Goal: Task Accomplishment & Management: Complete application form

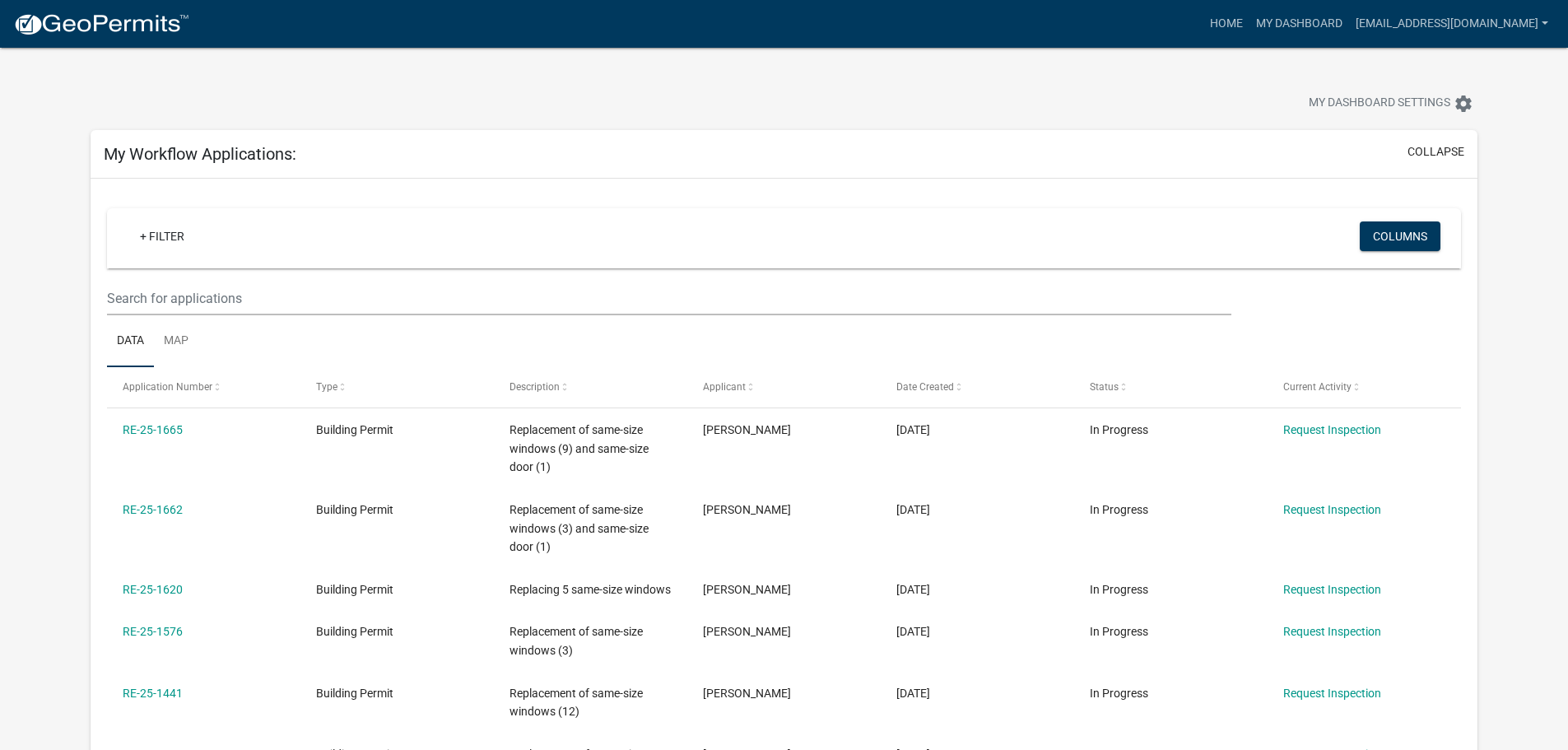
click at [90, 32] on img at bounding box center [101, 25] width 176 height 25
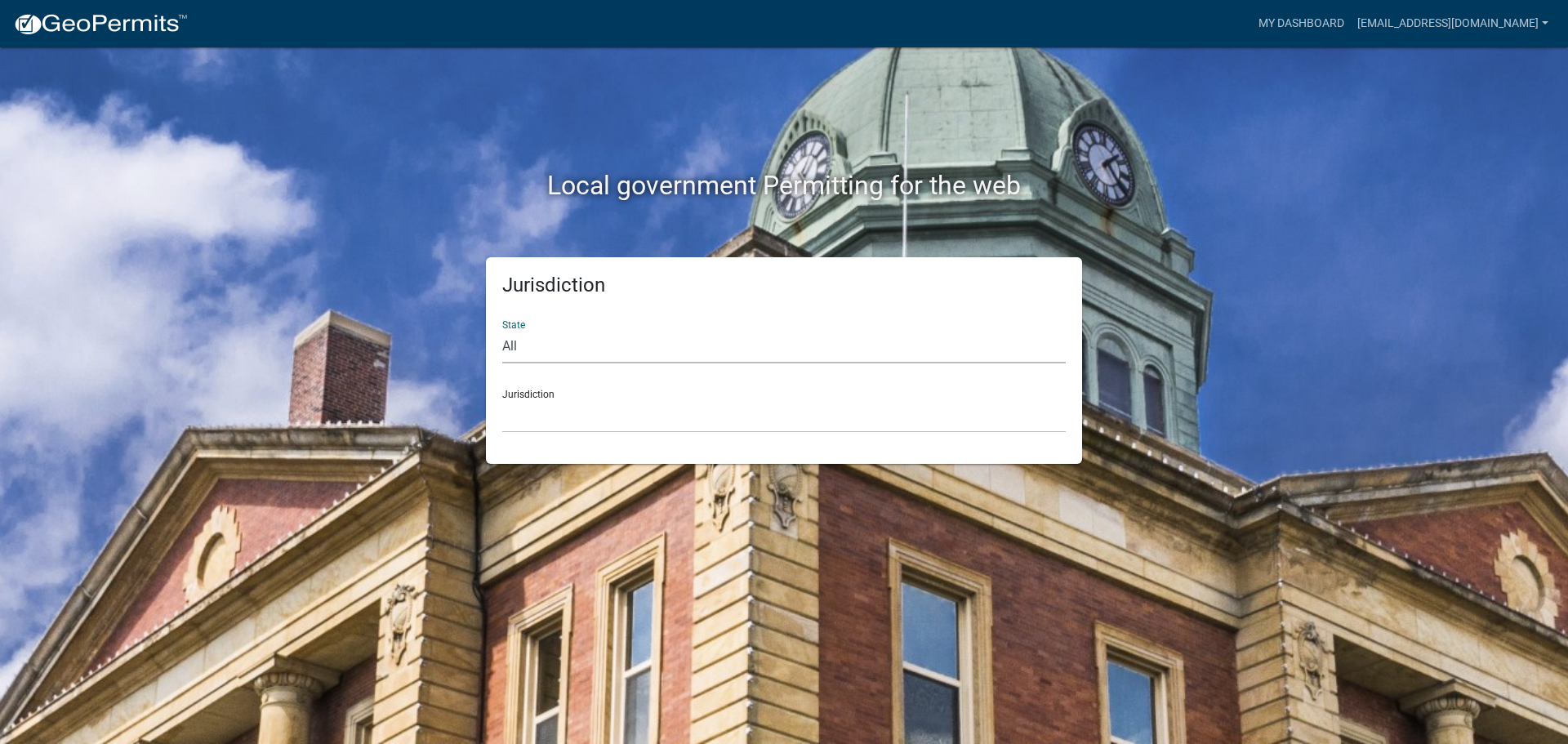
click at [529, 350] on select "All [US_STATE] [US_STATE] [US_STATE] [US_STATE] [US_STATE] [US_STATE] [US_STATE…" at bounding box center [784, 346] width 564 height 33
click at [535, 352] on select "All [US_STATE] [US_STATE] [US_STATE] [US_STATE] [US_STATE] [US_STATE] [US_STATE…" at bounding box center [784, 346] width 564 height 33
select select "[US_STATE]"
click at [502, 330] on select "All [US_STATE] [US_STATE] [US_STATE] [US_STATE] [US_STATE] [US_STATE] [US_STATE…" at bounding box center [784, 346] width 564 height 33
click at [555, 419] on select "City of [GEOGRAPHIC_DATA], [US_STATE] City of [GEOGRAPHIC_DATA], [US_STATE] Cit…" at bounding box center [784, 416] width 564 height 33
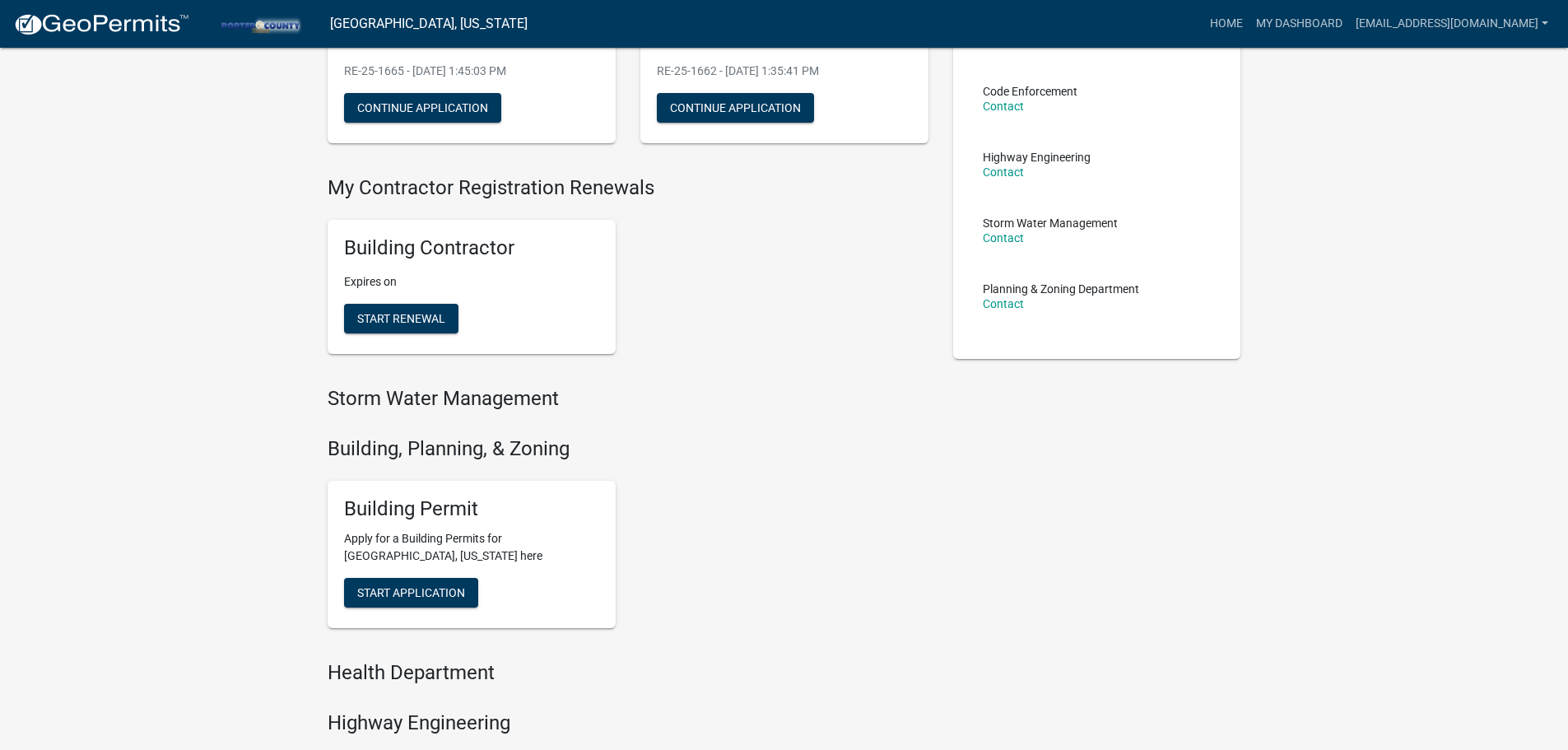
scroll to position [329, 0]
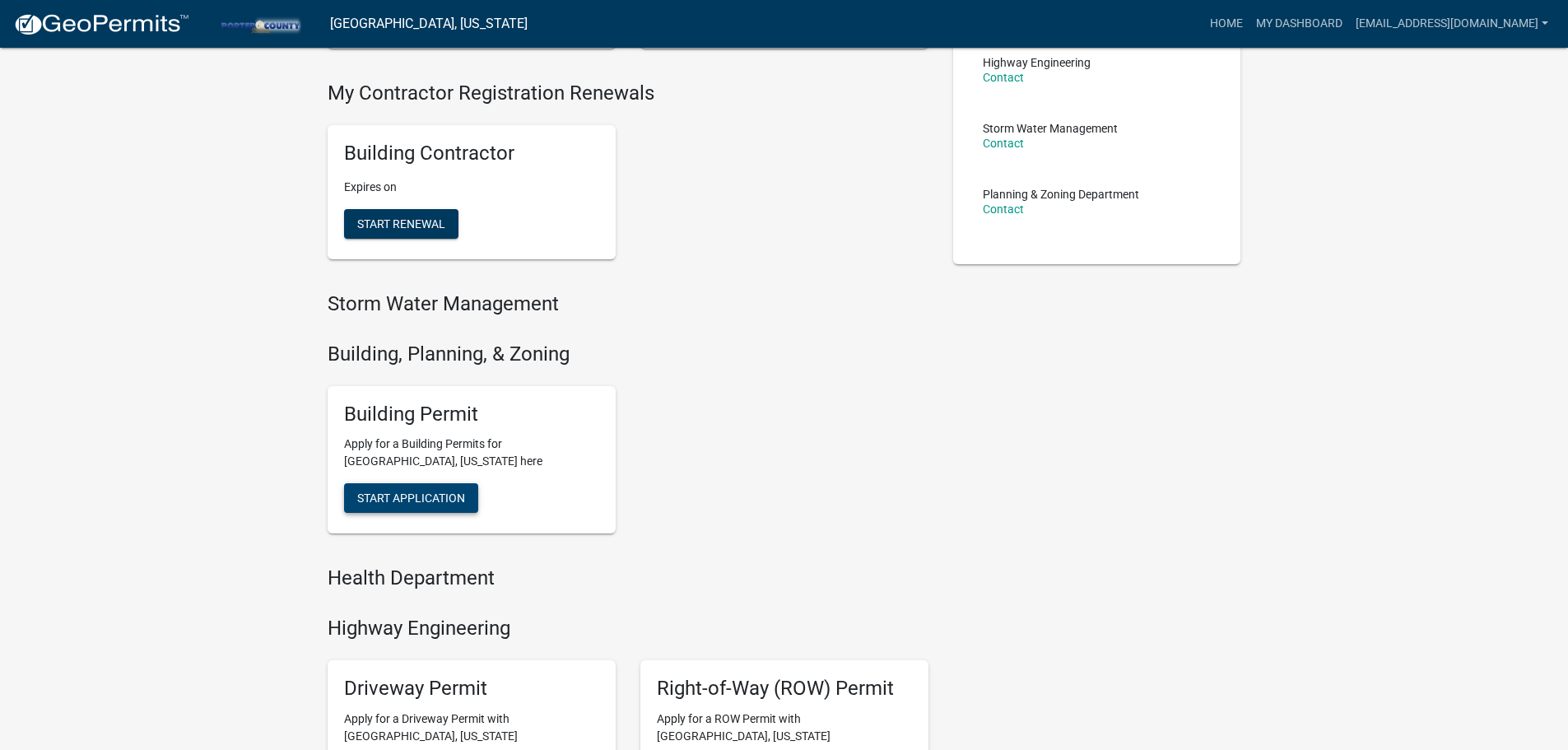
click at [444, 504] on span "Start Application" at bounding box center [411, 497] width 108 height 13
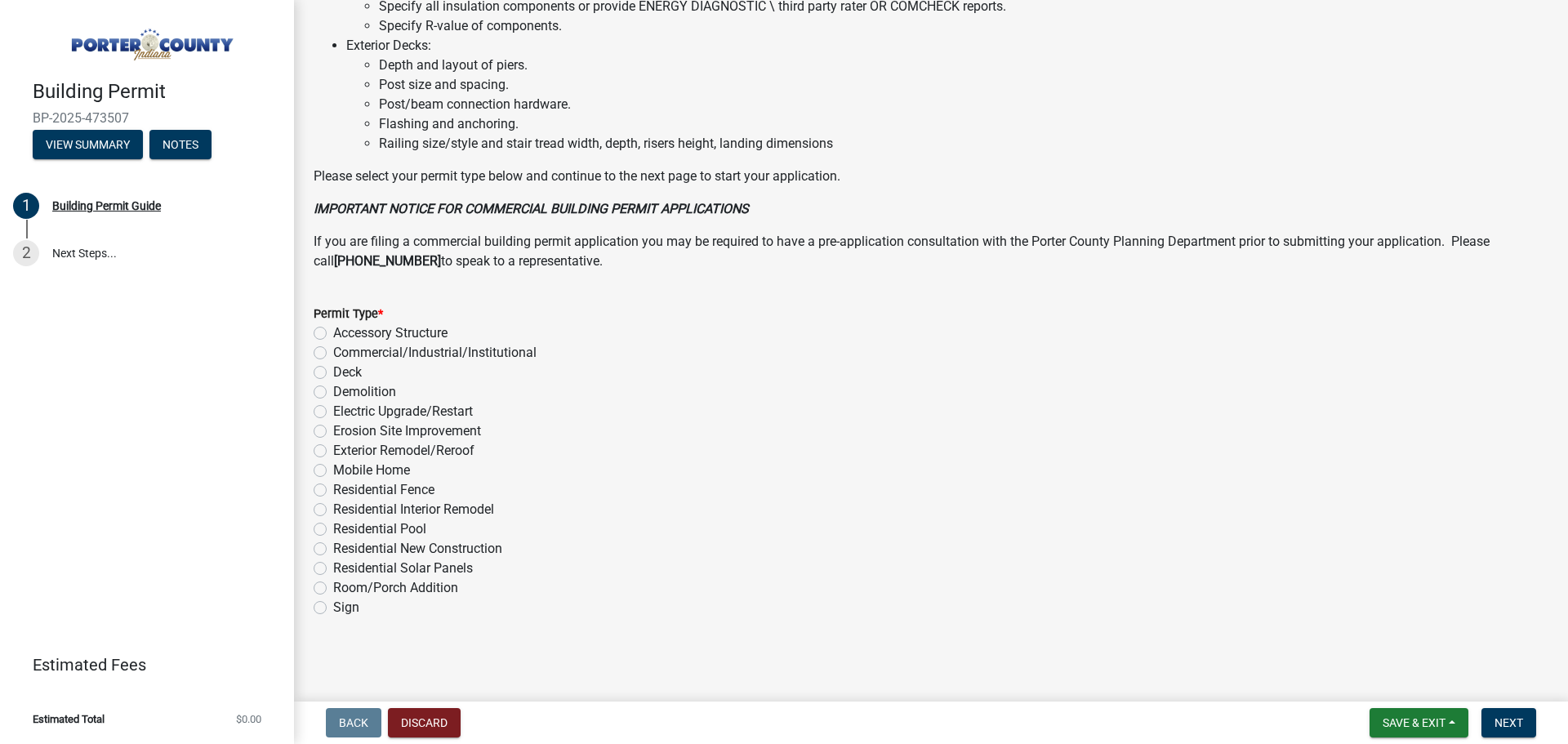
scroll to position [1104, 0]
click at [333, 444] on label "Exterior Remodel/Reroof" at bounding box center [404, 450] width 142 height 19
click at [333, 444] on input "Exterior Remodel/Reroof" at bounding box center [339, 446] width 11 height 11
radio input "true"
click at [1501, 721] on span "Next" at bounding box center [1508, 722] width 29 height 13
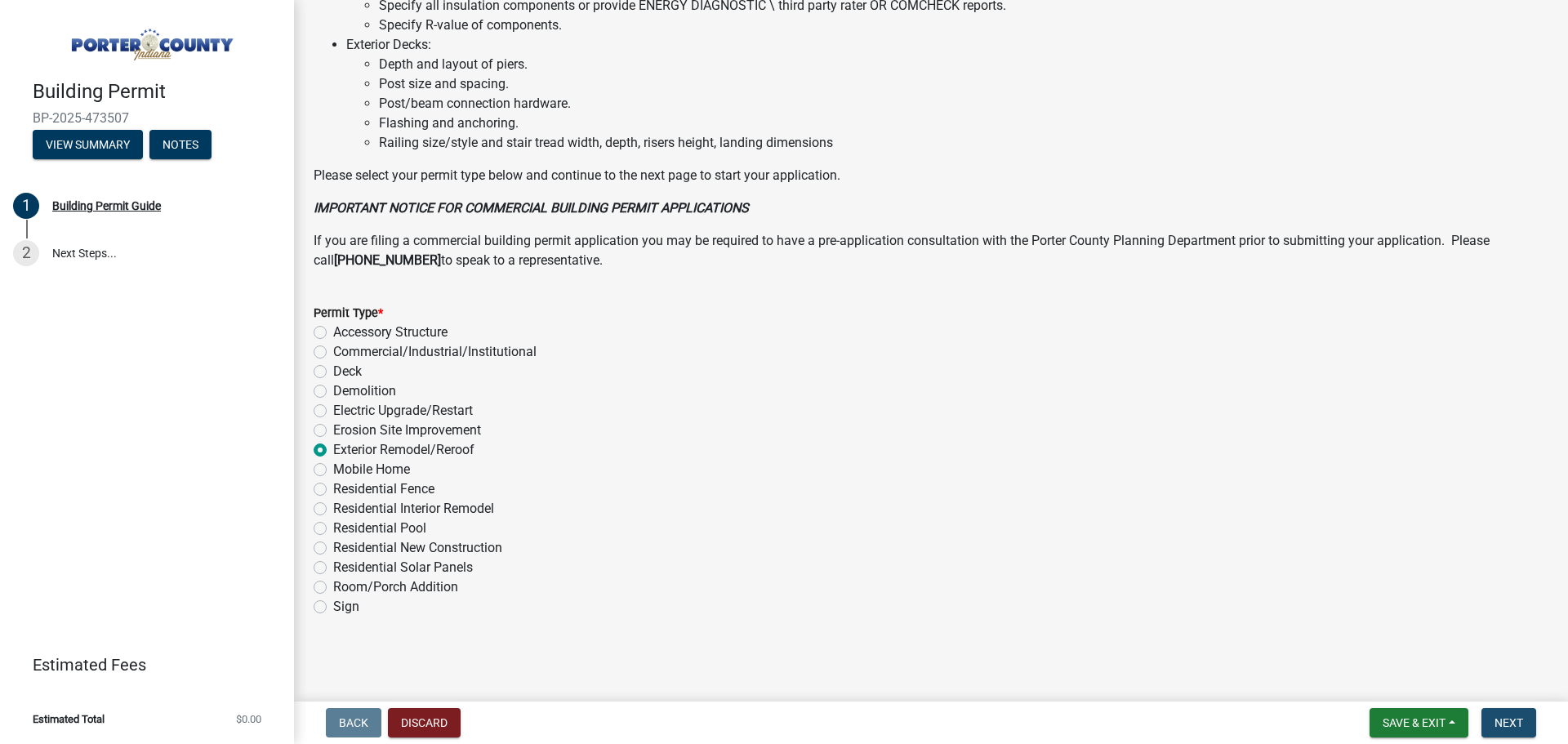
scroll to position [0, 0]
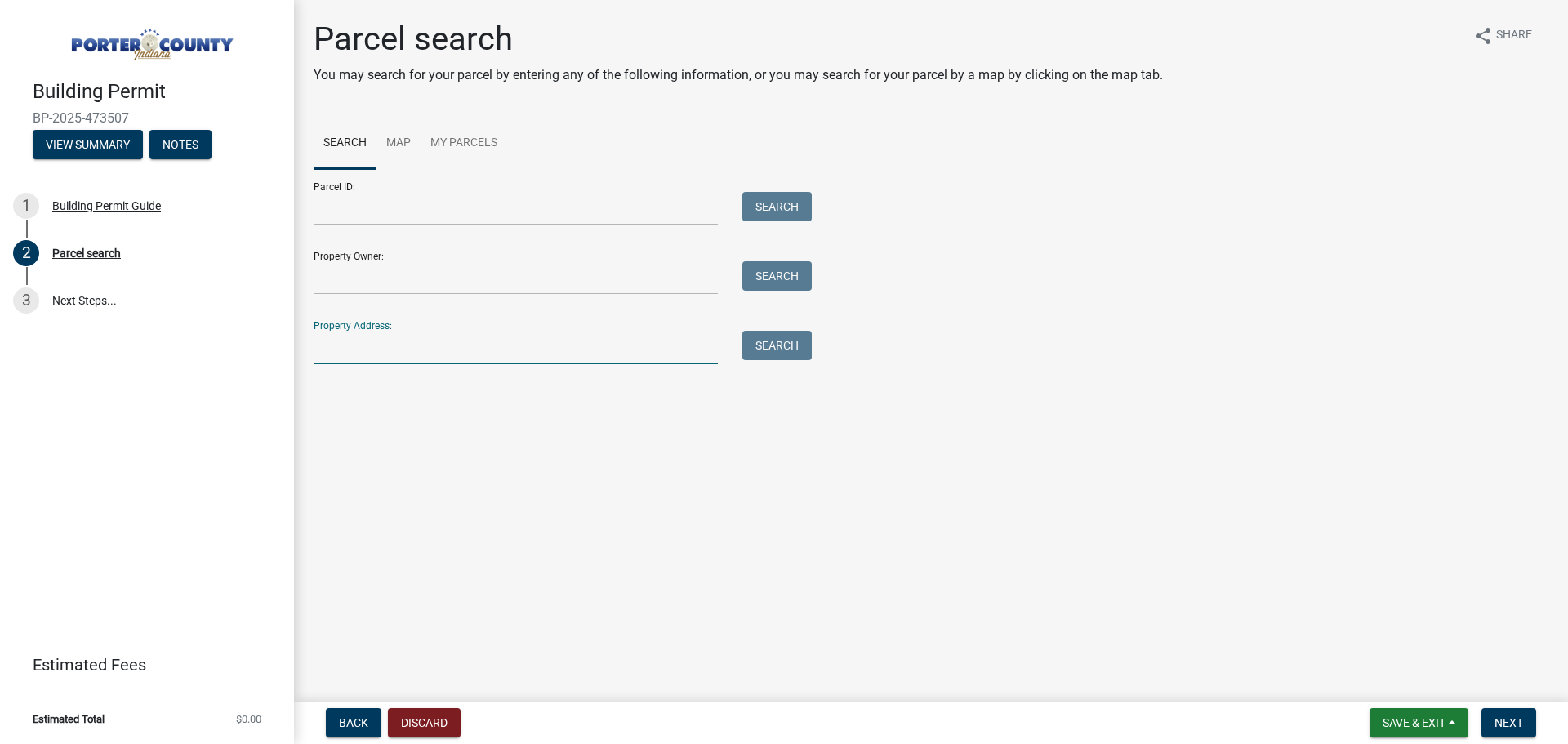
click at [363, 354] on input "Property Address:" at bounding box center [516, 347] width 405 height 33
paste input "297 E 550 S"
type input "297 E 550 S"
click at [779, 349] on button "Search" at bounding box center [777, 345] width 69 height 29
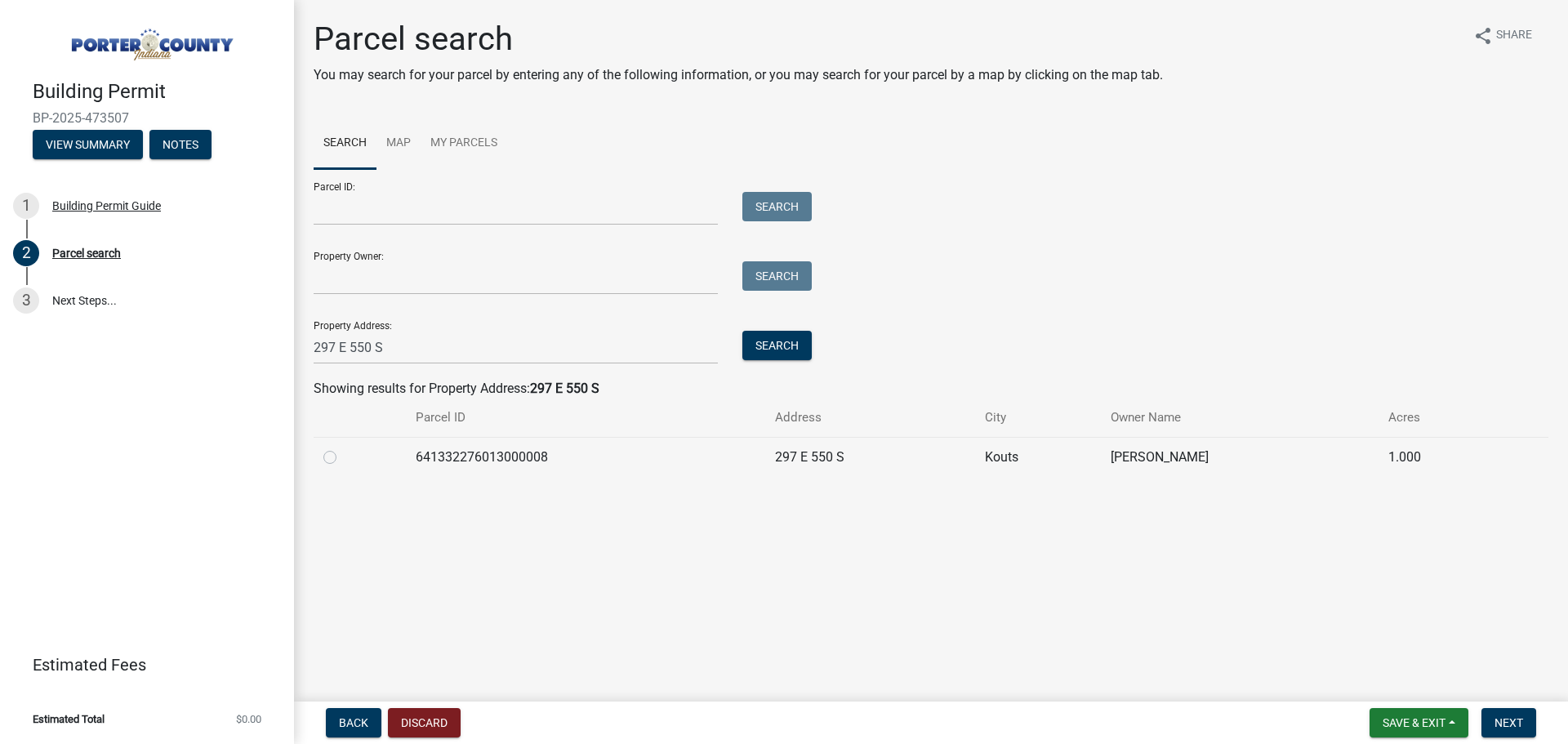
click at [343, 448] on label at bounding box center [343, 448] width 0 height 0
click at [343, 452] on input "radio" at bounding box center [348, 453] width 11 height 11
radio input "true"
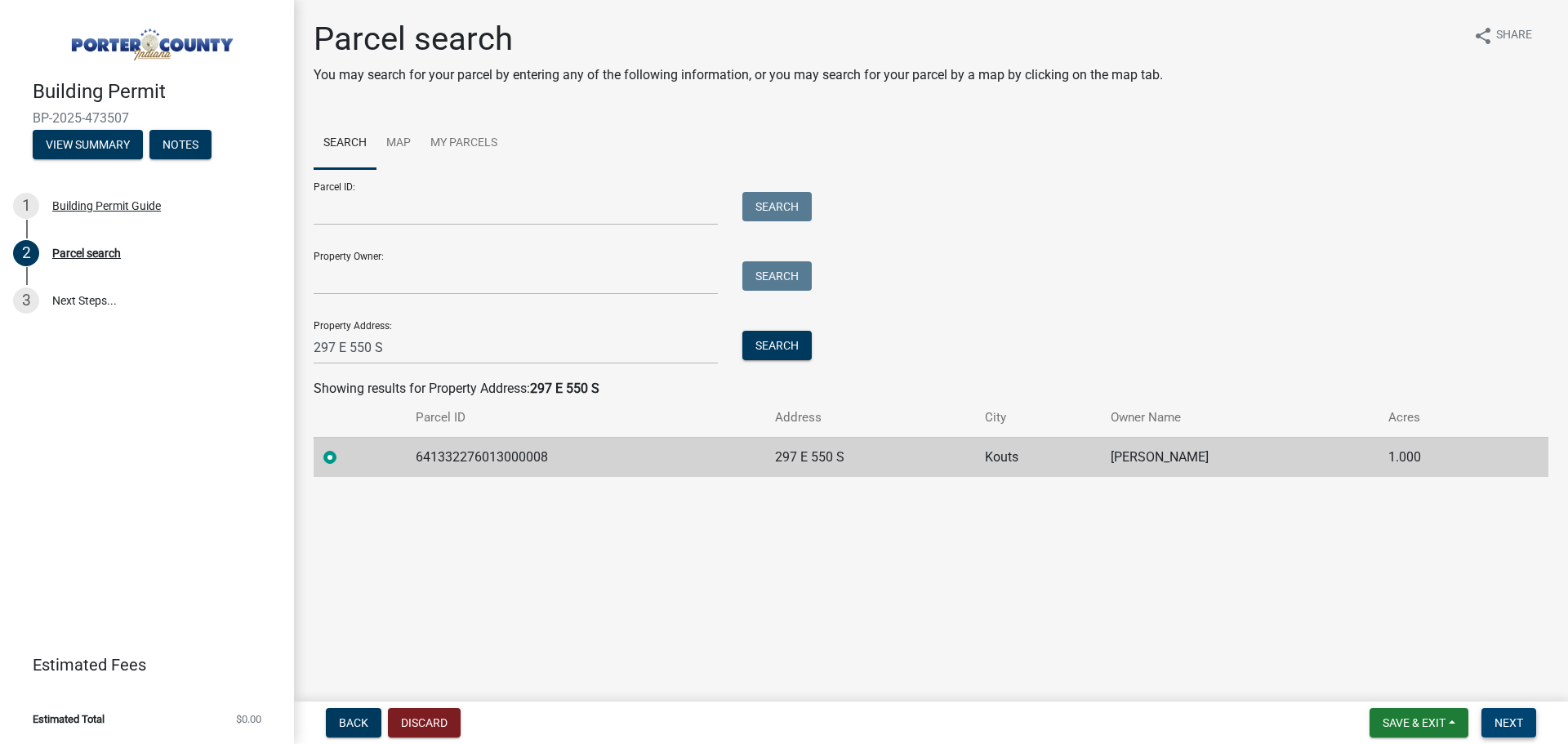
click at [1498, 716] on span "Next" at bounding box center [1508, 722] width 29 height 13
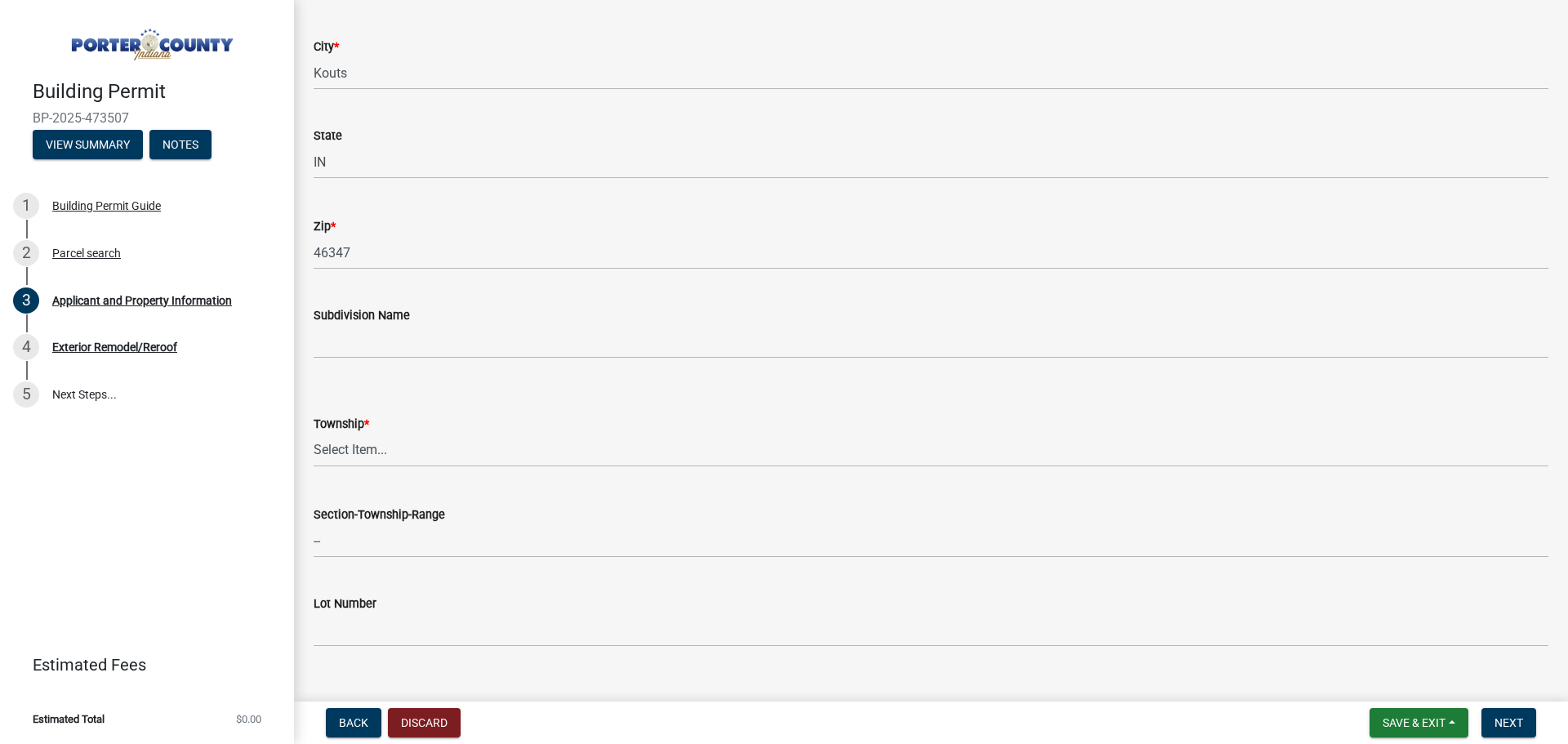
scroll to position [408, 0]
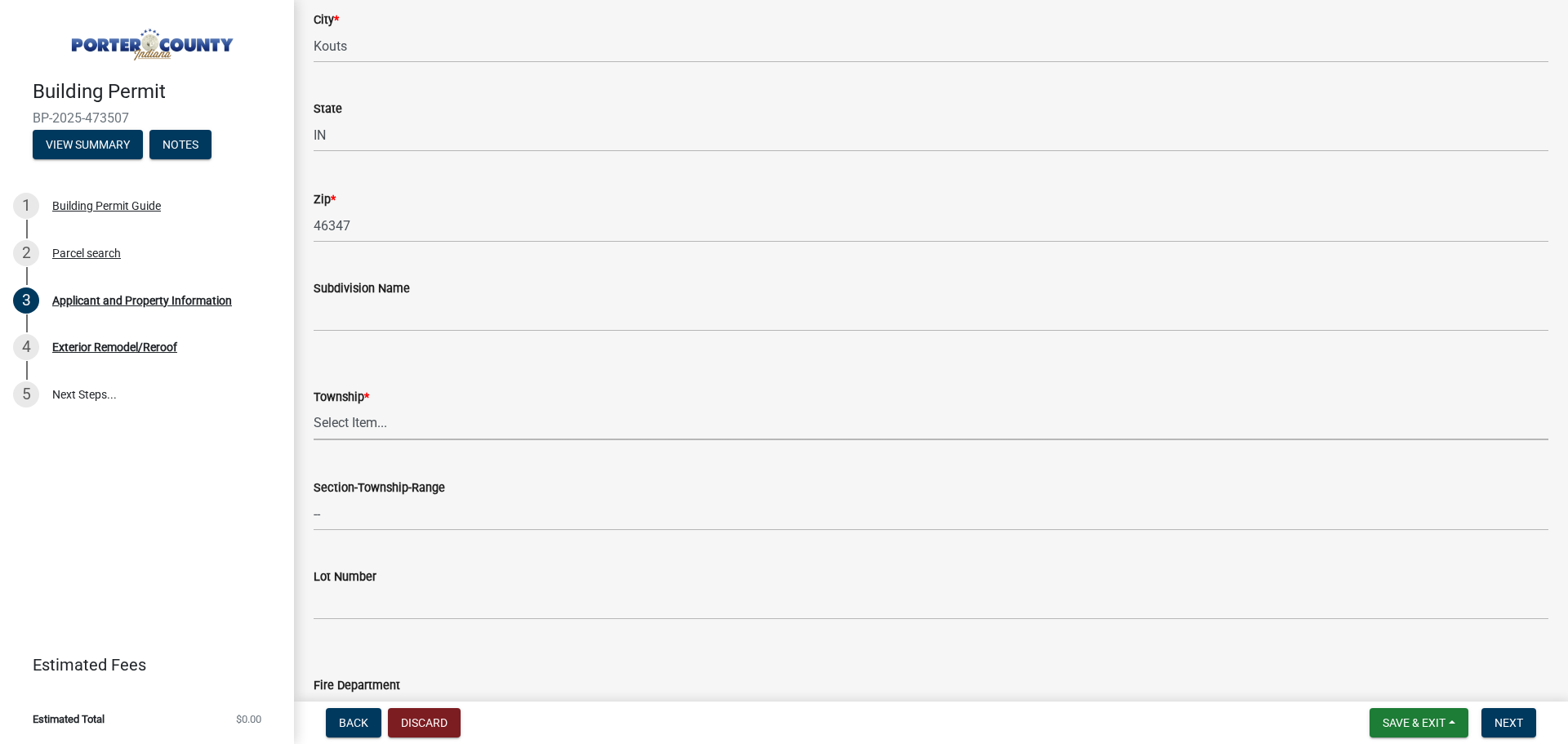
click at [635, 439] on select "Select Item... [PERSON_NAME][GEOGRAPHIC_DATA] [PERSON_NAME][GEOGRAPHIC_DATA] [G…" at bounding box center [931, 423] width 1235 height 33
click at [375, 424] on select "Select Item... [PERSON_NAME][GEOGRAPHIC_DATA] [PERSON_NAME][GEOGRAPHIC_DATA] [G…" at bounding box center [931, 423] width 1235 height 33
click at [314, 406] on select "Select Item... [PERSON_NAME][GEOGRAPHIC_DATA] [PERSON_NAME][GEOGRAPHIC_DATA] [G…" at bounding box center [931, 423] width 1235 height 33
select select "829e86d3-b11d-4b91-b18e-70a426bdae9f"
click at [406, 427] on select "Select Item... [PERSON_NAME][GEOGRAPHIC_DATA] [PERSON_NAME][GEOGRAPHIC_DATA] [G…" at bounding box center [931, 423] width 1235 height 33
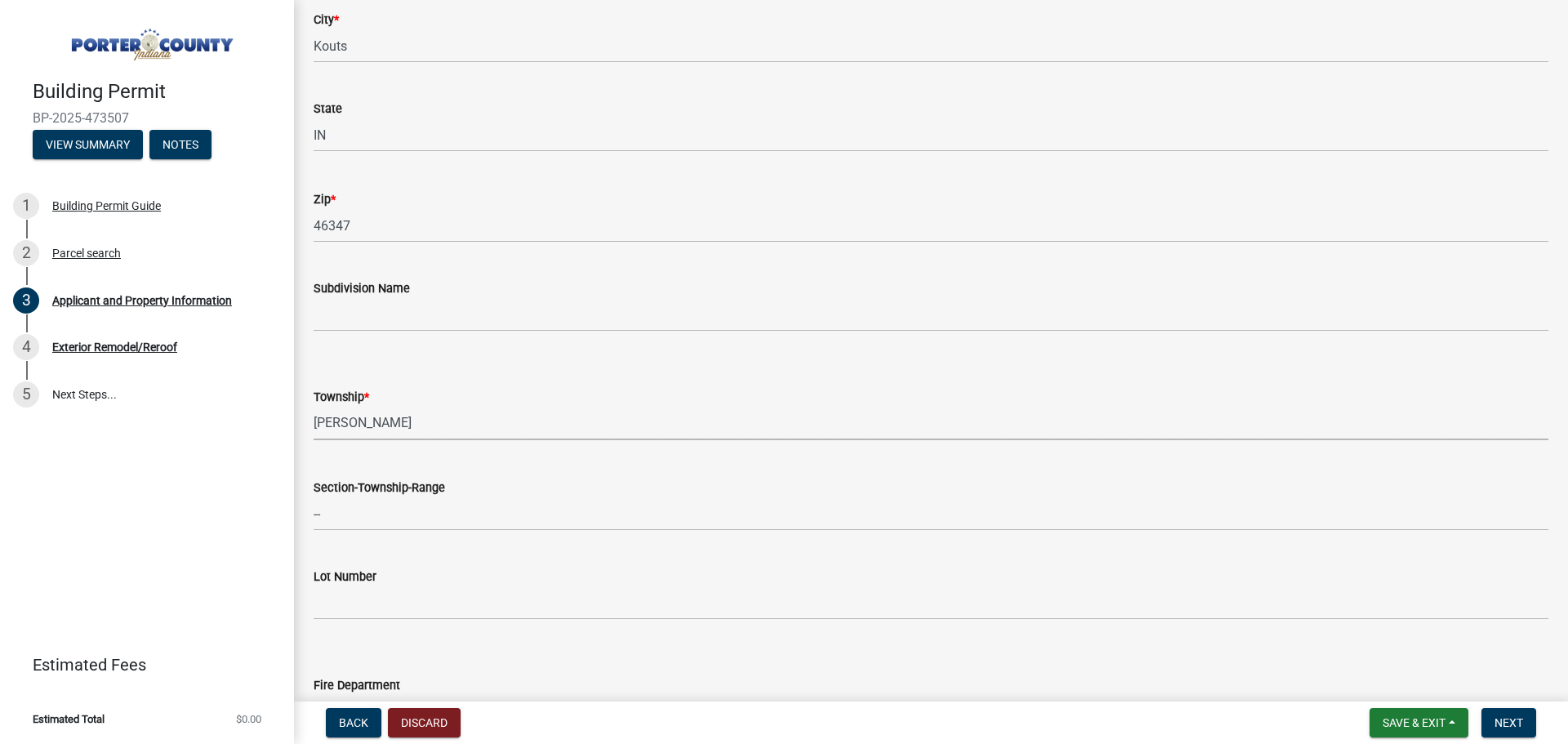
click at [408, 422] on select "Select Item... [PERSON_NAME][GEOGRAPHIC_DATA] [PERSON_NAME][GEOGRAPHIC_DATA] [G…" at bounding box center [931, 423] width 1235 height 33
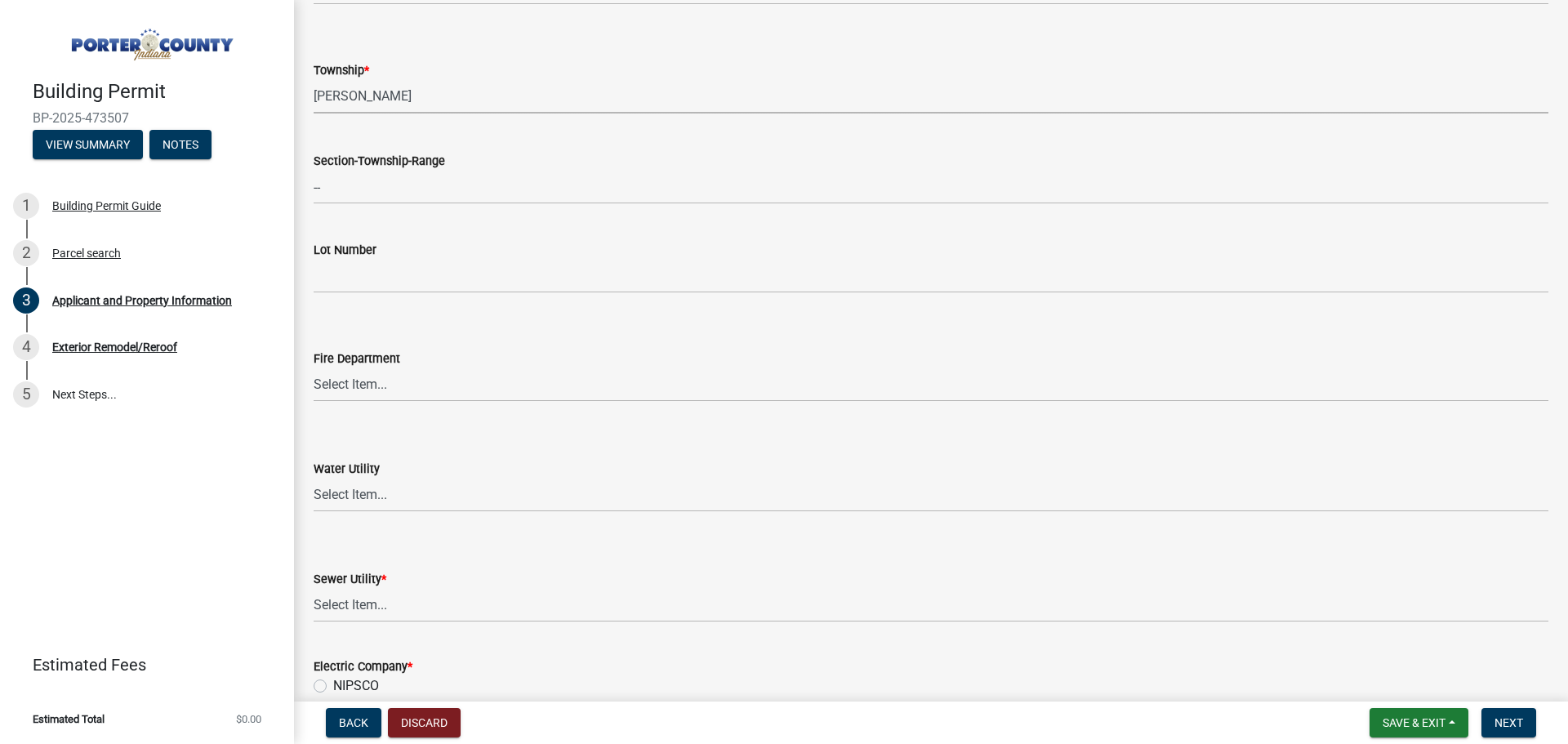
scroll to position [980, 0]
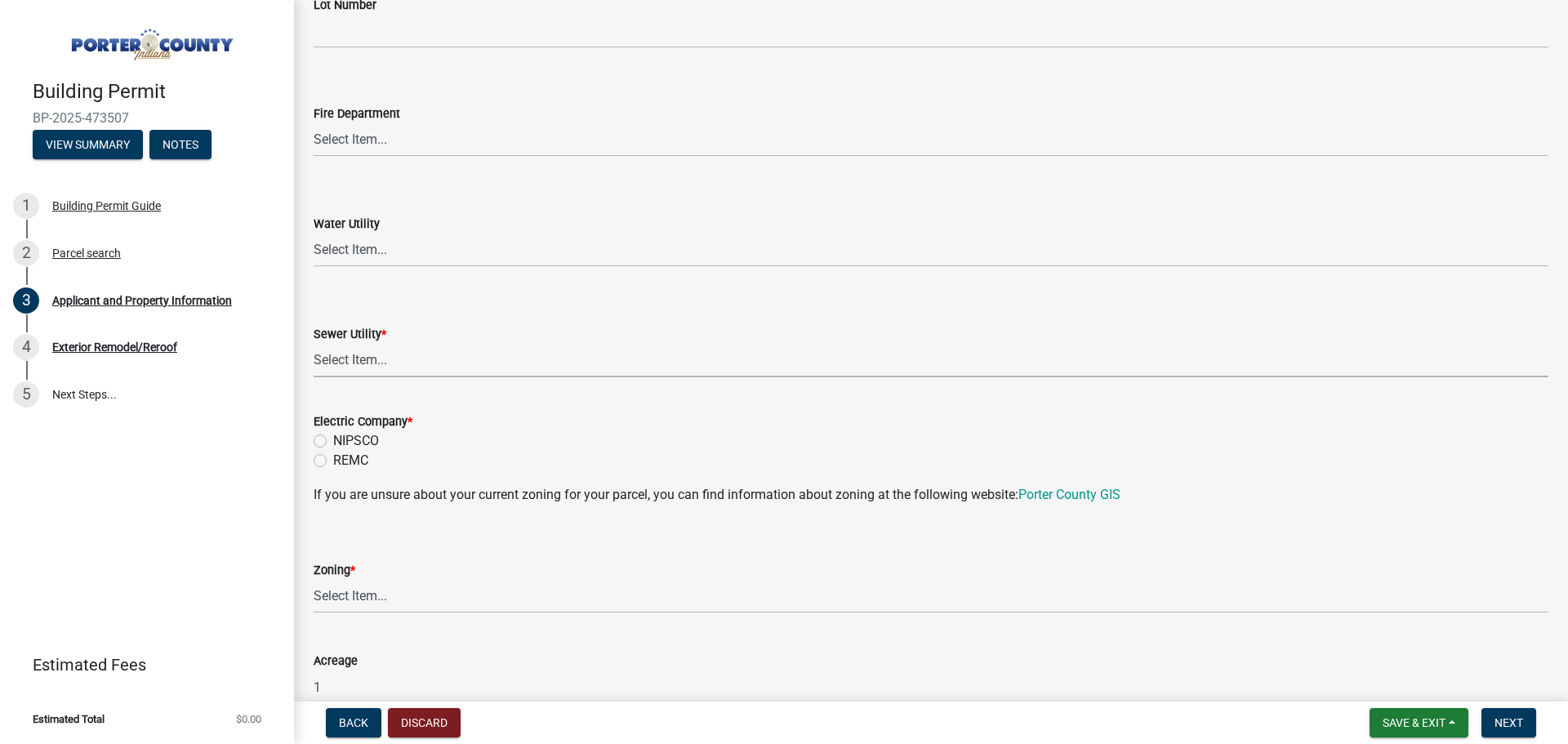
click at [371, 359] on select "Select Item... Aqua [US_STATE] Inc Damon Run Falling Waters Lake Eliza - LEACD …" at bounding box center [931, 361] width 1235 height 33
click at [314, 344] on select "Select Item... Aqua [US_STATE] Inc Damon Run Falling Waters Lake Eliza - LEACD …" at bounding box center [931, 361] width 1235 height 33
select select "ad46db9b-b68a-4590-8d08-f4fb10f3ead6"
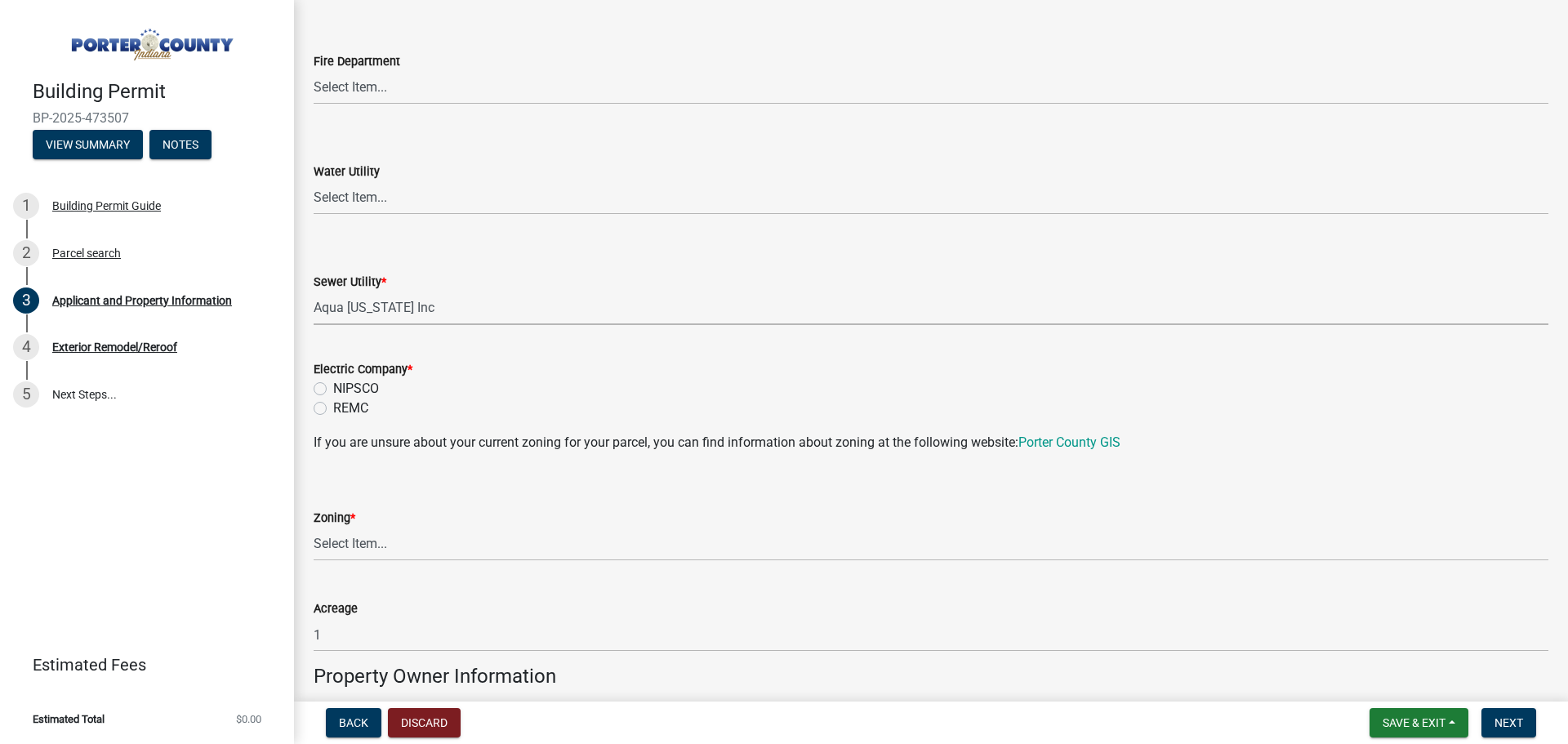
scroll to position [1061, 0]
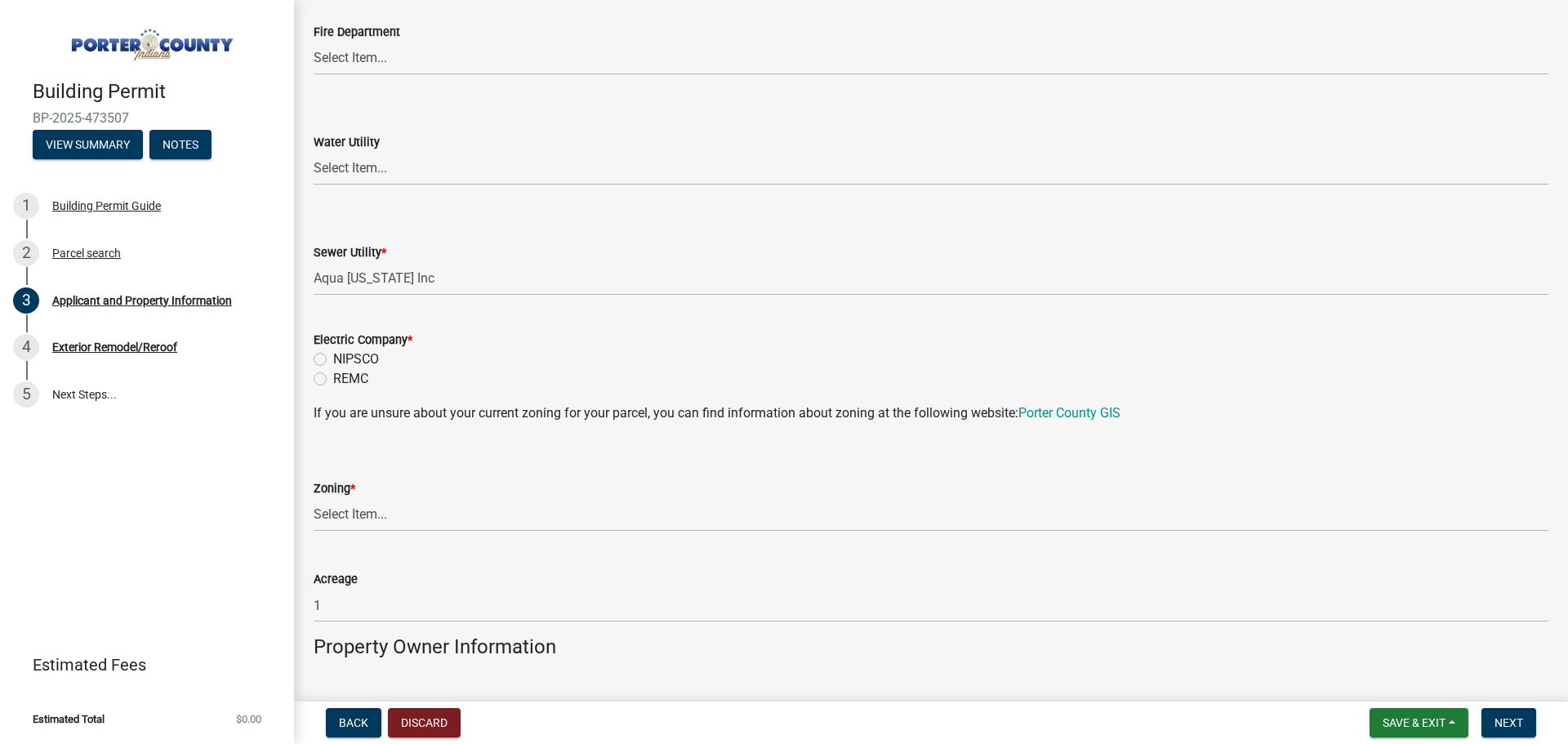
click at [326, 361] on div "NIPSCO" at bounding box center [931, 359] width 1235 height 19
click at [333, 361] on label "NIPSCO" at bounding box center [356, 359] width 46 height 19
click at [333, 361] on input "NIPSCO" at bounding box center [339, 354] width 11 height 11
radio input "true"
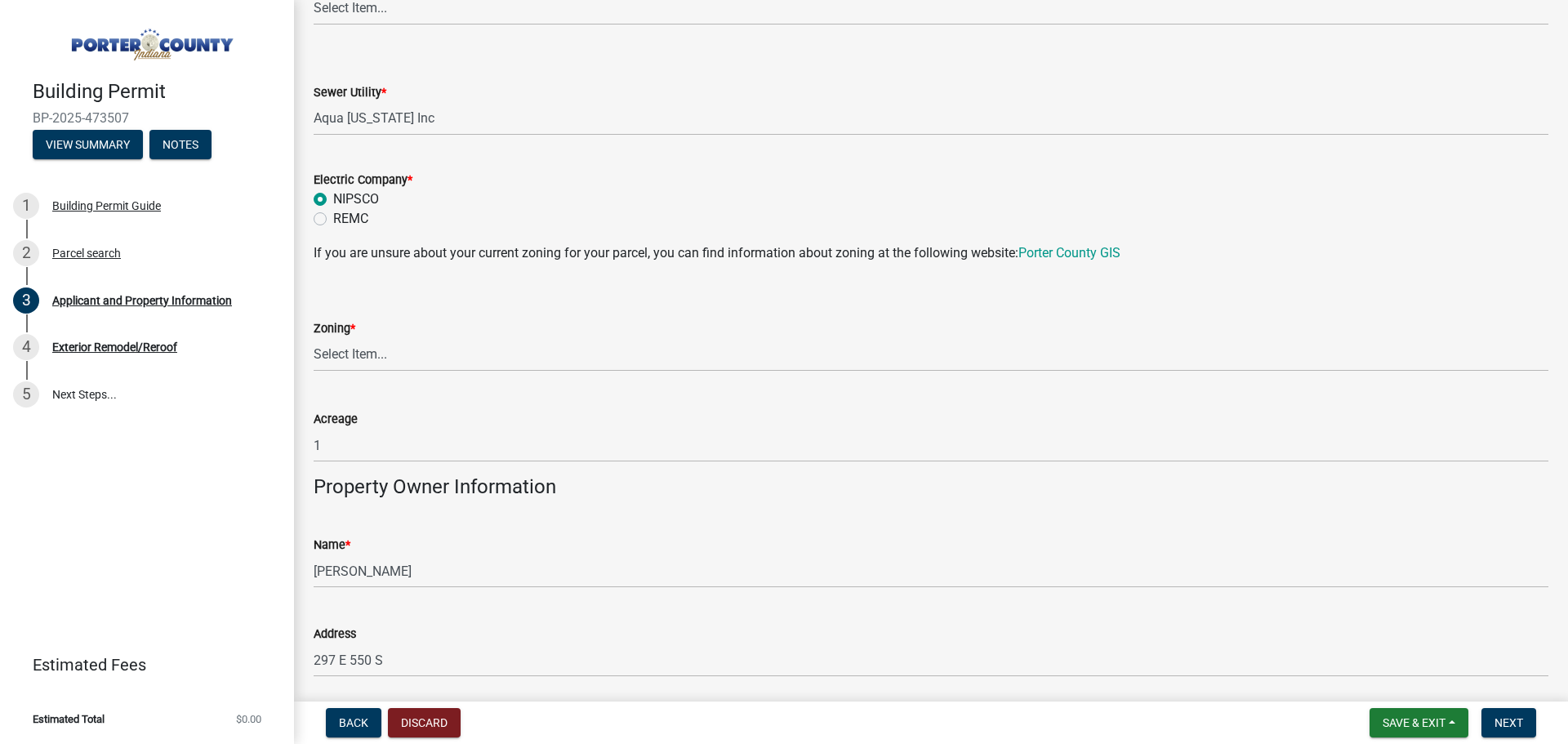
scroll to position [1225, 0]
click at [368, 357] on select "Select Item... A1 A2 CH CM CN I1 I2 I3 IN MP OT P1 P2 PUD R1 R2 R3 R4 RL RR" at bounding box center [931, 352] width 1235 height 33
click at [314, 335] on select "Select Item... A1 A2 CH CM CN I1 I2 I3 IN MP OT P1 P2 PUD R1 R2 R3 R4 RL RR" at bounding box center [931, 352] width 1235 height 33
select select "271bd504-2c49-4a3f-937e-0db1d3436bac"
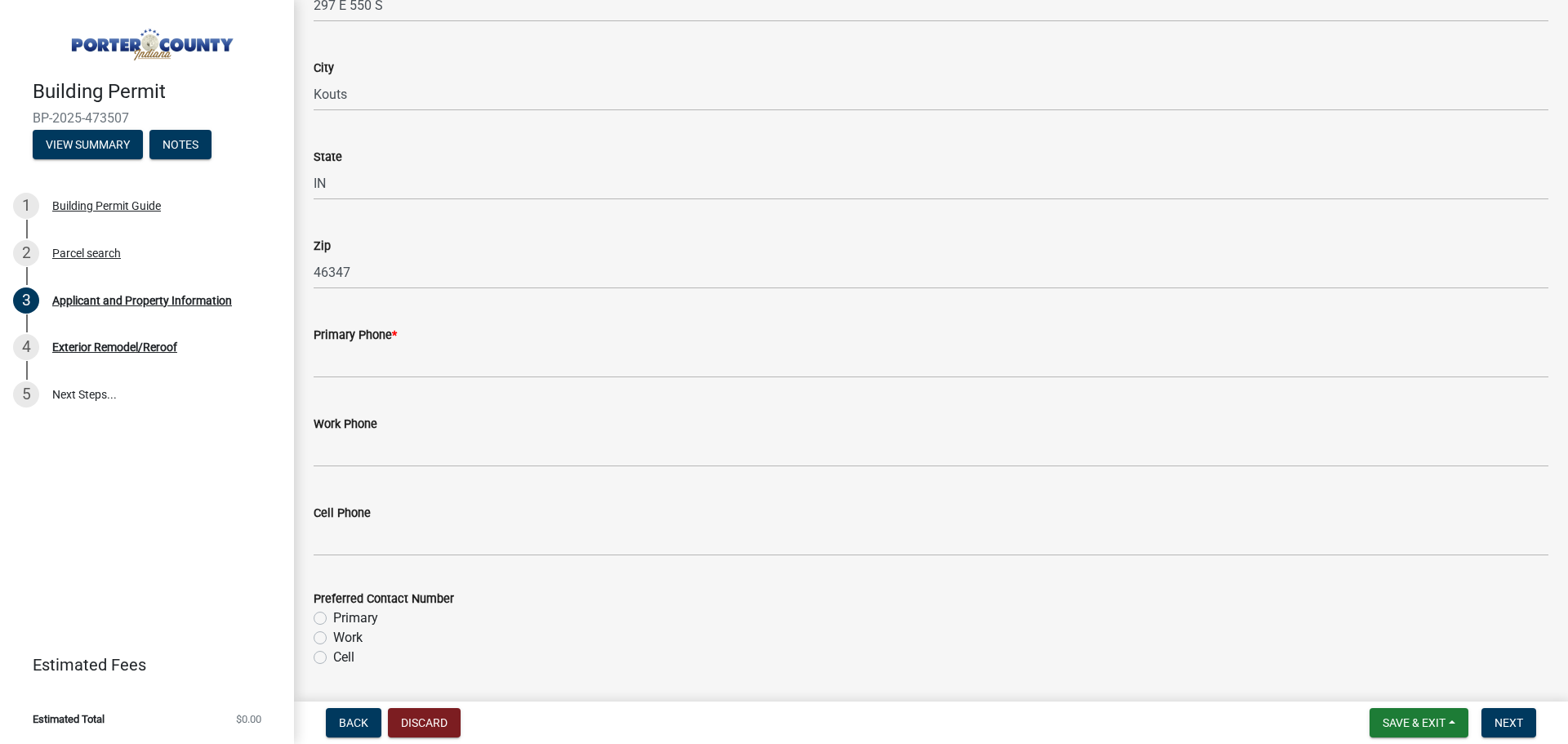
scroll to position [1878, 0]
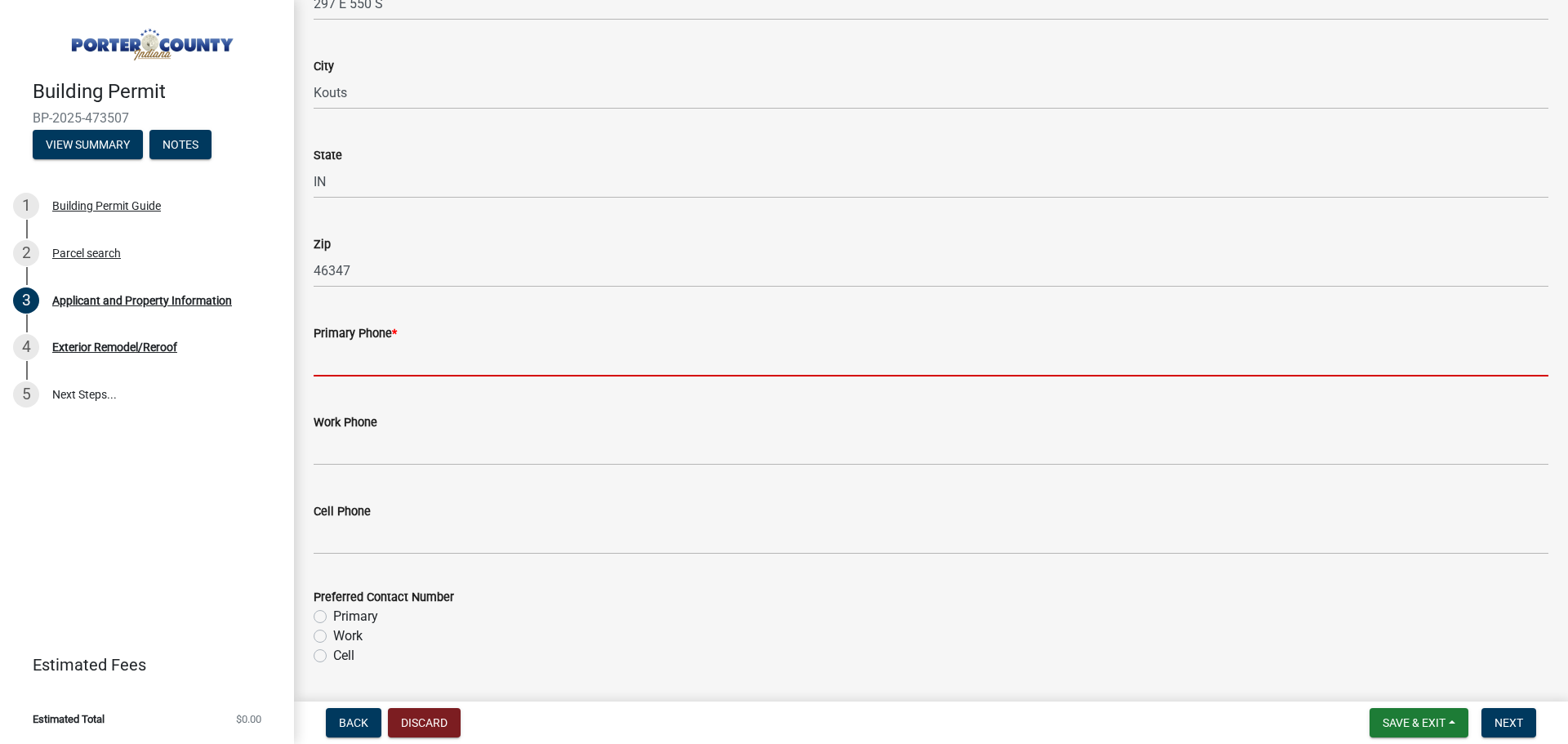
click at [383, 360] on input "Primary Phone *" at bounding box center [931, 360] width 1235 height 33
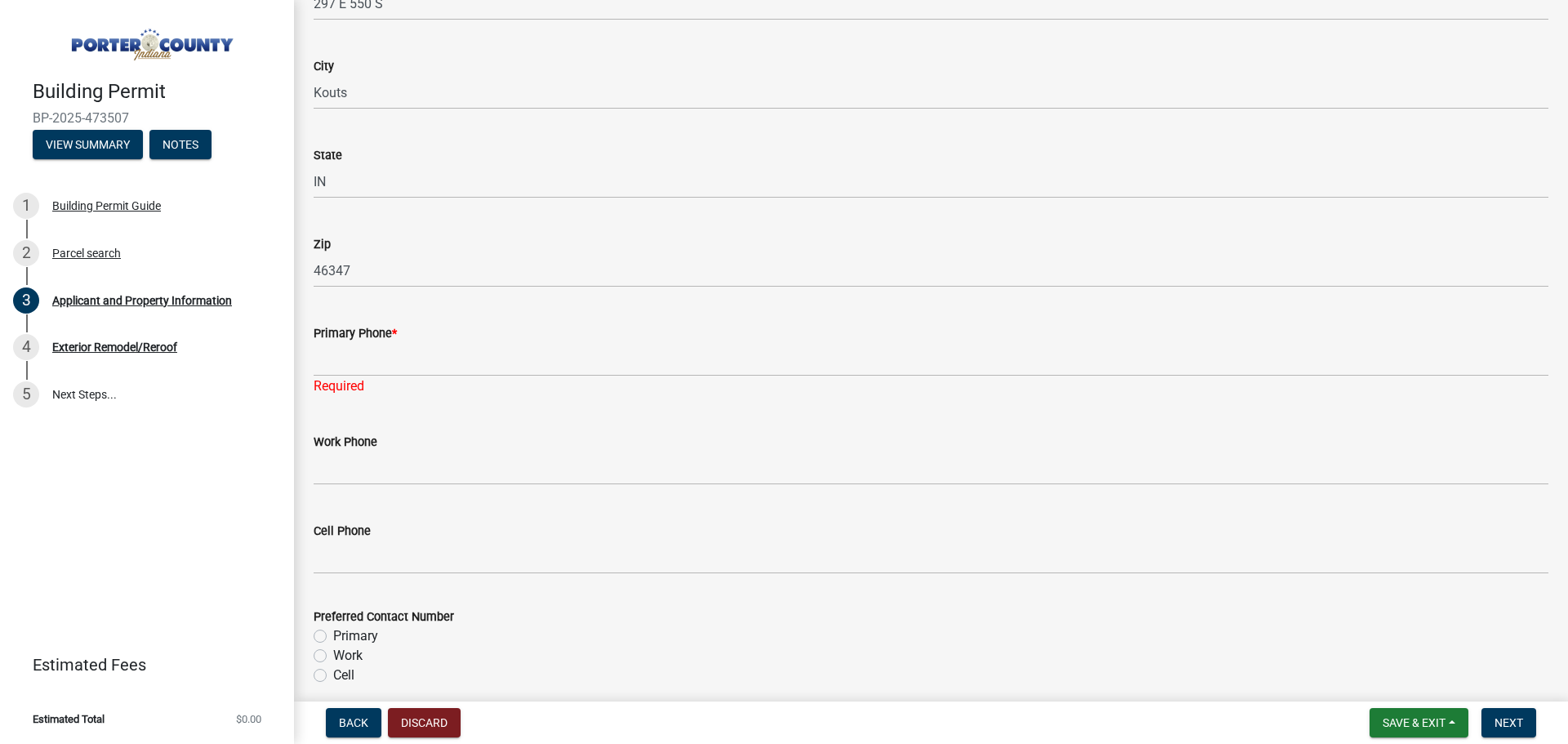
click at [498, 380] on div "Required" at bounding box center [931, 386] width 1235 height 19
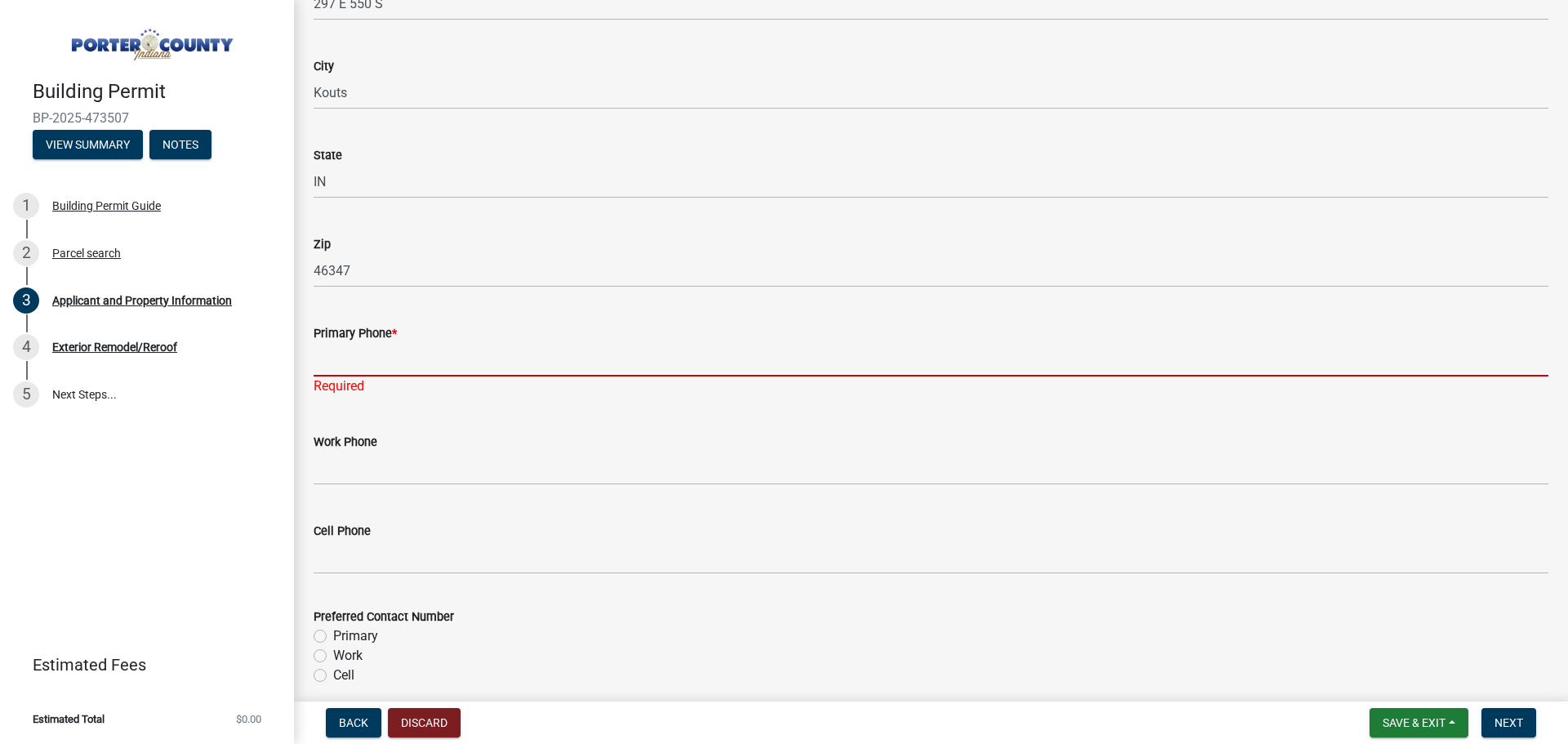
click at [501, 358] on input "Primary Phone *" at bounding box center [931, 360] width 1235 height 33
paste input "[EMAIL_ADDRESS][DOMAIN_NAME]"
type input "[EMAIL_ADDRESS][DOMAIN_NAME]"
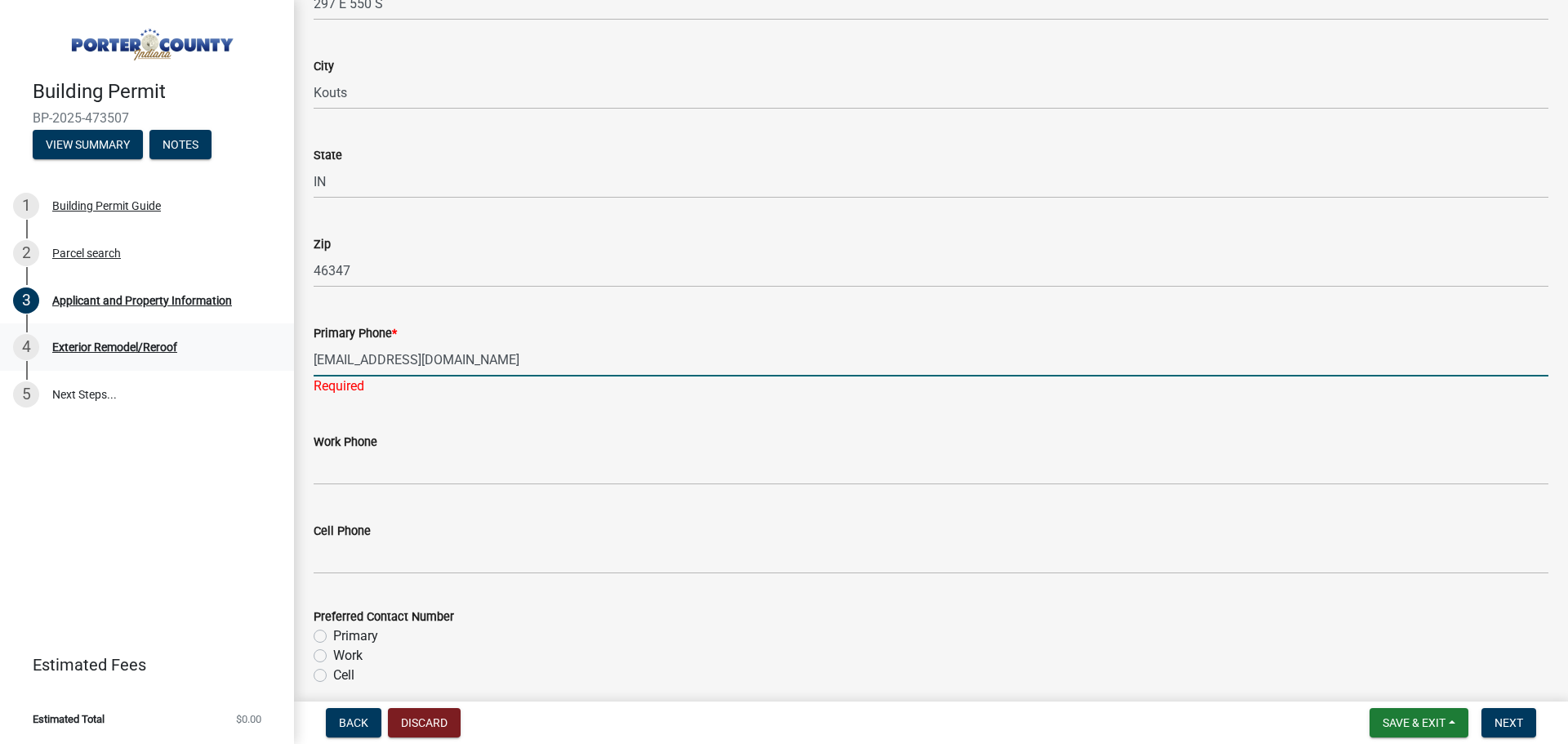
drag, startPoint x: 452, startPoint y: 359, endPoint x: 126, endPoint y: 359, distance: 326.0
click at [138, 359] on div "Building Permit BP-2025-473507 View Summary Notes 1 Building Permit Guide 2 Par…" at bounding box center [784, 372] width 1568 height 744
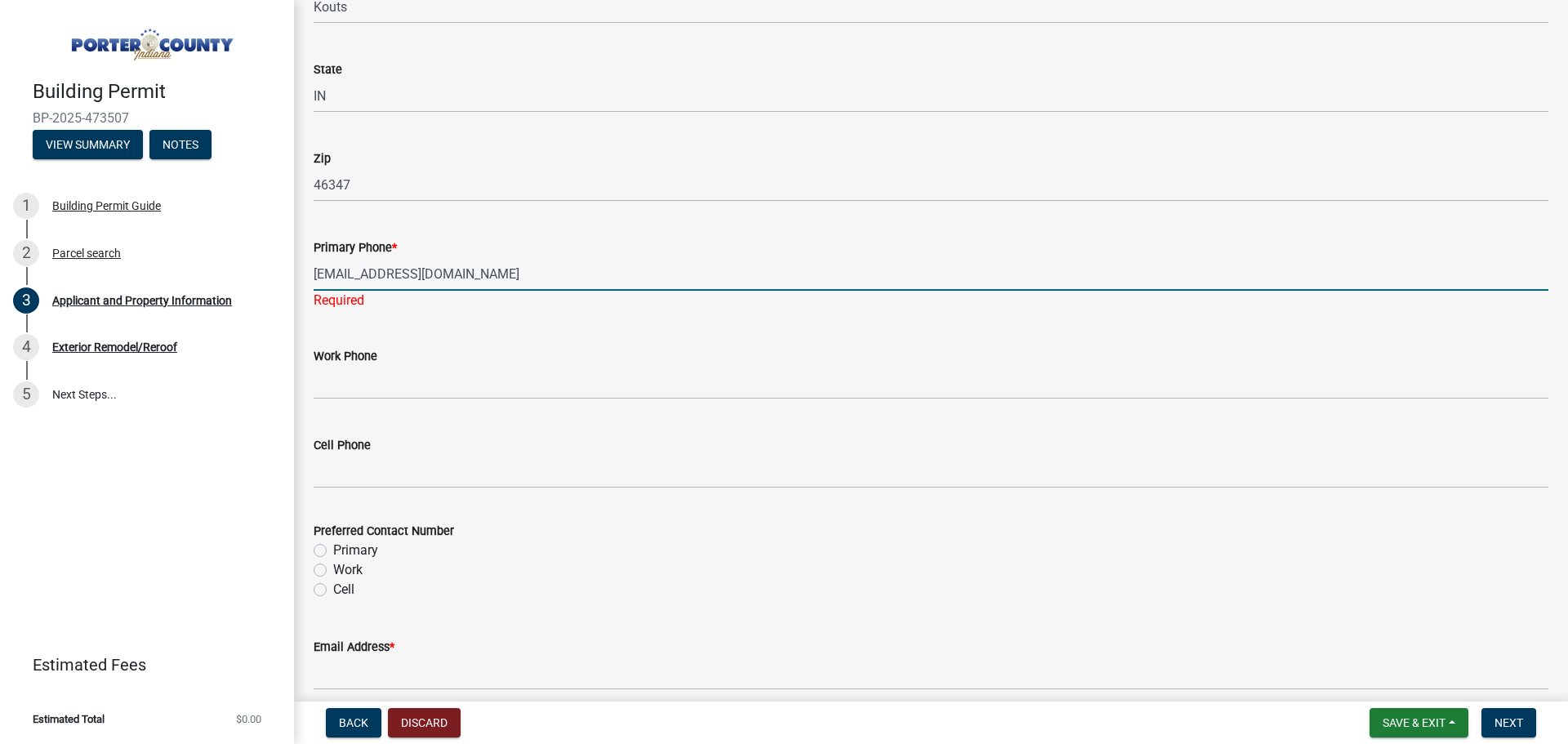
scroll to position [2123, 0]
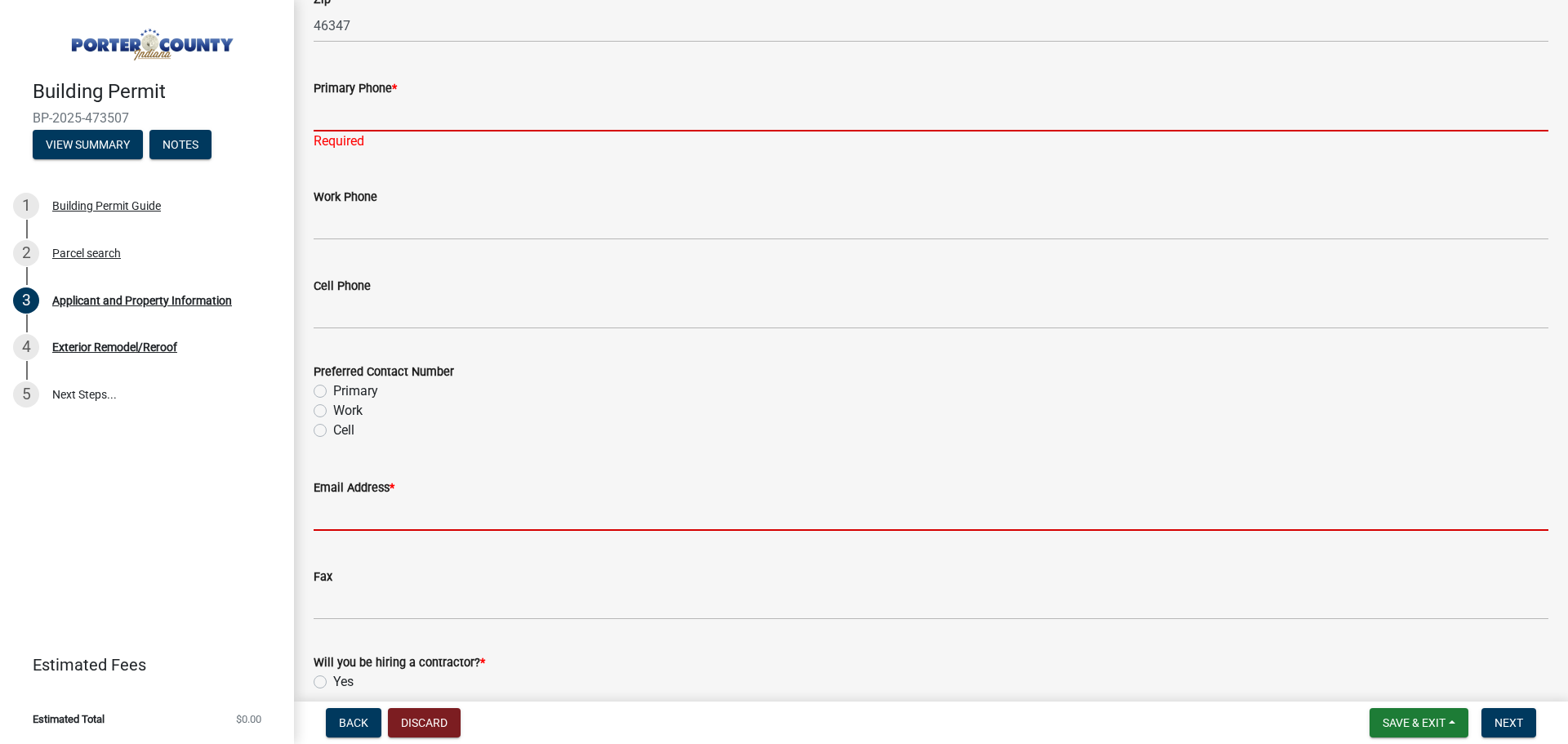
click at [406, 508] on input "Email Address *" at bounding box center [931, 514] width 1235 height 33
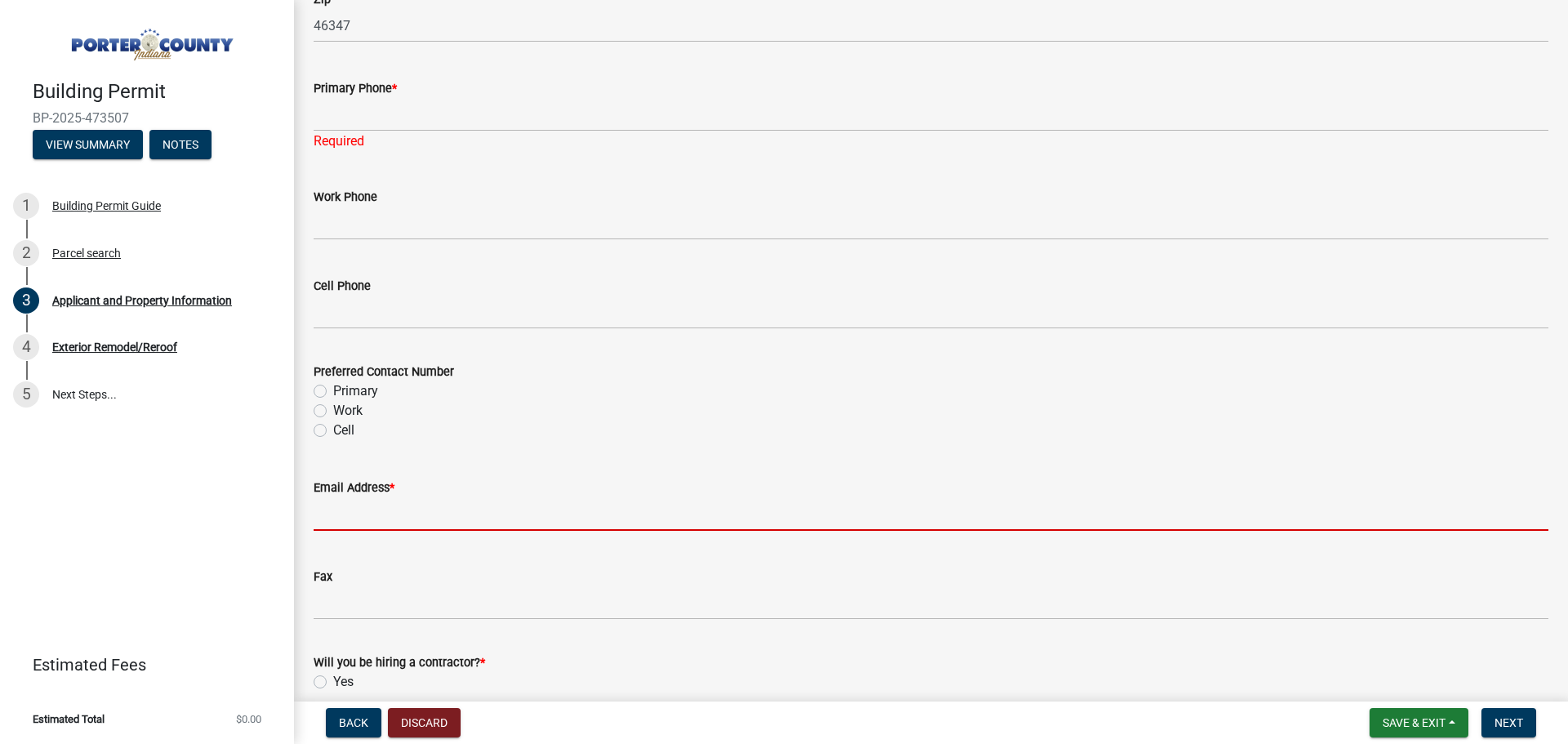
paste input "[EMAIL_ADDRESS][DOMAIN_NAME]"
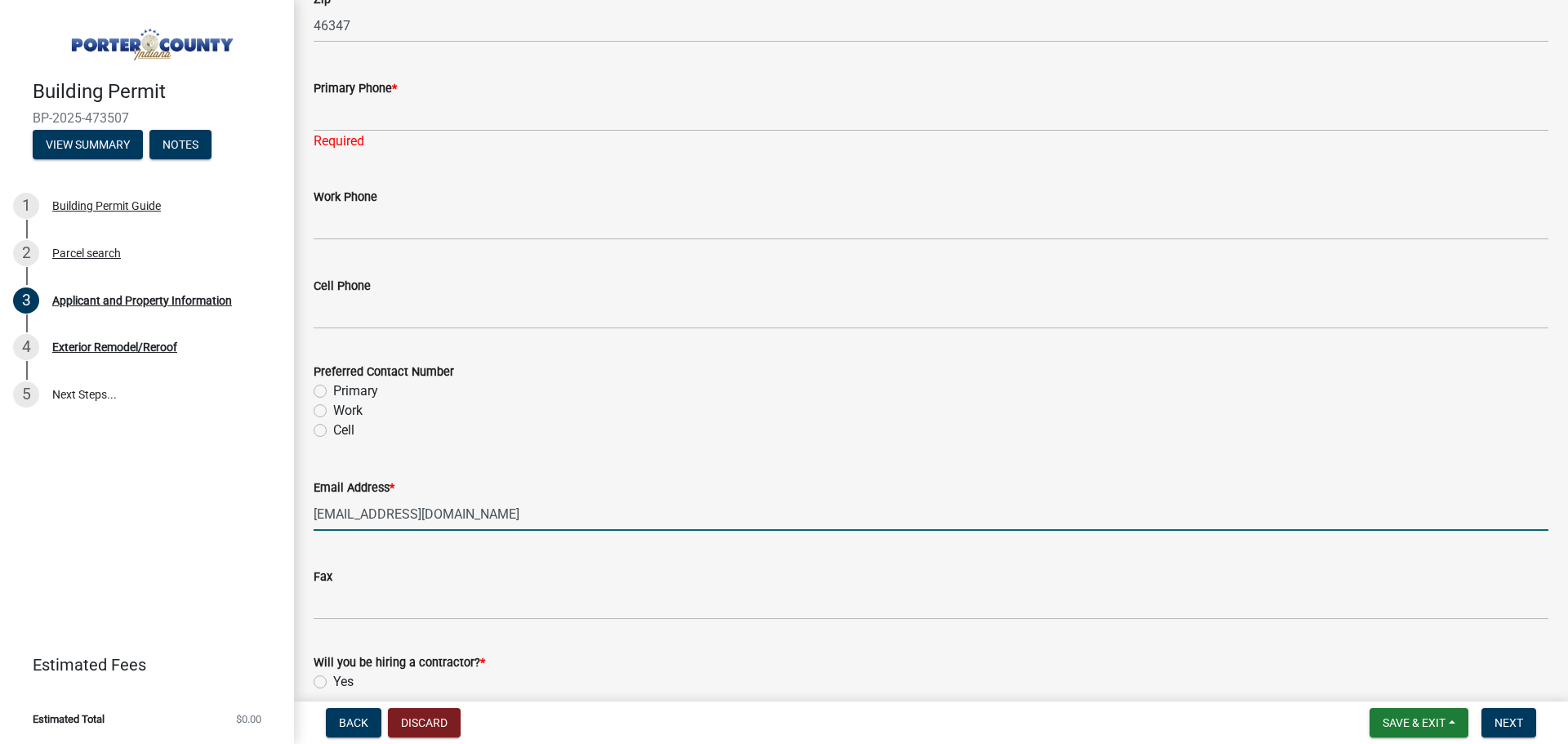
type input "[EMAIL_ADDRESS][DOMAIN_NAME]"
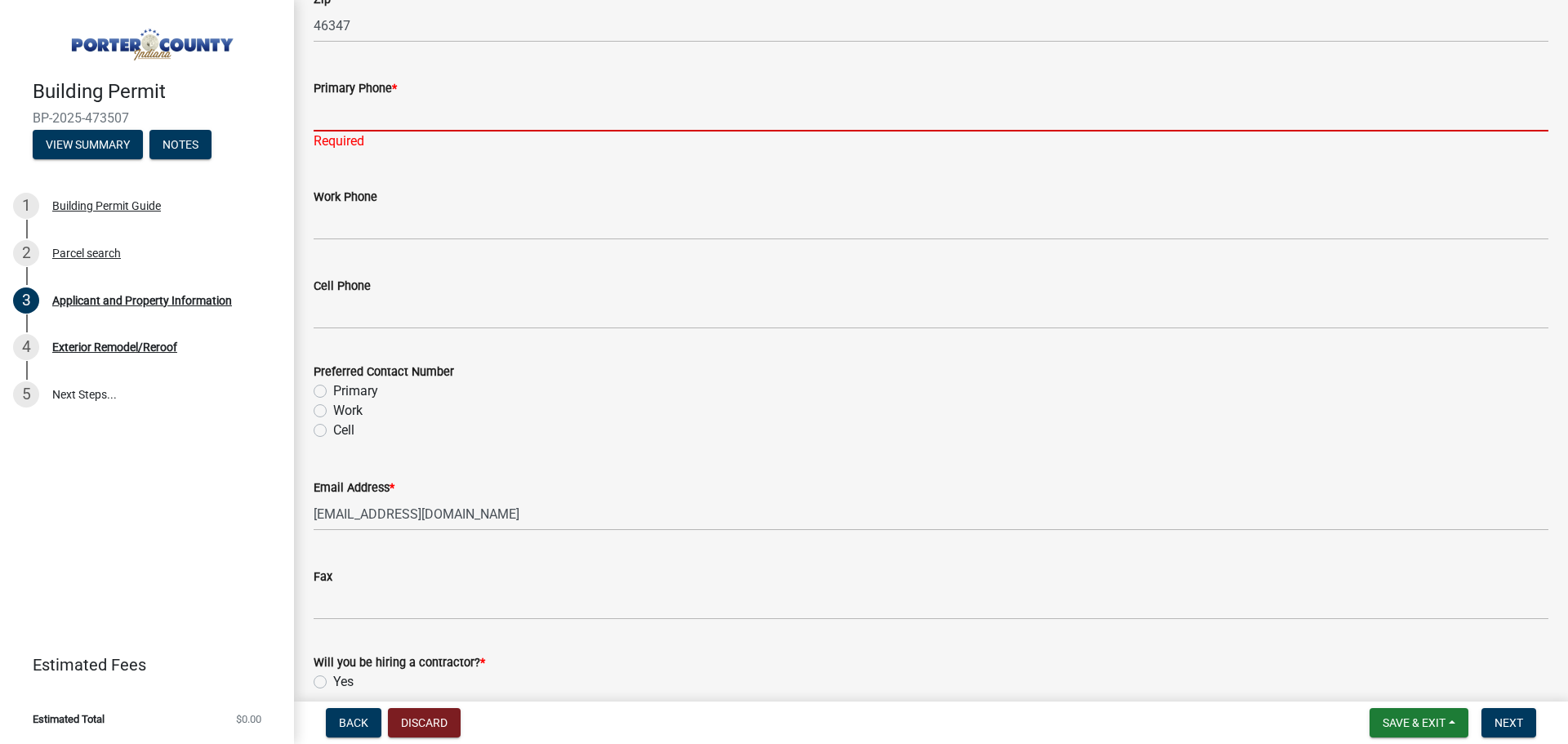
drag, startPoint x: 459, startPoint y: 106, endPoint x: 594, endPoint y: 112, distance: 135.1
click at [459, 106] on input "Primary Phone *" at bounding box center [931, 114] width 1235 height 33
click at [409, 110] on input "Primary Phone *" at bounding box center [931, 114] width 1235 height 33
paste input "[PHONE_NUMBER]"
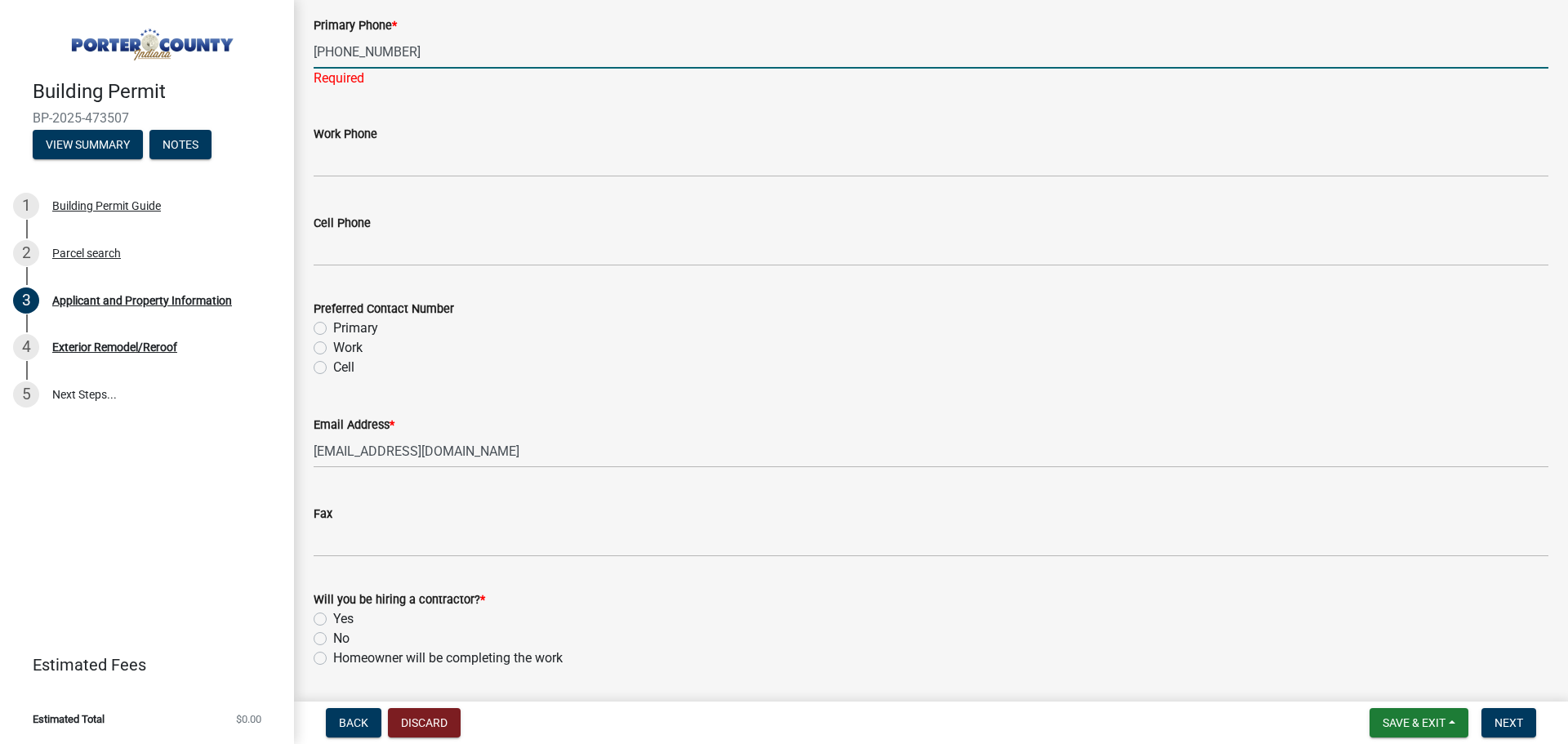
scroll to position [2330, 0]
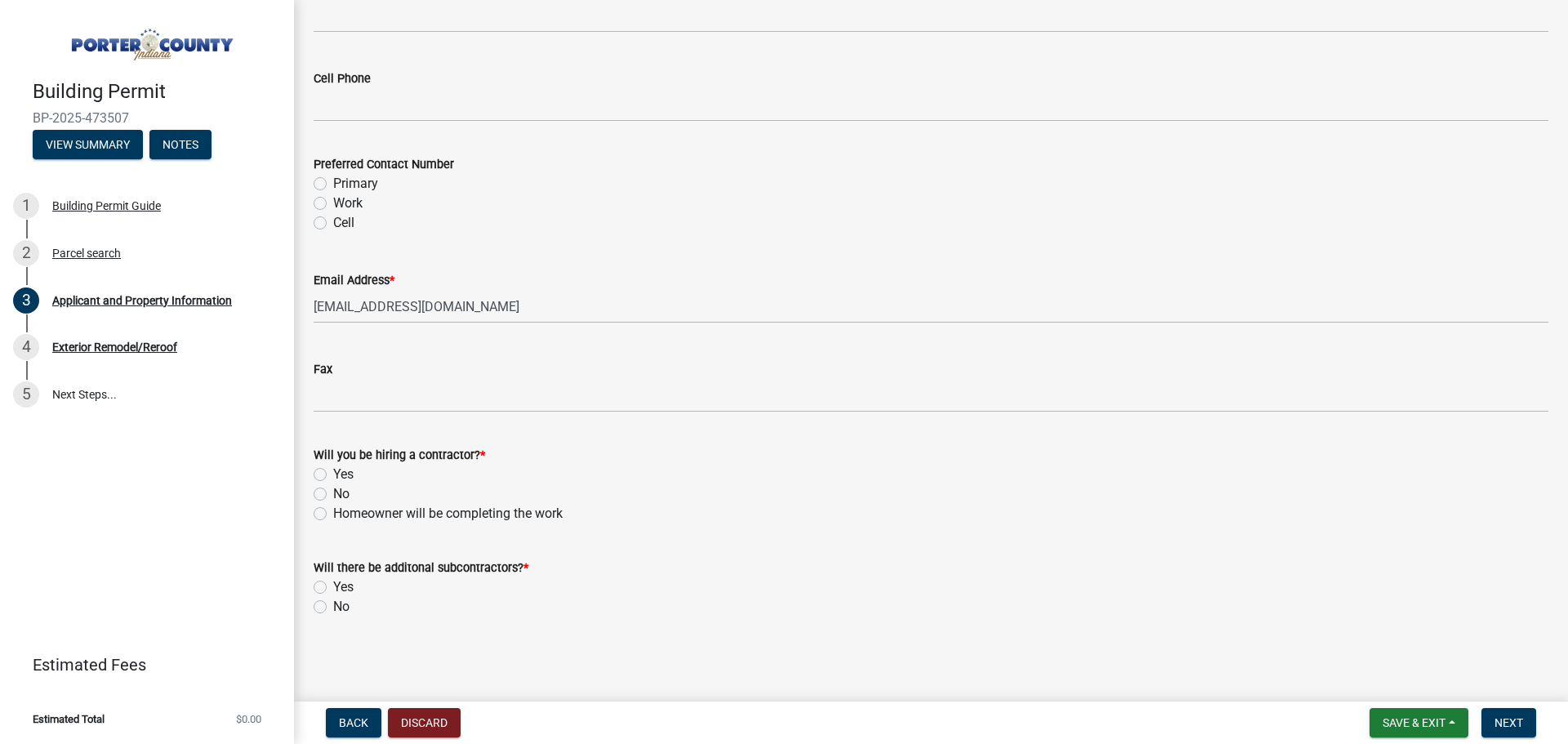
type input "[PHONE_NUMBER]"
click at [333, 478] on label "Yes" at bounding box center [343, 474] width 20 height 19
click at [333, 475] on input "Yes" at bounding box center [339, 470] width 11 height 11
radio input "true"
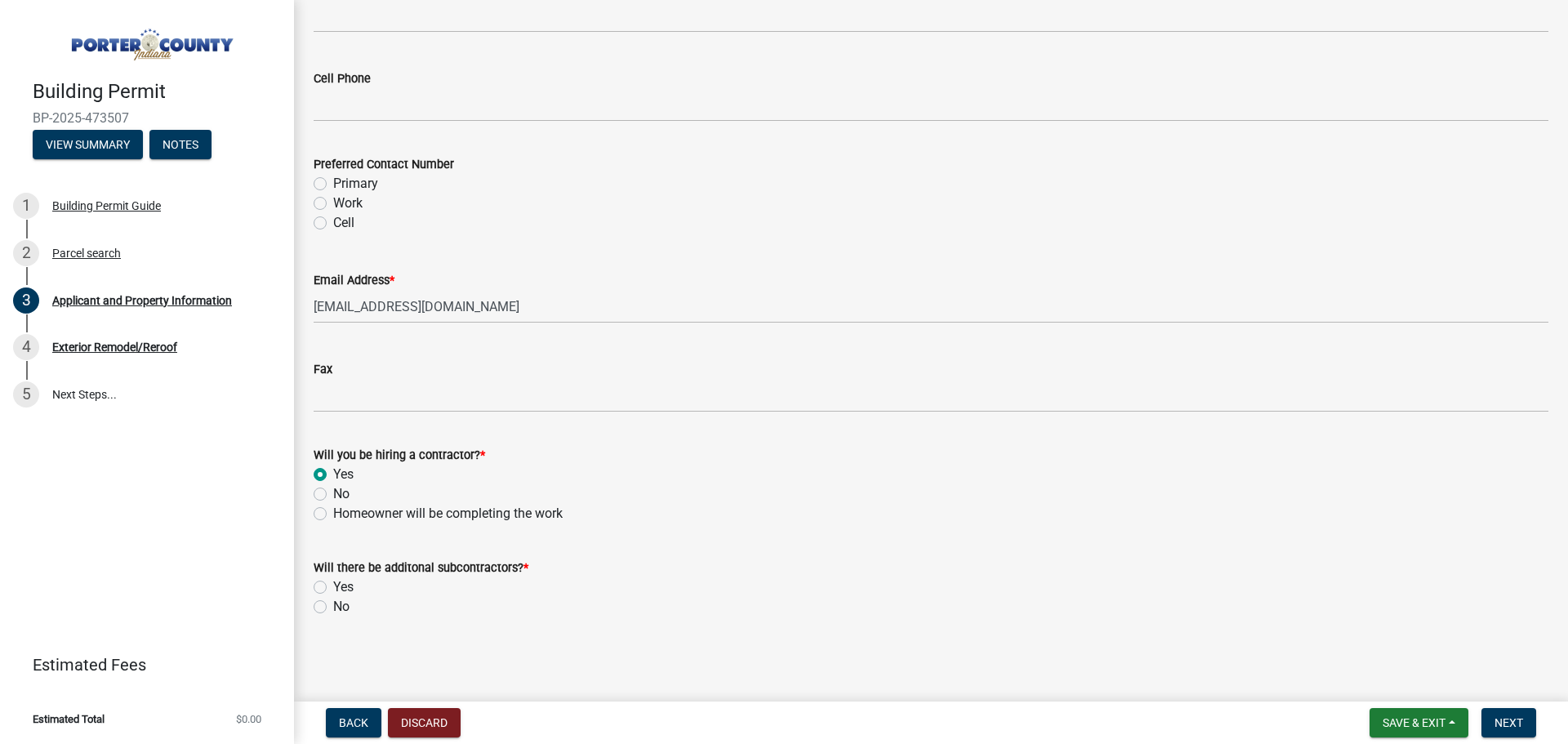
click at [326, 611] on div "No" at bounding box center [931, 607] width 1235 height 19
click at [333, 612] on label "No" at bounding box center [341, 607] width 17 height 19
click at [333, 608] on input "No" at bounding box center [339, 602] width 11 height 11
radio input "true"
click at [1529, 718] on button "Next" at bounding box center [1508, 722] width 55 height 29
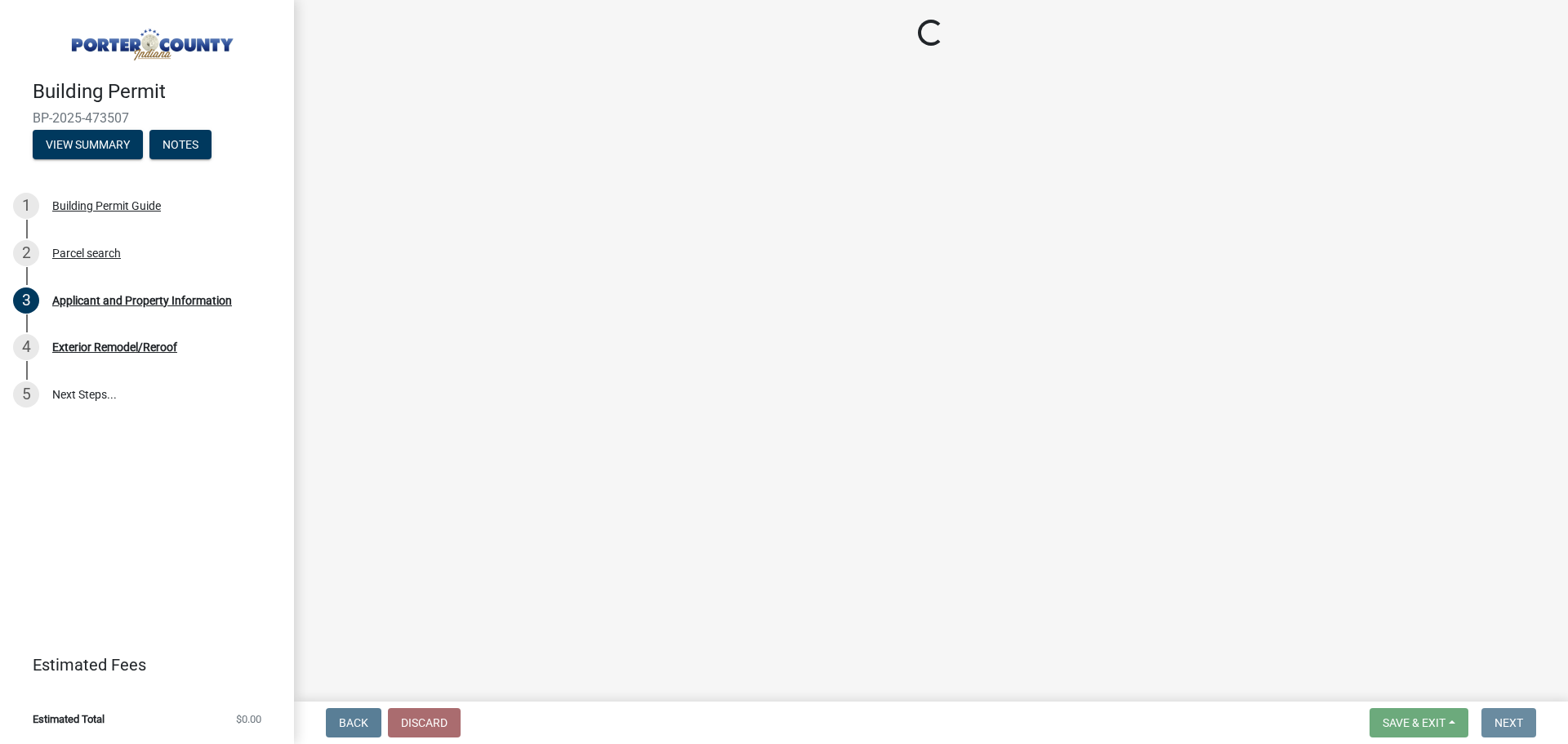
scroll to position [0, 0]
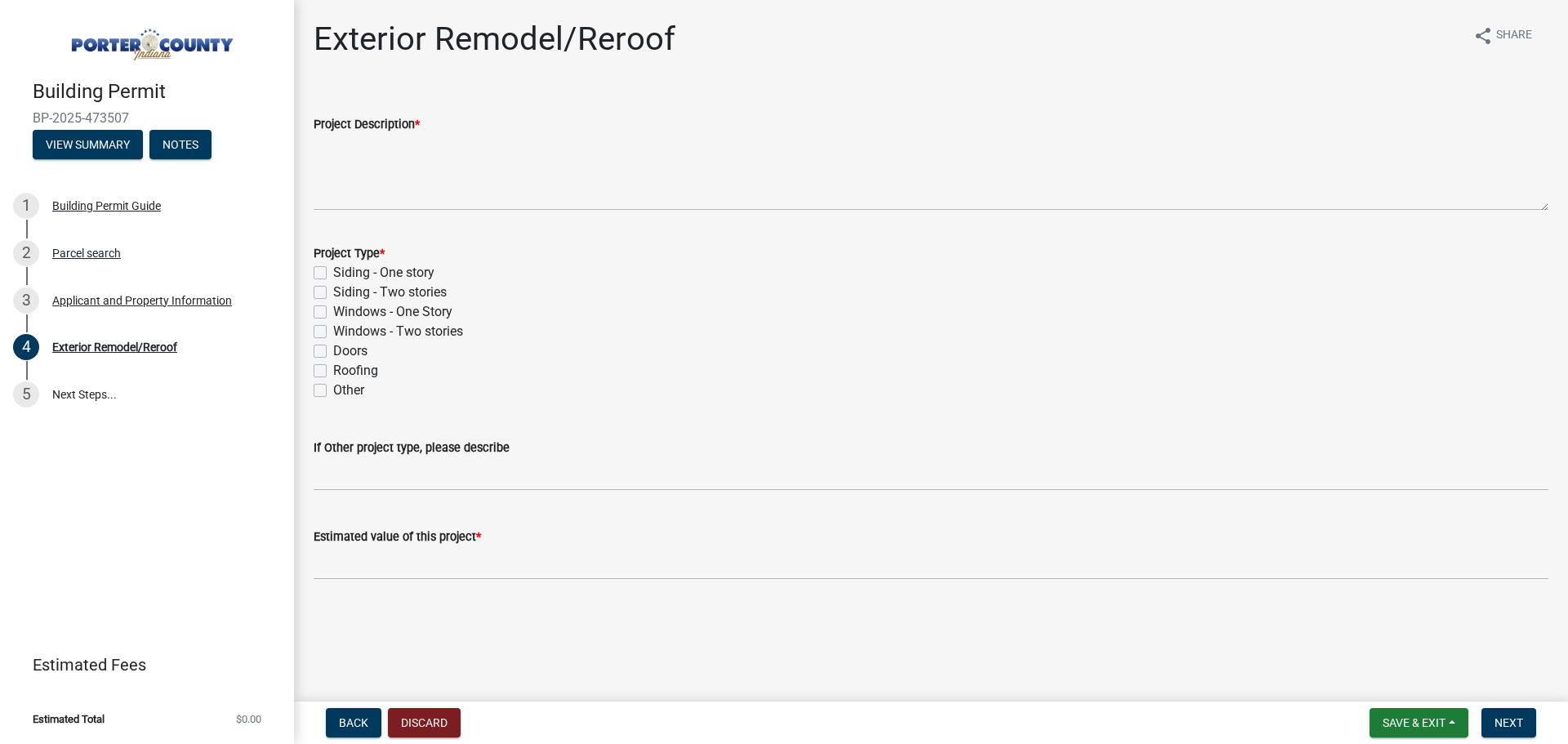
click at [326, 316] on div "Windows - One Story" at bounding box center [931, 312] width 1235 height 19
click at [329, 312] on div "Windows - One Story" at bounding box center [931, 312] width 1235 height 19
click at [326, 312] on div "Windows - One Story" at bounding box center [931, 312] width 1235 height 19
click at [333, 312] on label "Windows - One Story" at bounding box center [393, 312] width 120 height 19
click at [333, 312] on input "Windows - One Story" at bounding box center [339, 308] width 11 height 11
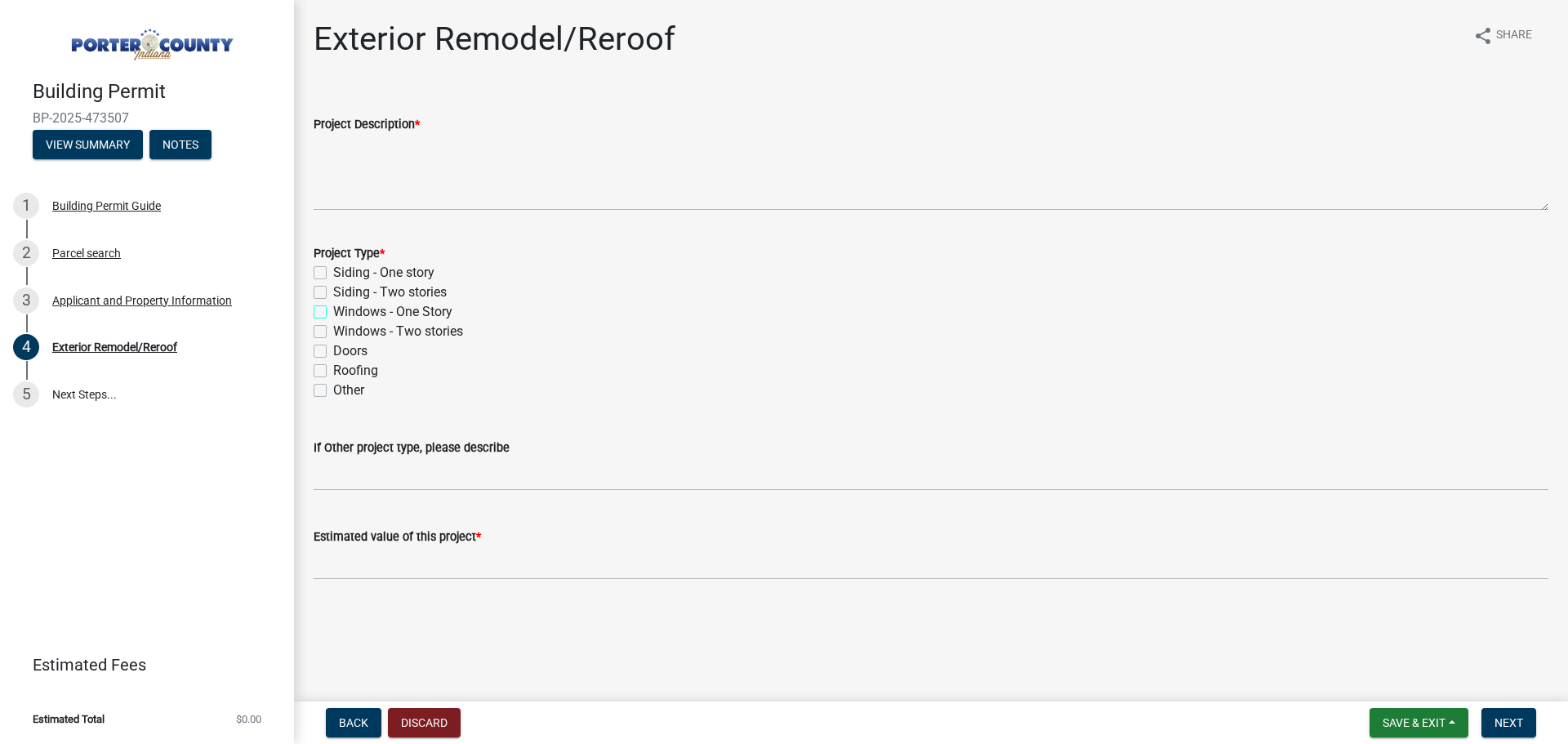
checkbox input "true"
checkbox input "false"
checkbox input "true"
checkbox input "false"
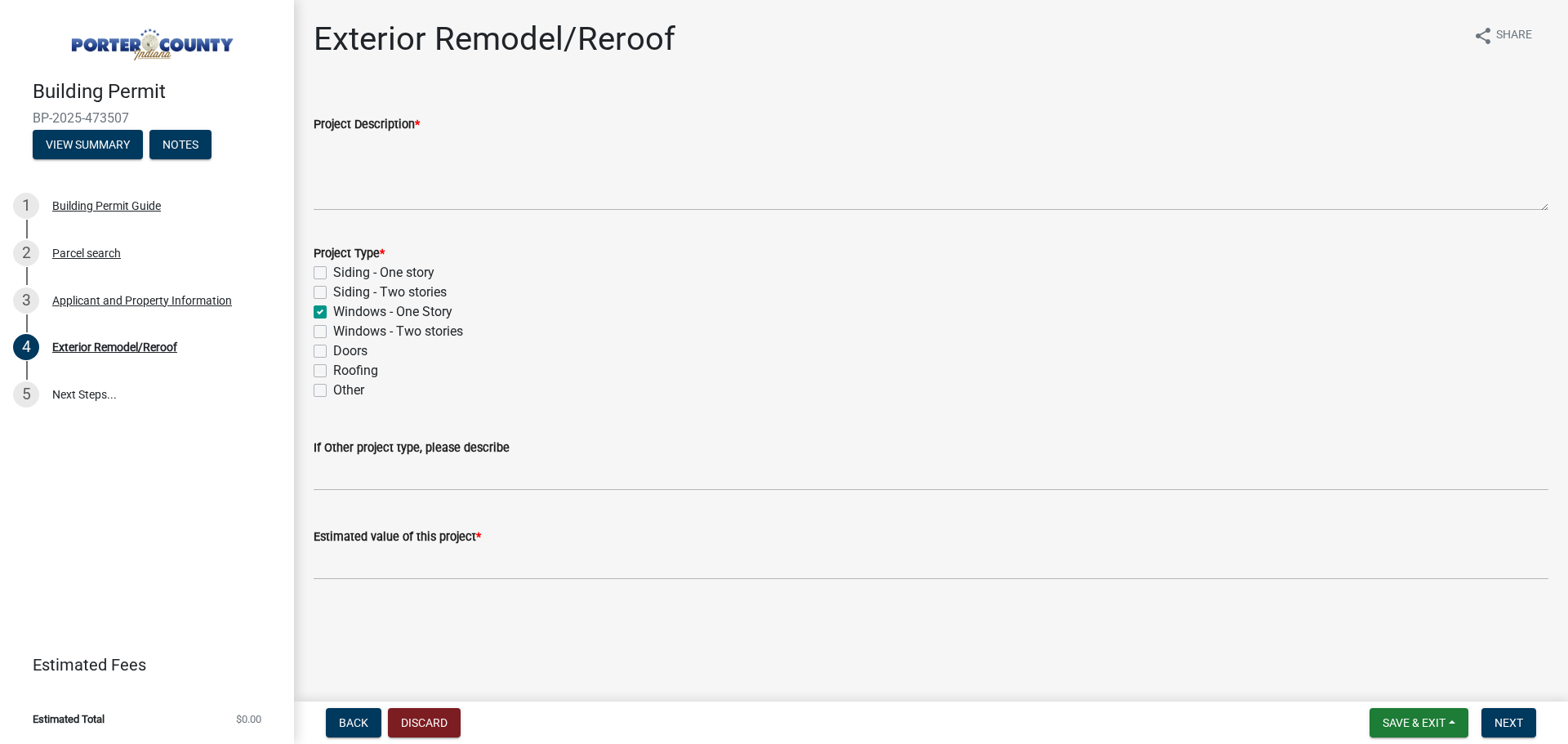
checkbox input "false"
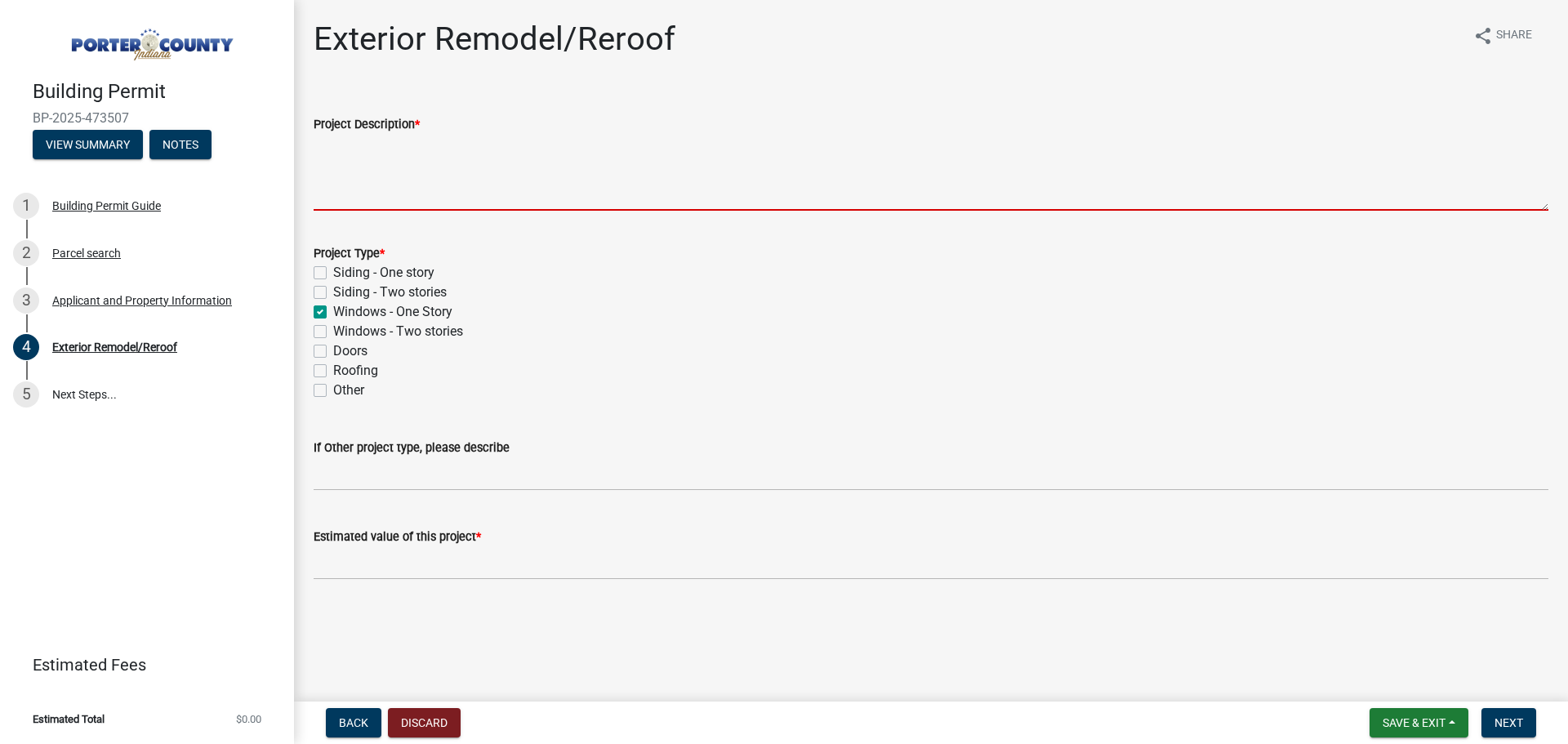
click at [370, 164] on textarea "Project Description *" at bounding box center [931, 171] width 1235 height 77
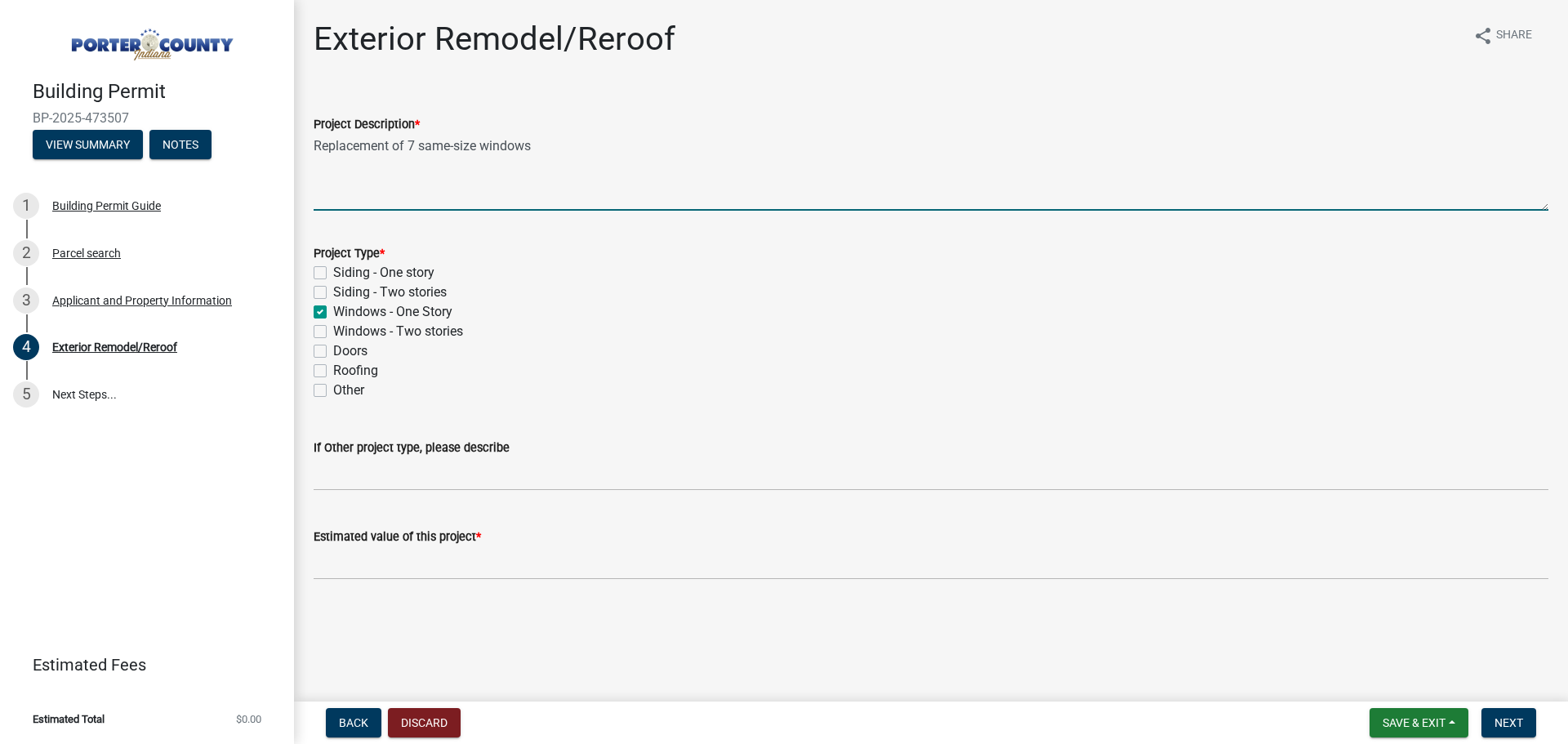
type textarea "Replacement of 7 same-size windows"
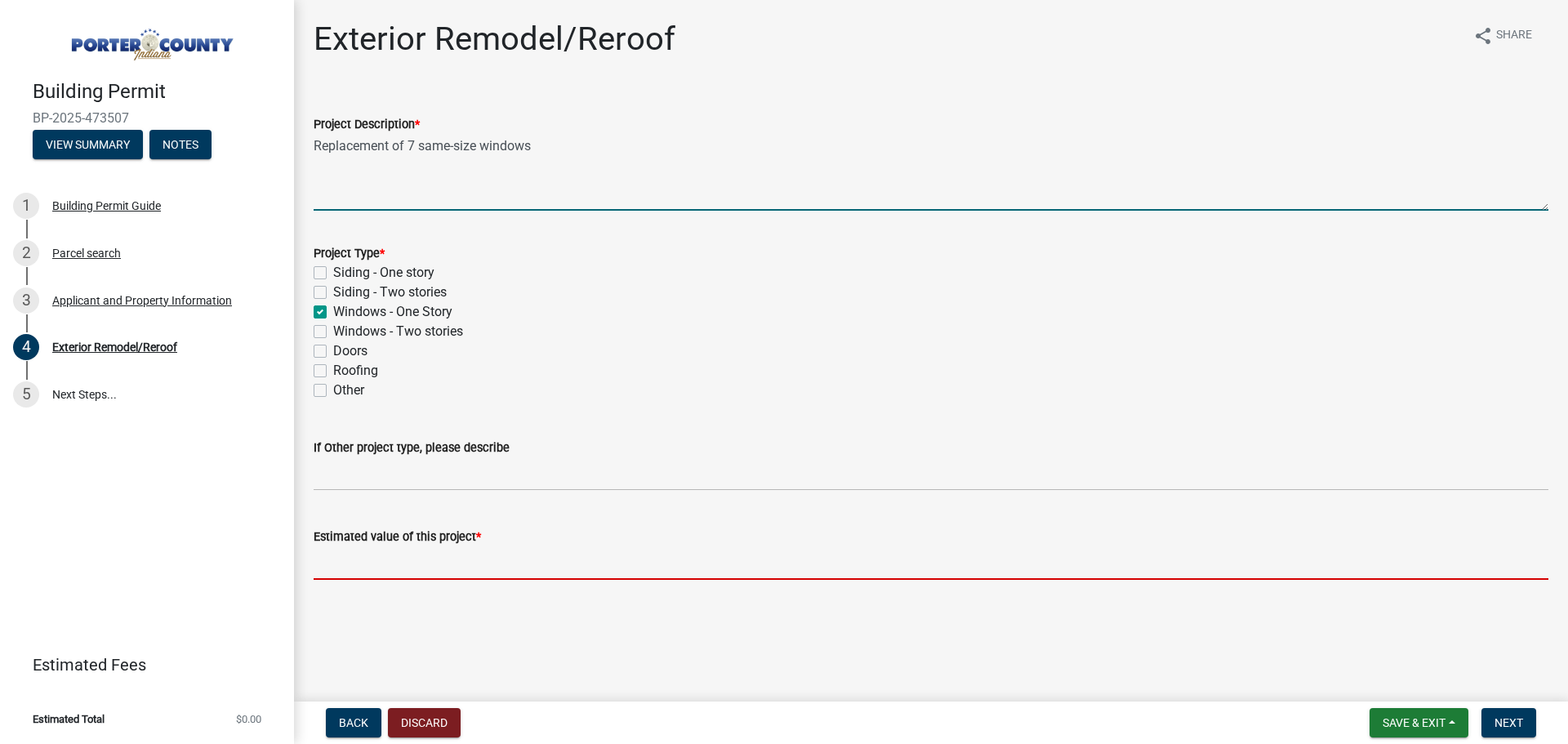
drag, startPoint x: 412, startPoint y: 555, endPoint x: 434, endPoint y: 548, distance: 23.1
click at [412, 555] on input "text" at bounding box center [931, 563] width 1235 height 33
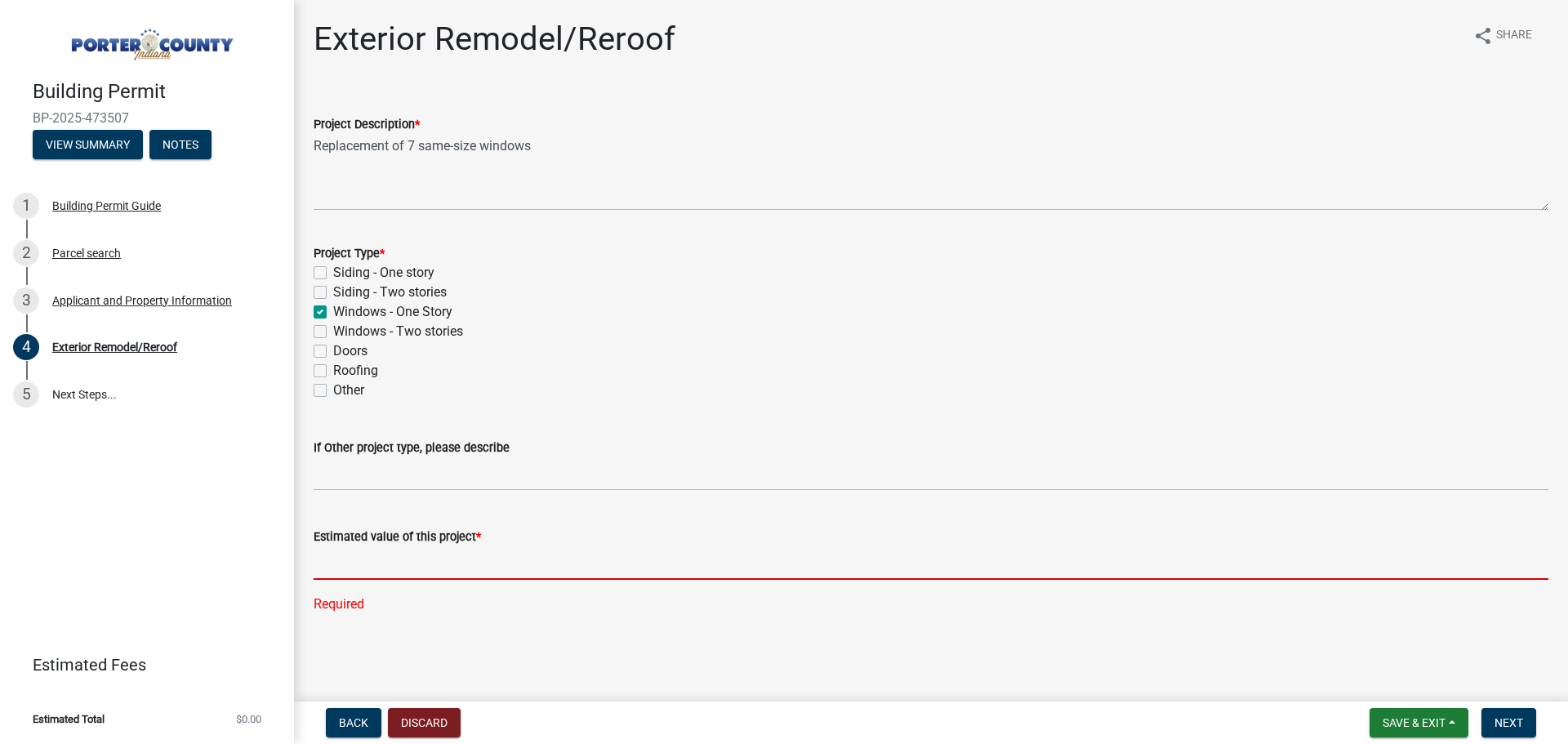
click at [484, 556] on input "text" at bounding box center [931, 563] width 1235 height 33
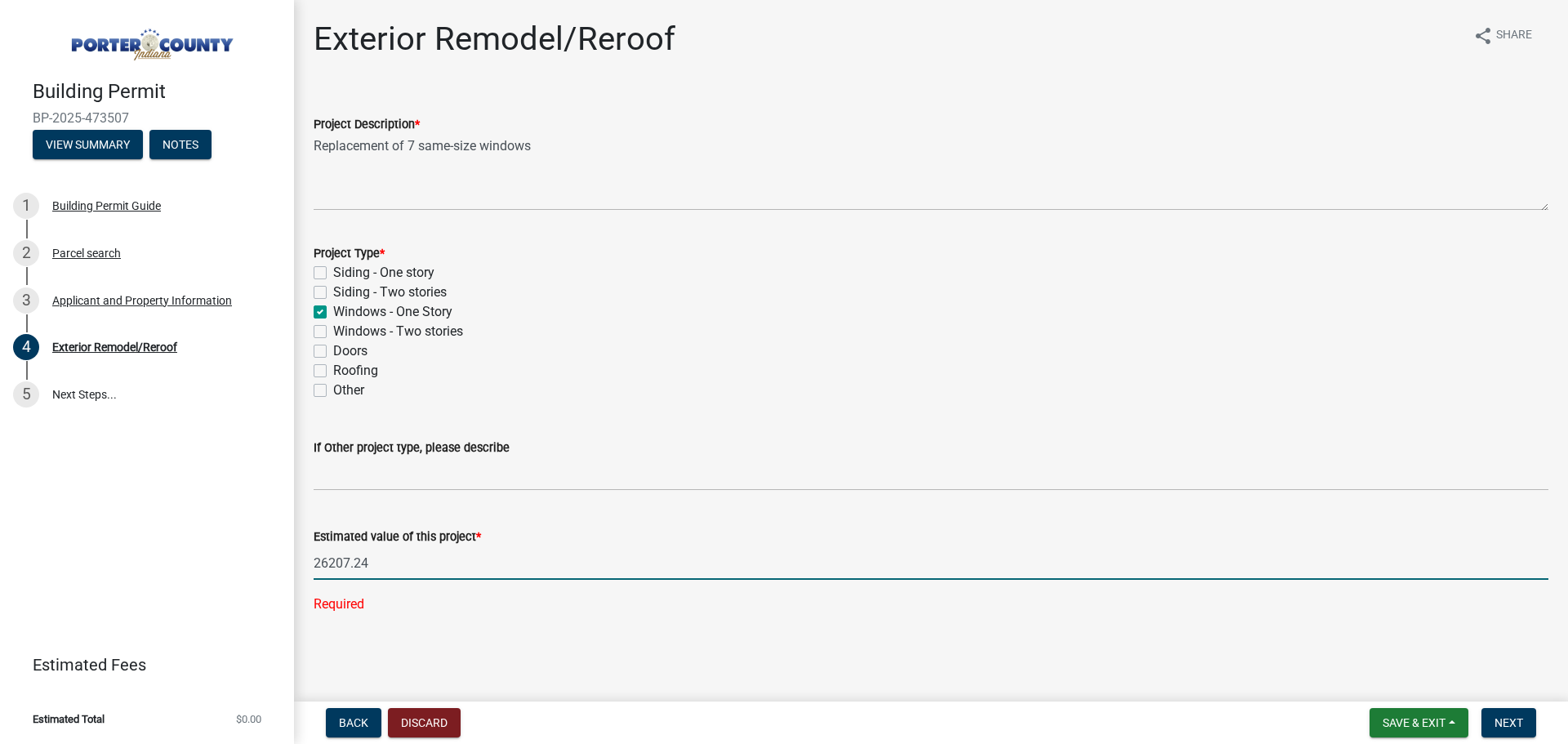
type input "26207.24"
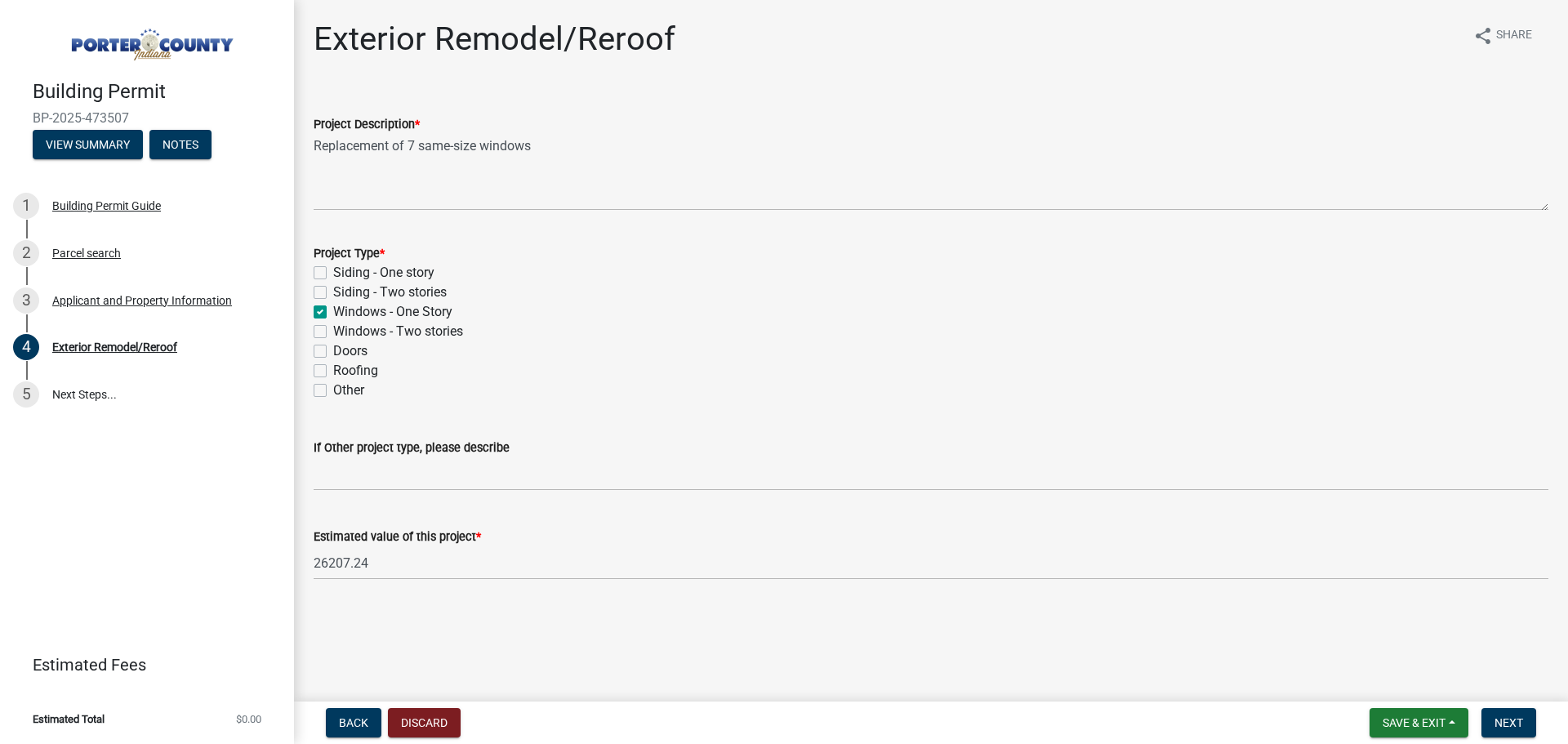
click at [457, 635] on main "Exterior Remodel/Reroof share Share Project Description * Replacement of 7 same…" at bounding box center [930, 347] width 1274 height 695
click at [1500, 713] on button "Next" at bounding box center [1508, 722] width 55 height 29
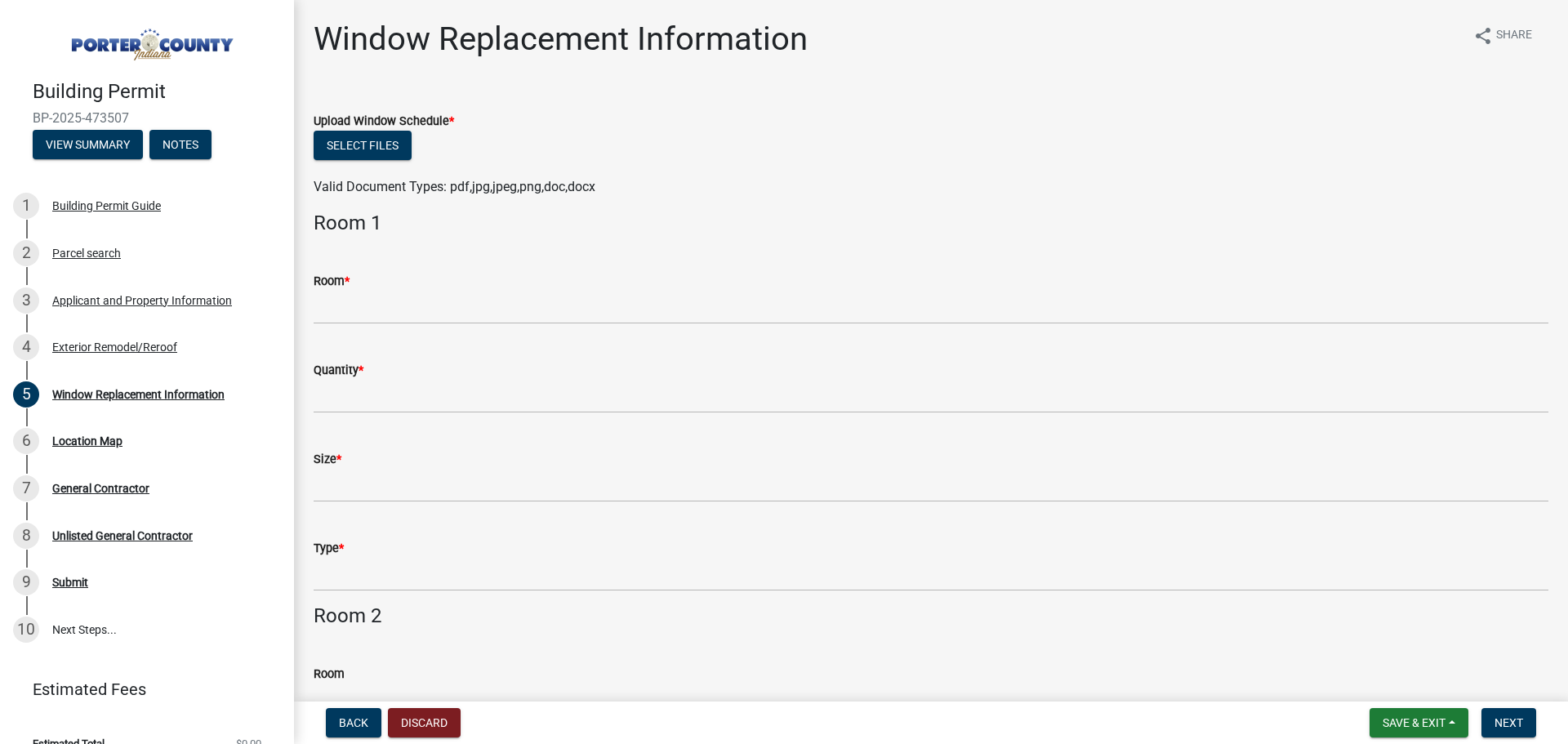
click at [392, 161] on div "Select files" at bounding box center [931, 148] width 1235 height 33
click at [388, 144] on button "Select files" at bounding box center [362, 145] width 98 height 29
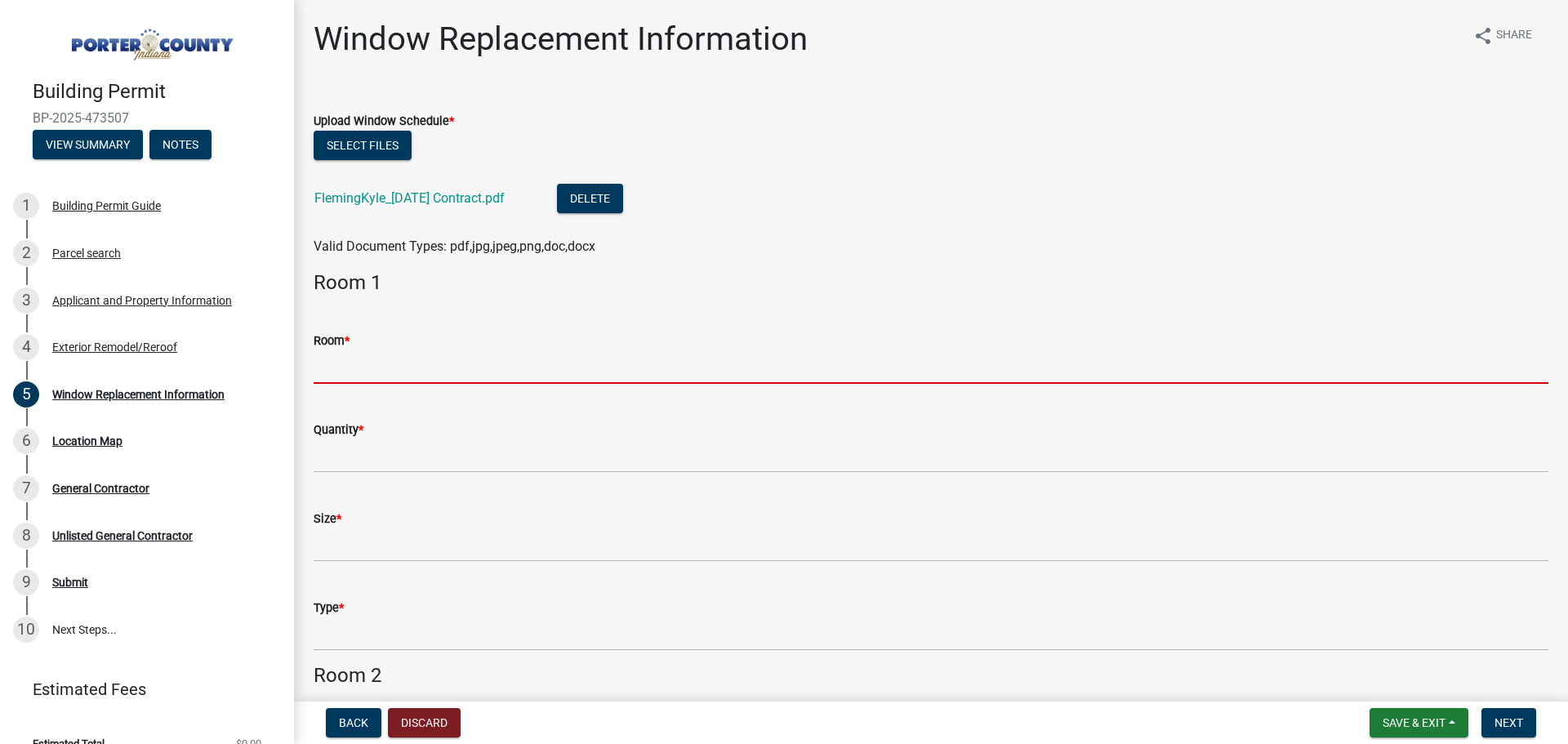
click at [353, 355] on input "Room *" at bounding box center [931, 367] width 1235 height 33
click at [462, 369] on input "Room *" at bounding box center [931, 367] width 1235 height 33
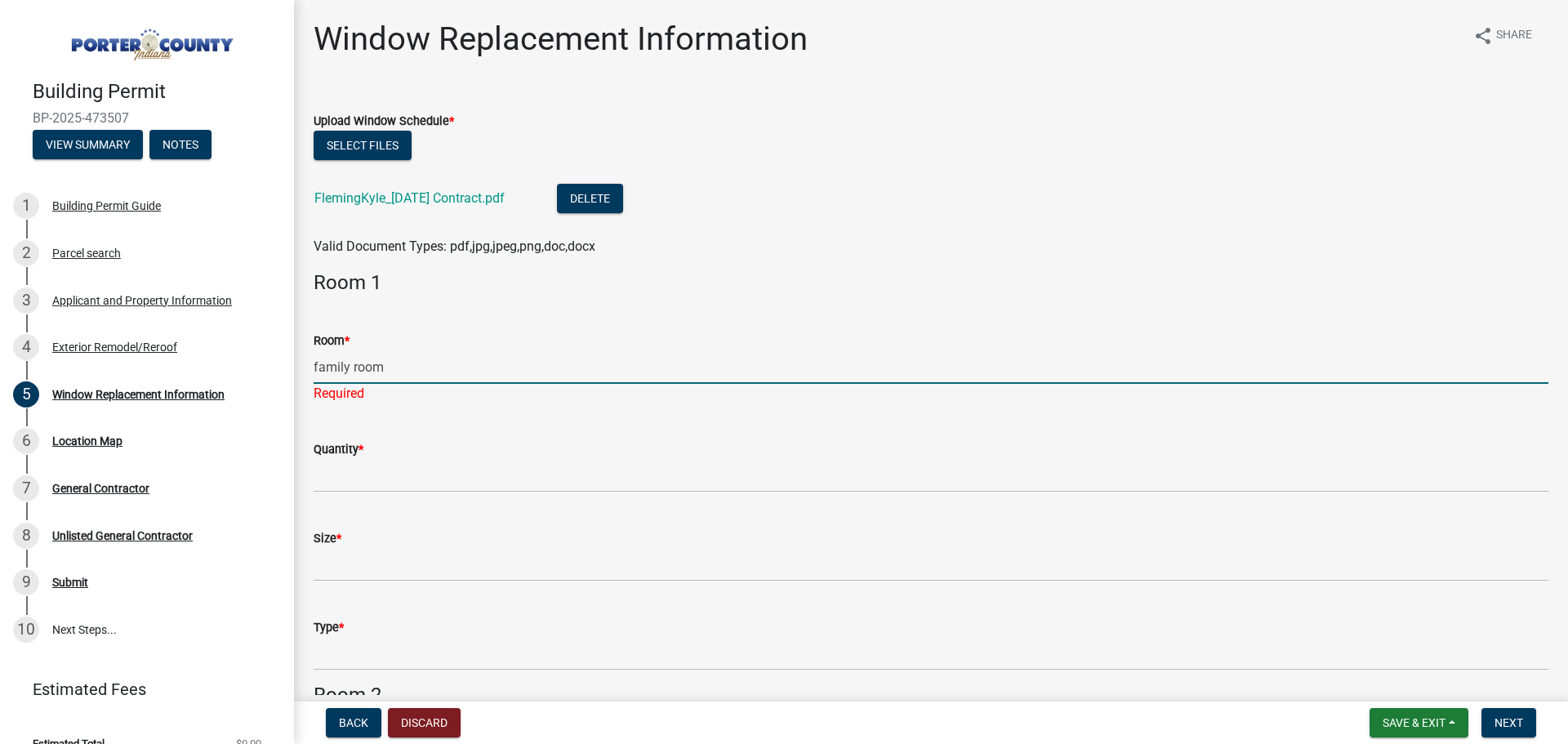
type input "family room"
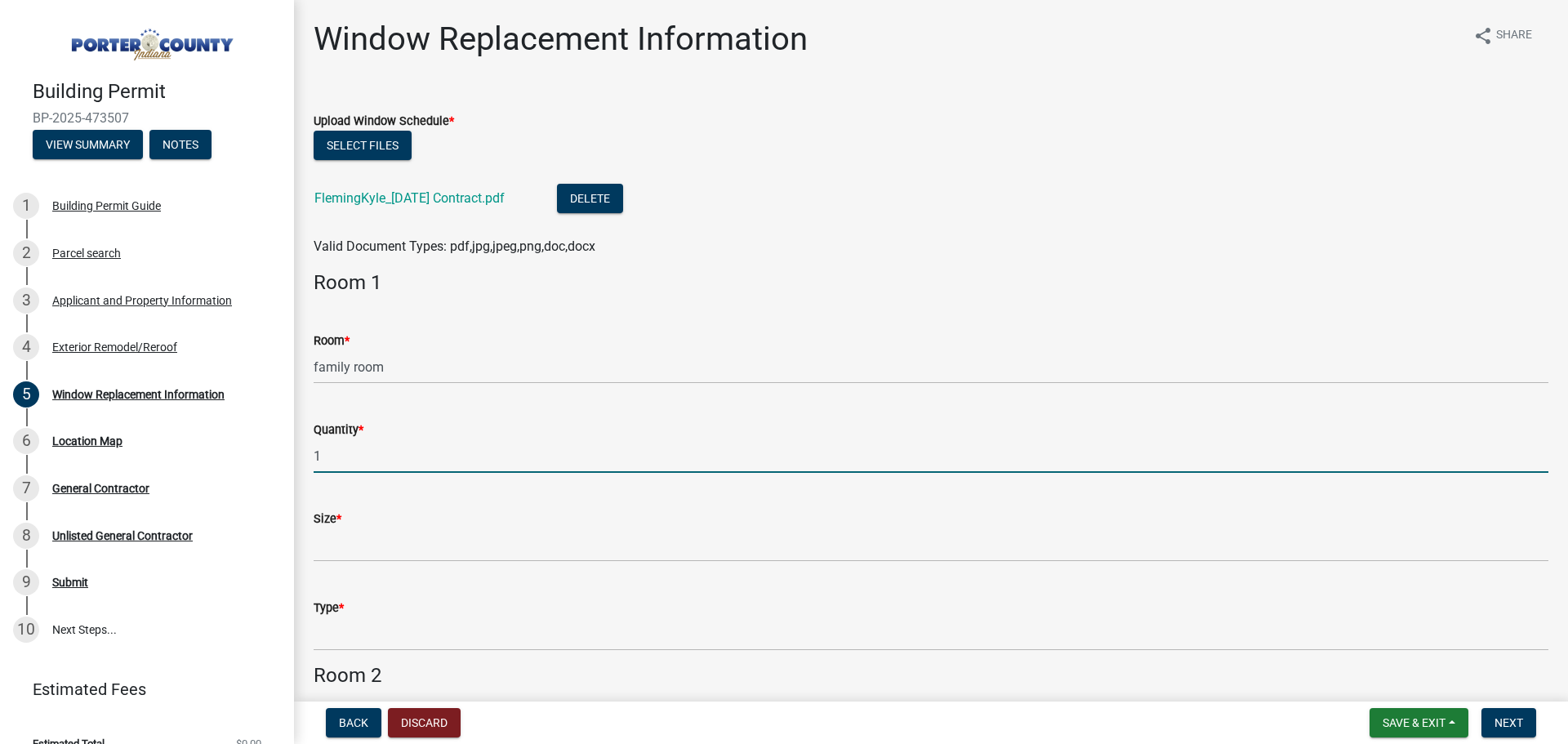
type input "1"
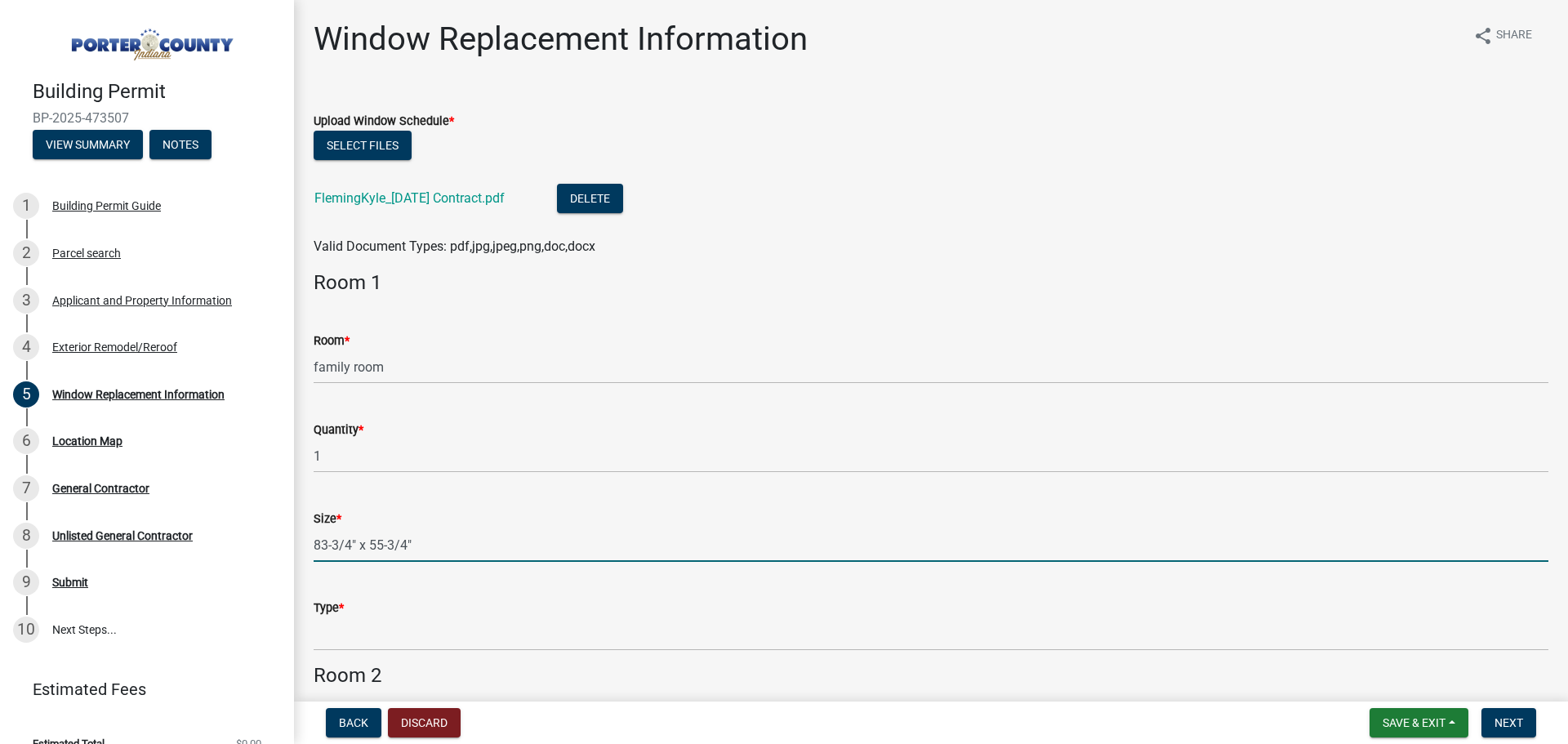
type input "83-3/4" x 55-3/4""
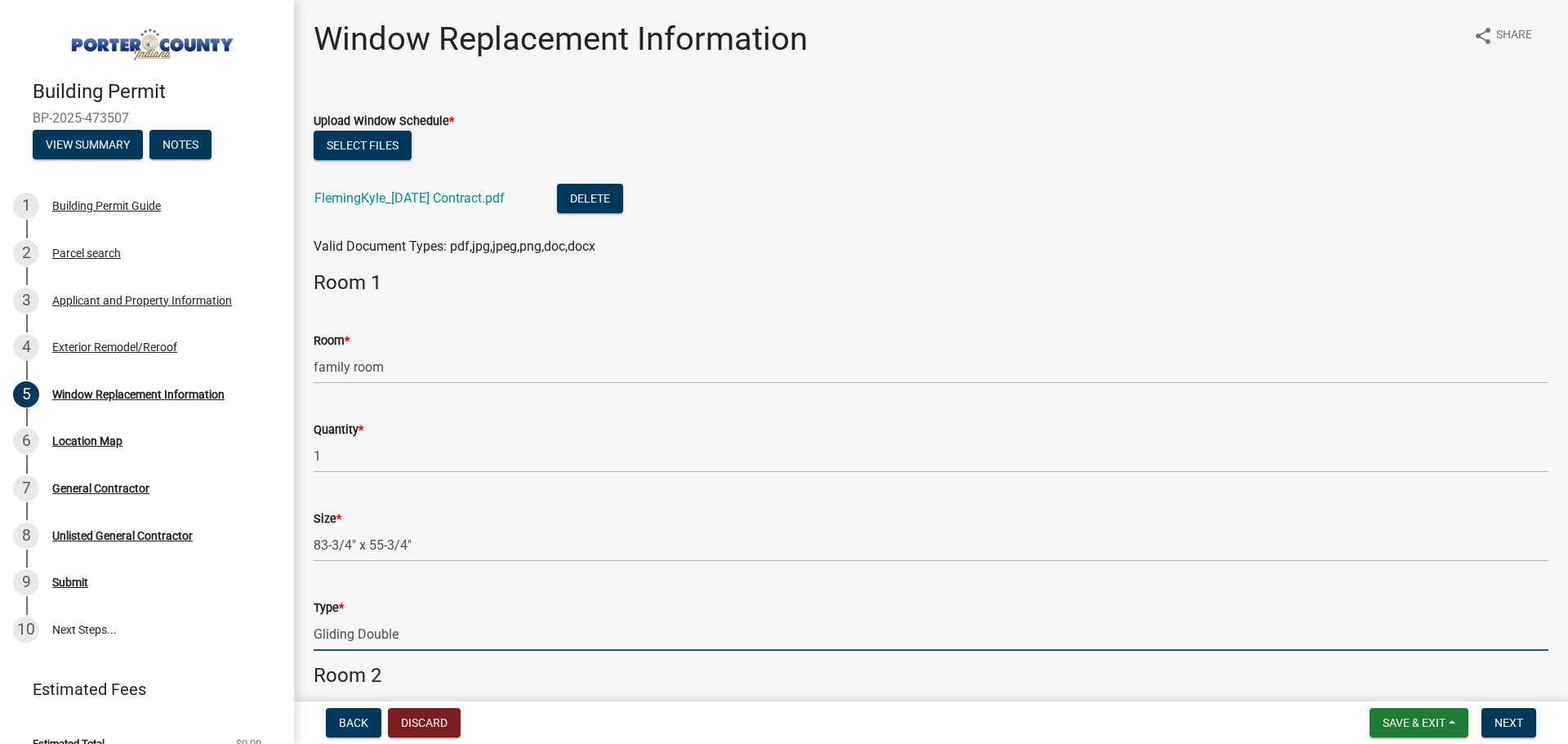
type input "Gliding Double"
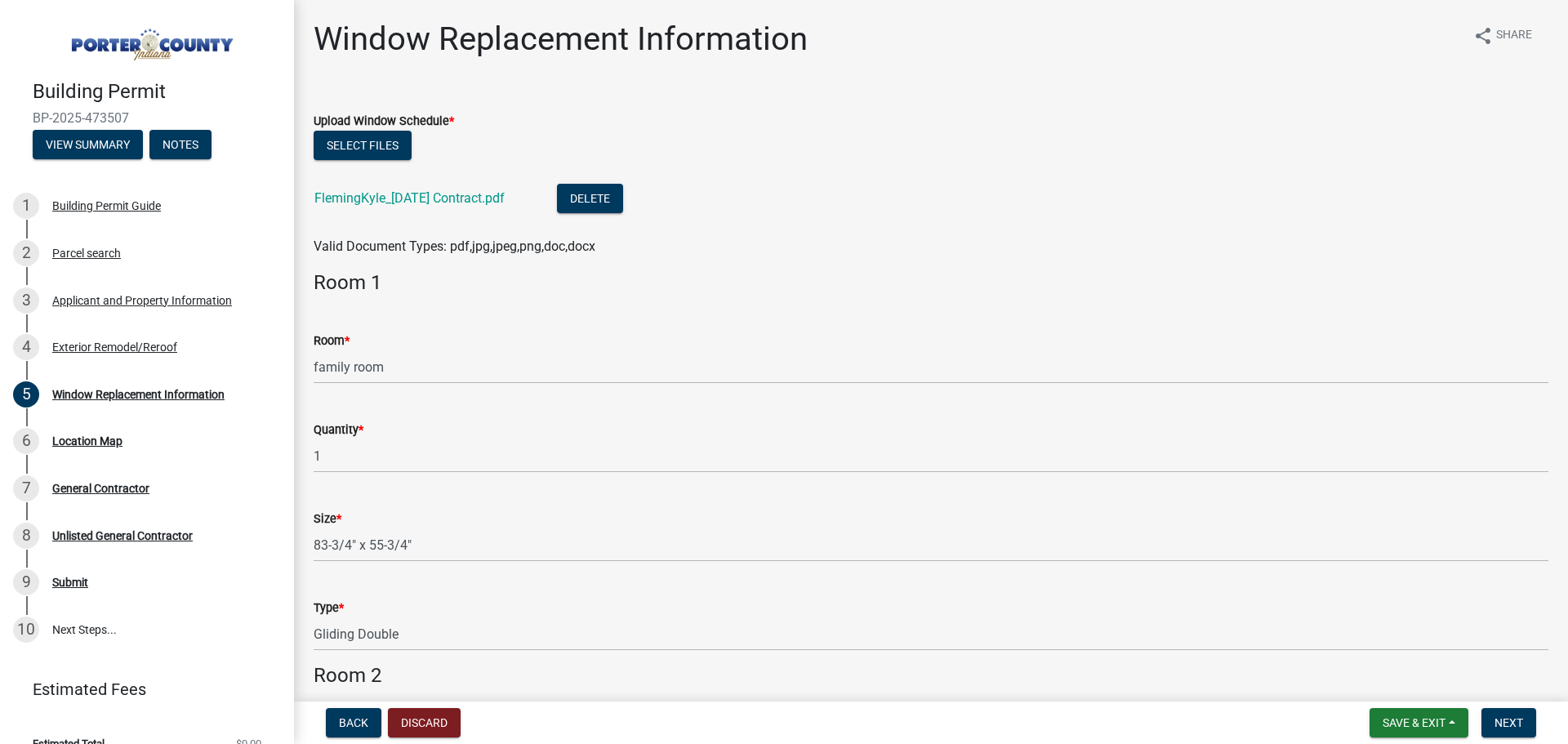
scroll to position [412, 0]
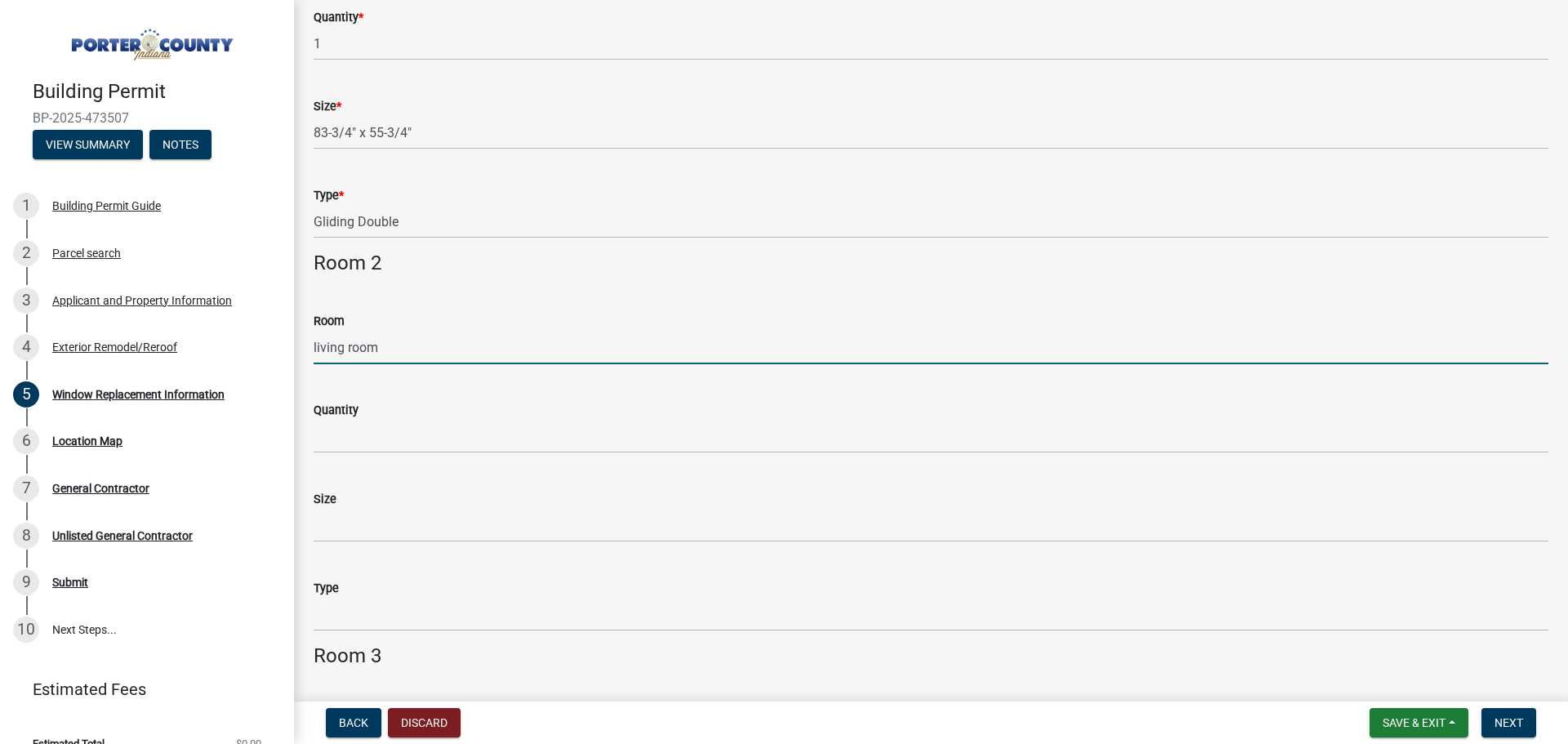
type input "living room"
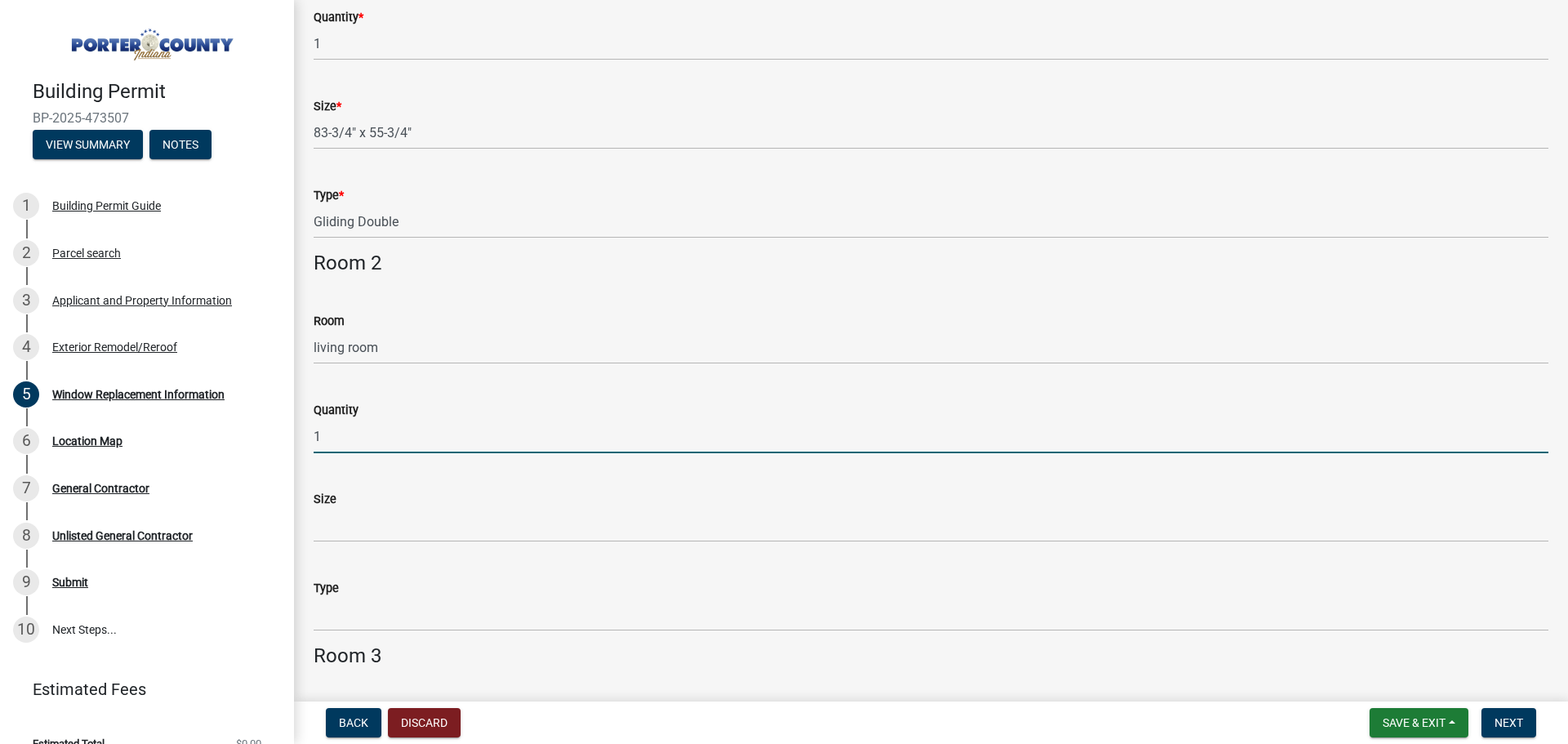
type input "1"
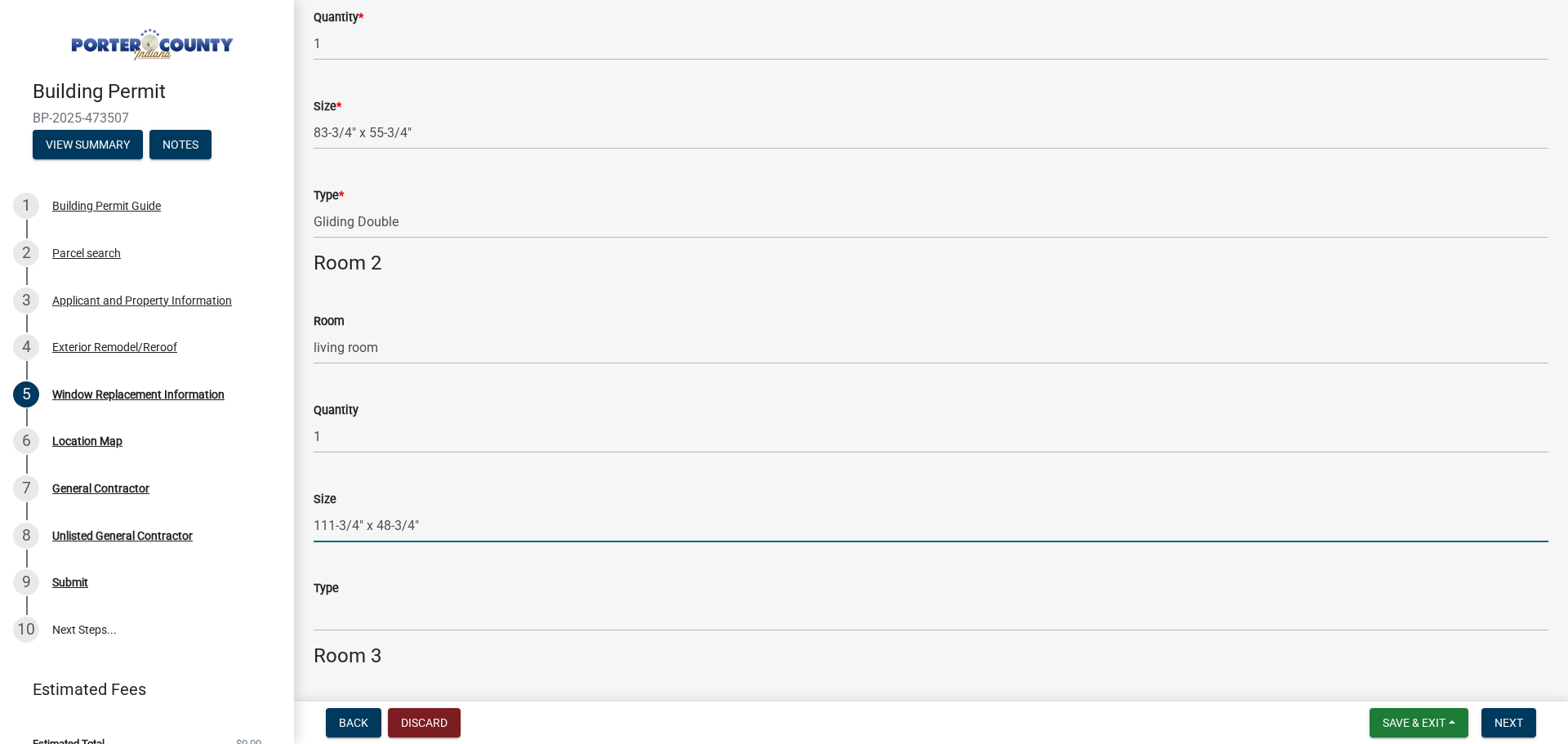
type input "111-3/4" x 48-3/4""
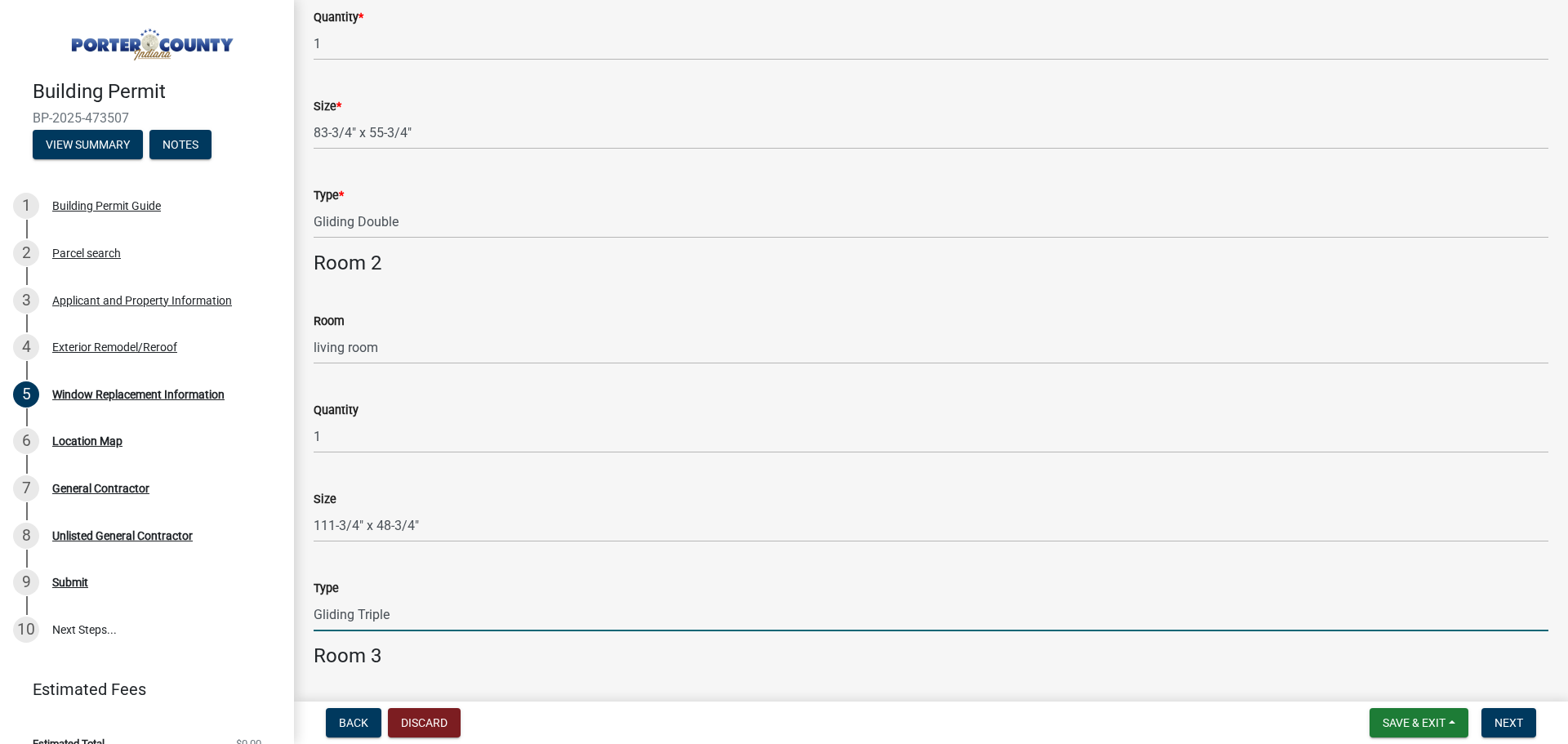
type input "Gliding Triple"
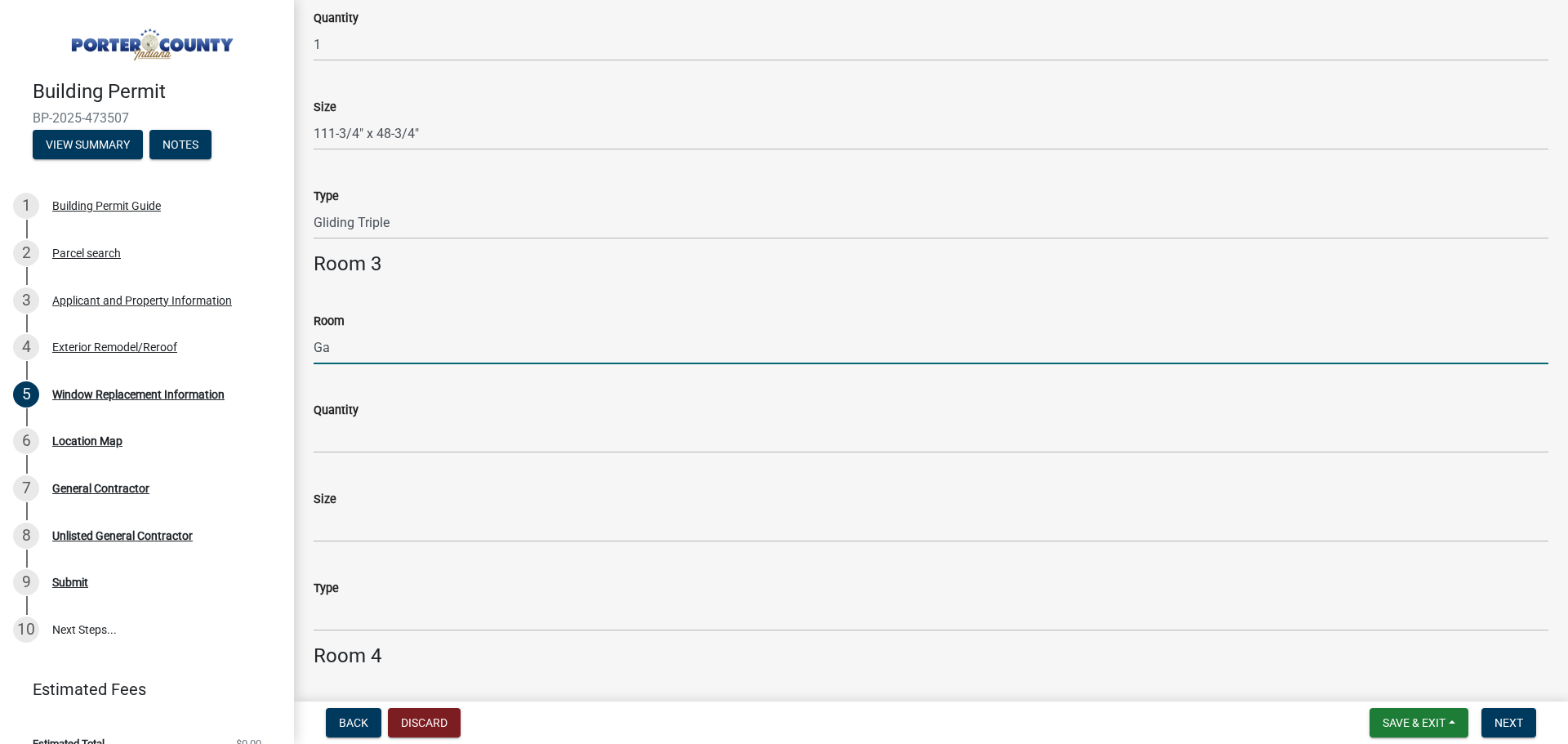
type input "G"
type input "garage"
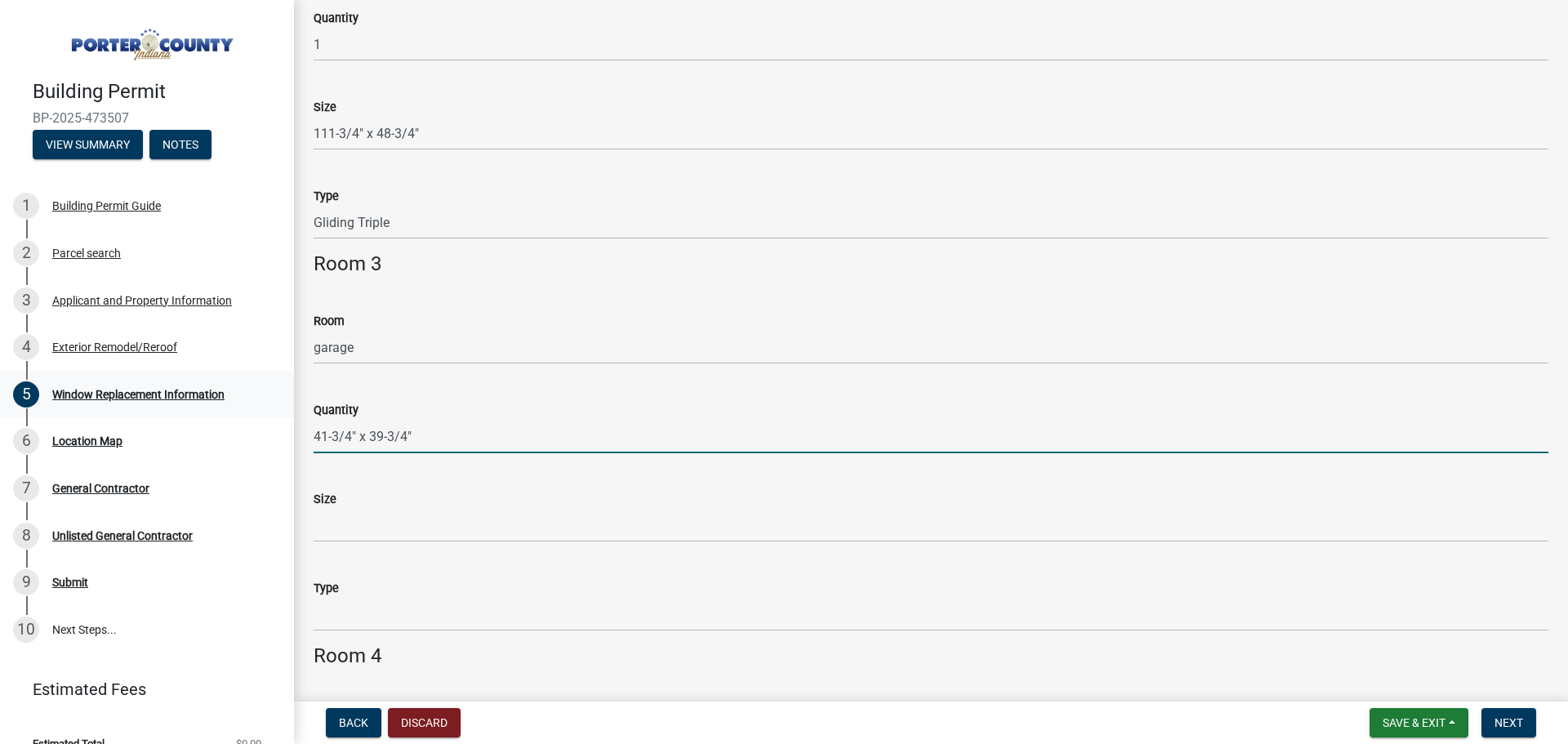
drag, startPoint x: 452, startPoint y: 428, endPoint x: 268, endPoint y: 408, distance: 185.1
click at [268, 408] on div "Building Permit BP-2025-473507 View Summary Notes 1 Building Permit Guide 2 Par…" at bounding box center [784, 372] width 1568 height 744
type input "41-3/4" x 39-3/4""
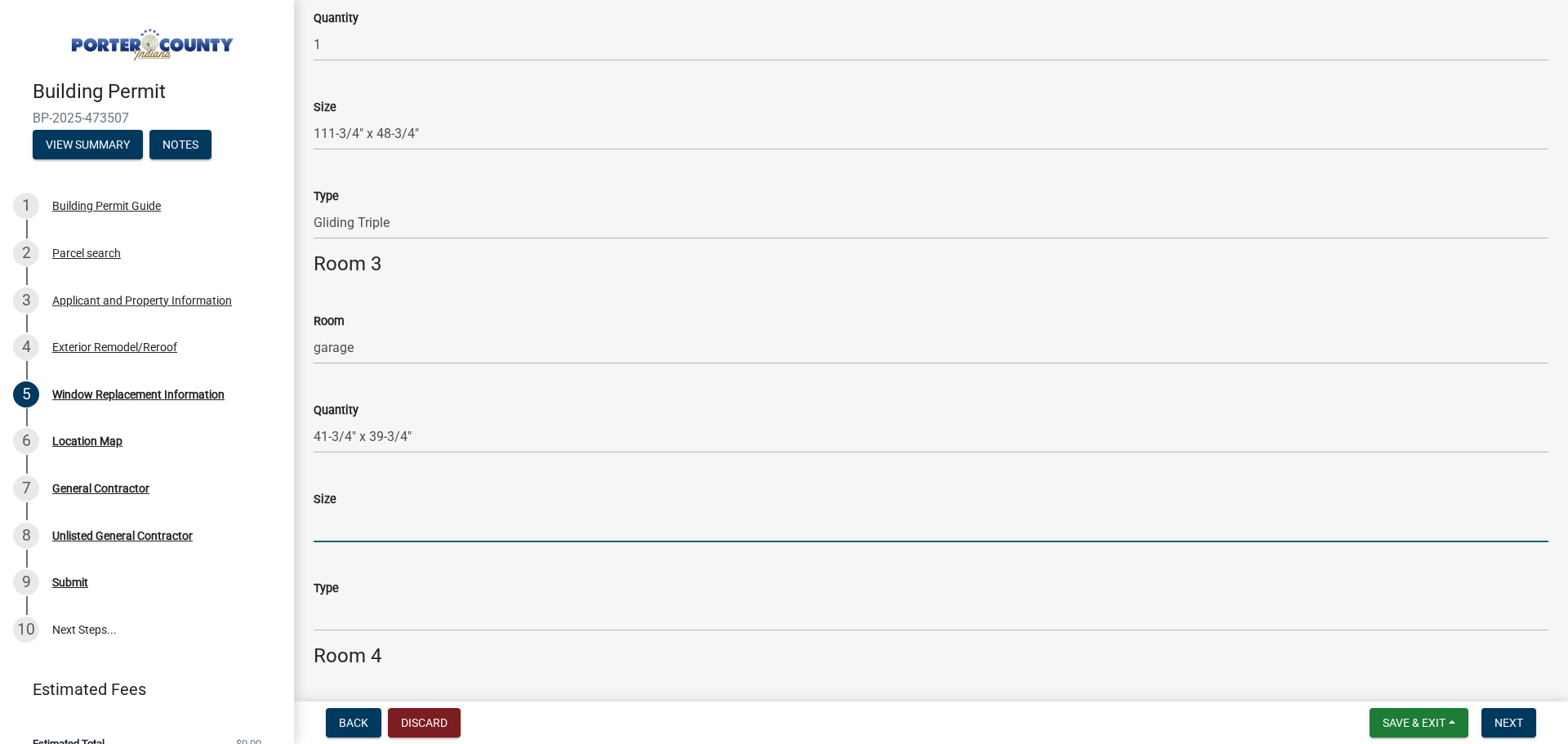
click at [393, 513] on input "Size" at bounding box center [931, 526] width 1235 height 33
paste input "41-3/4" x 39-3/4""
type input "41-3/4" x 39-3/4""
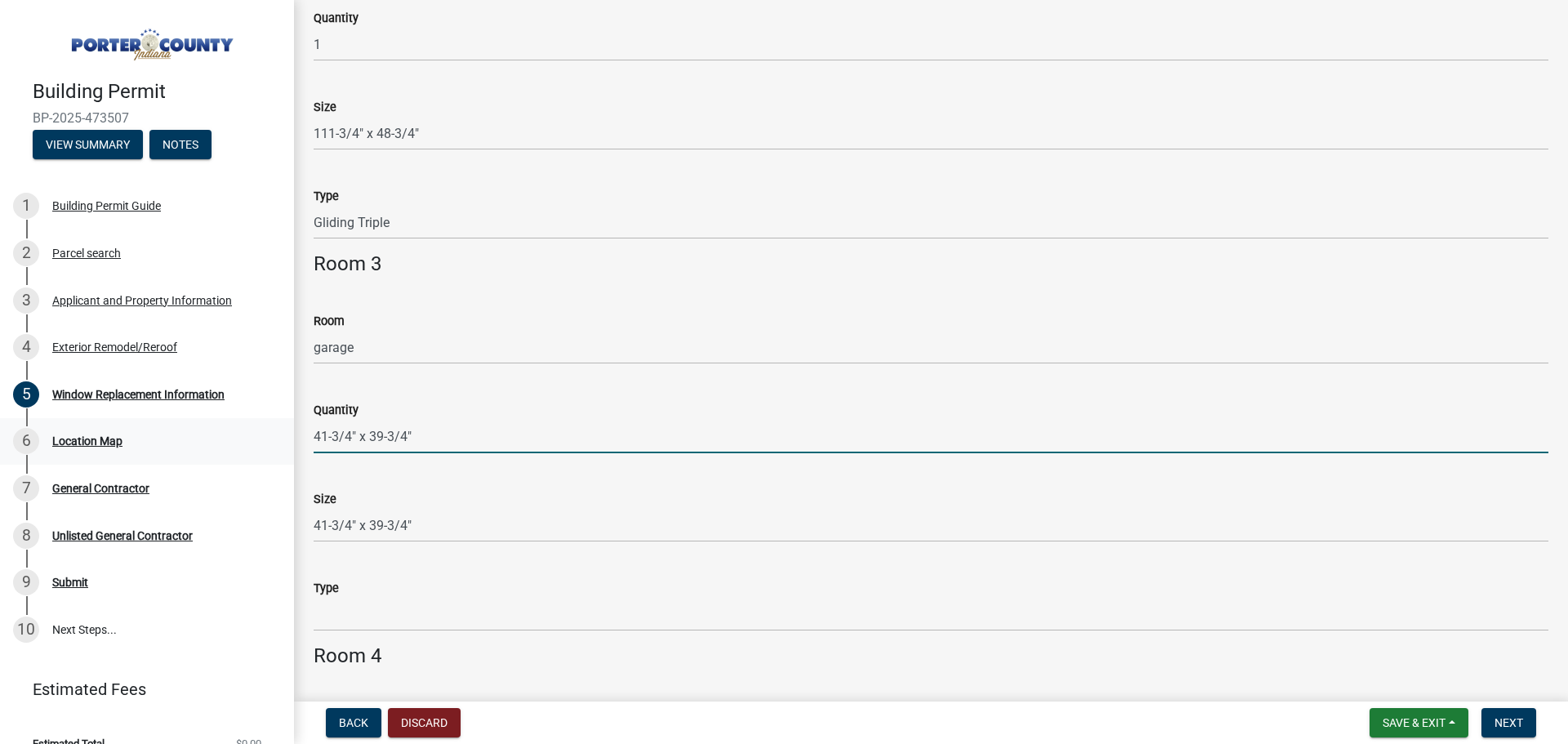
drag, startPoint x: 463, startPoint y: 427, endPoint x: 212, endPoint y: 418, distance: 251.2
click at [222, 421] on div "Building Permit BP-2025-473507 View Summary Notes 1 Building Permit Guide 2 Par…" at bounding box center [784, 372] width 1568 height 744
type input "1"
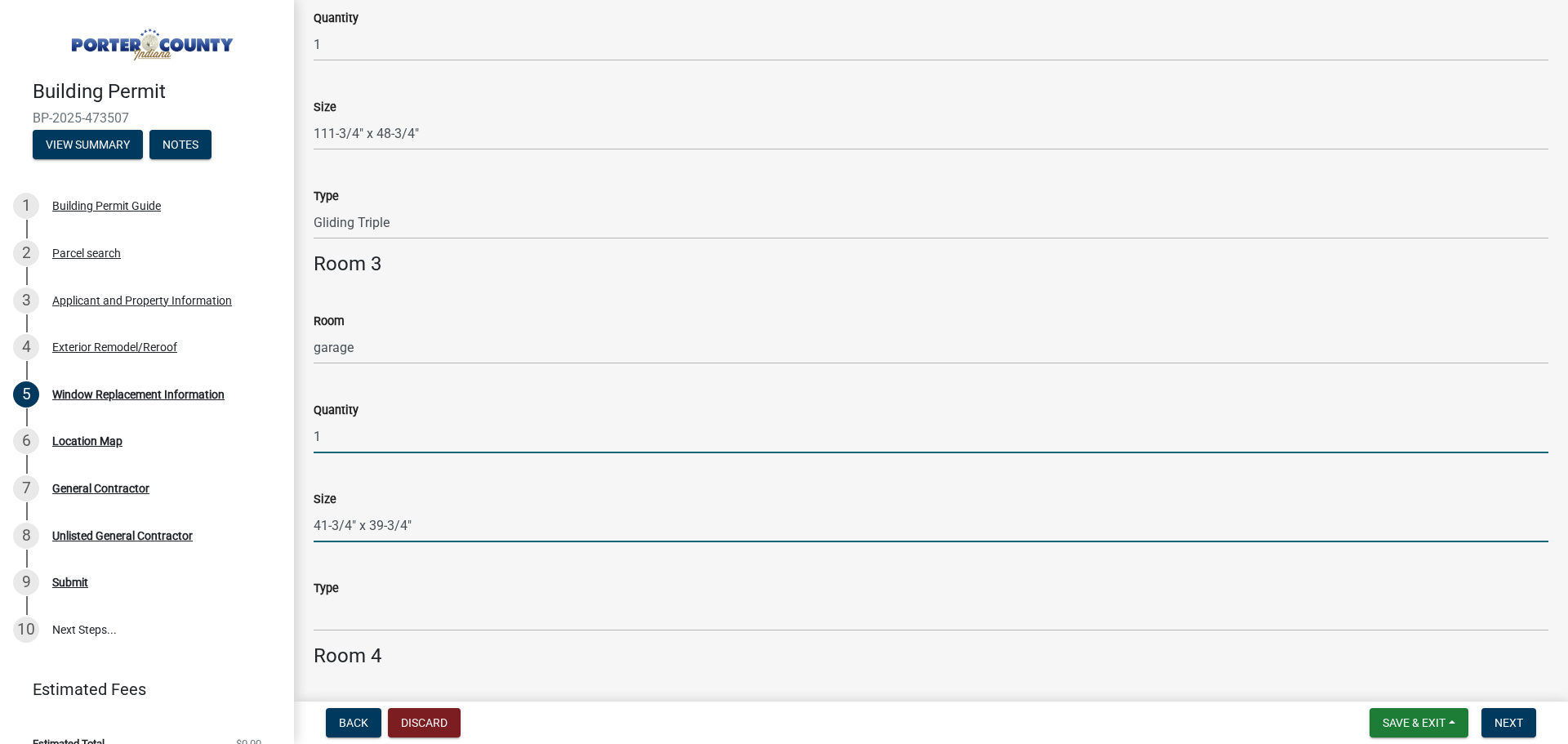
click at [455, 525] on input "41-3/4" x 39-3/4"" at bounding box center [931, 526] width 1235 height 33
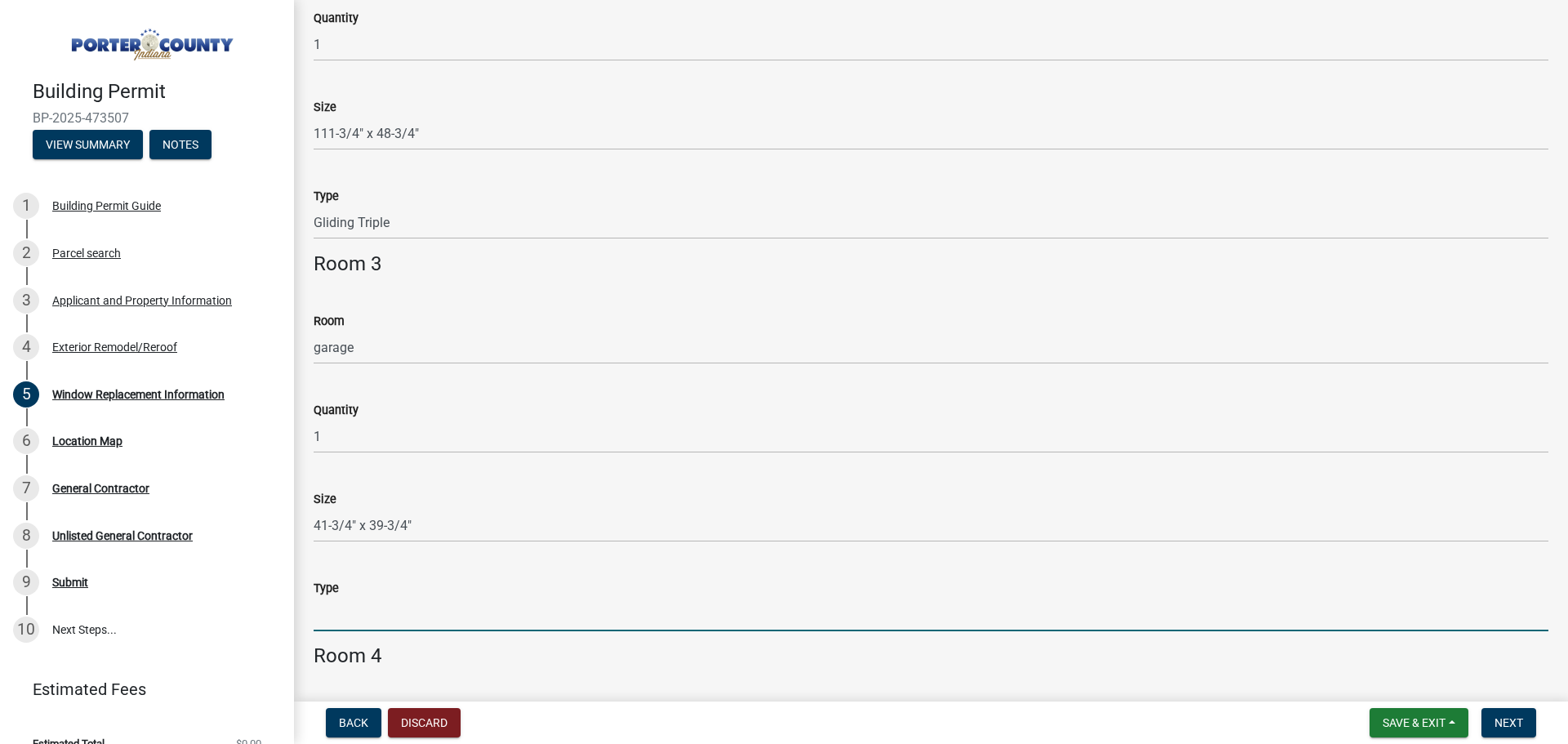
click at [434, 617] on input "Type" at bounding box center [931, 615] width 1235 height 33
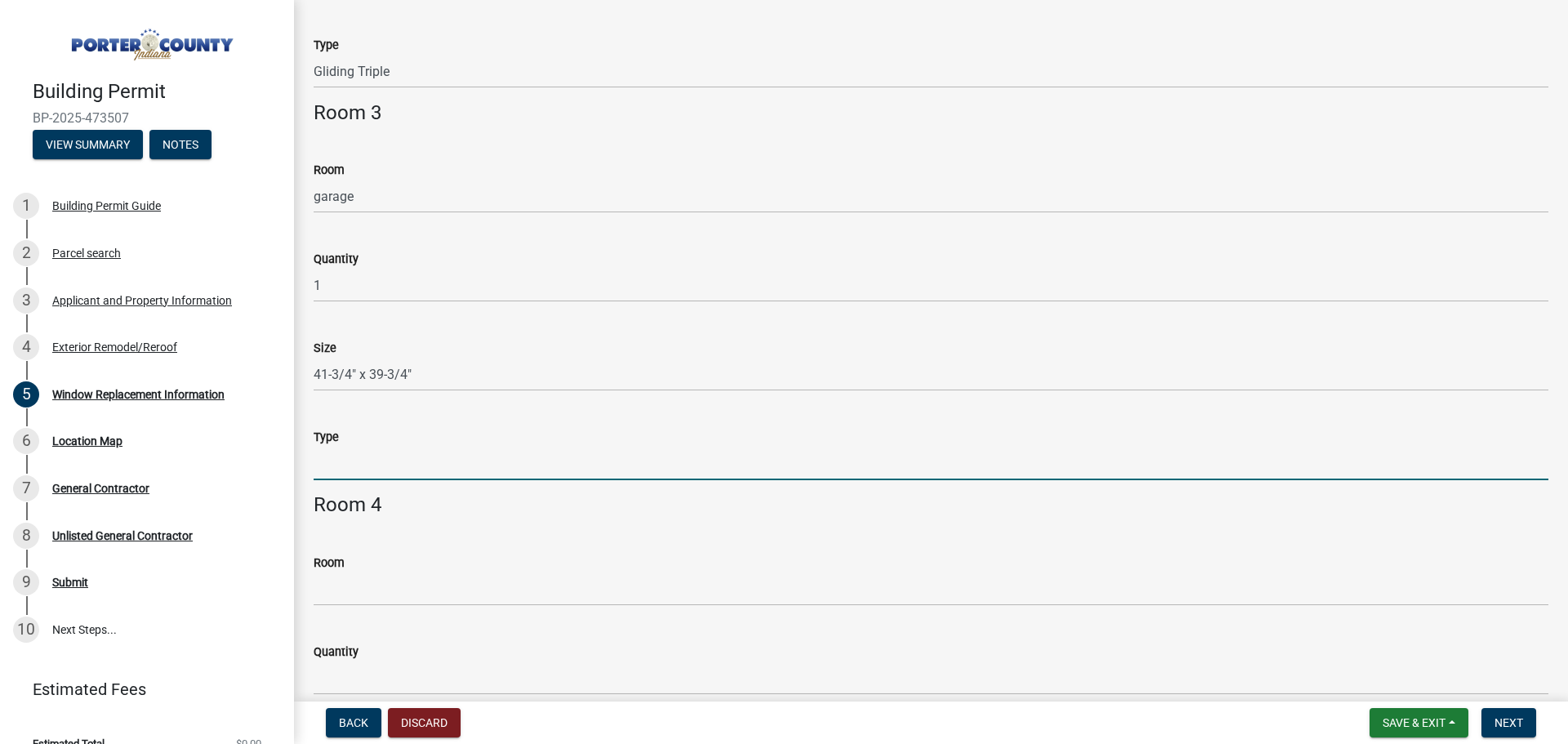
scroll to position [967, 0]
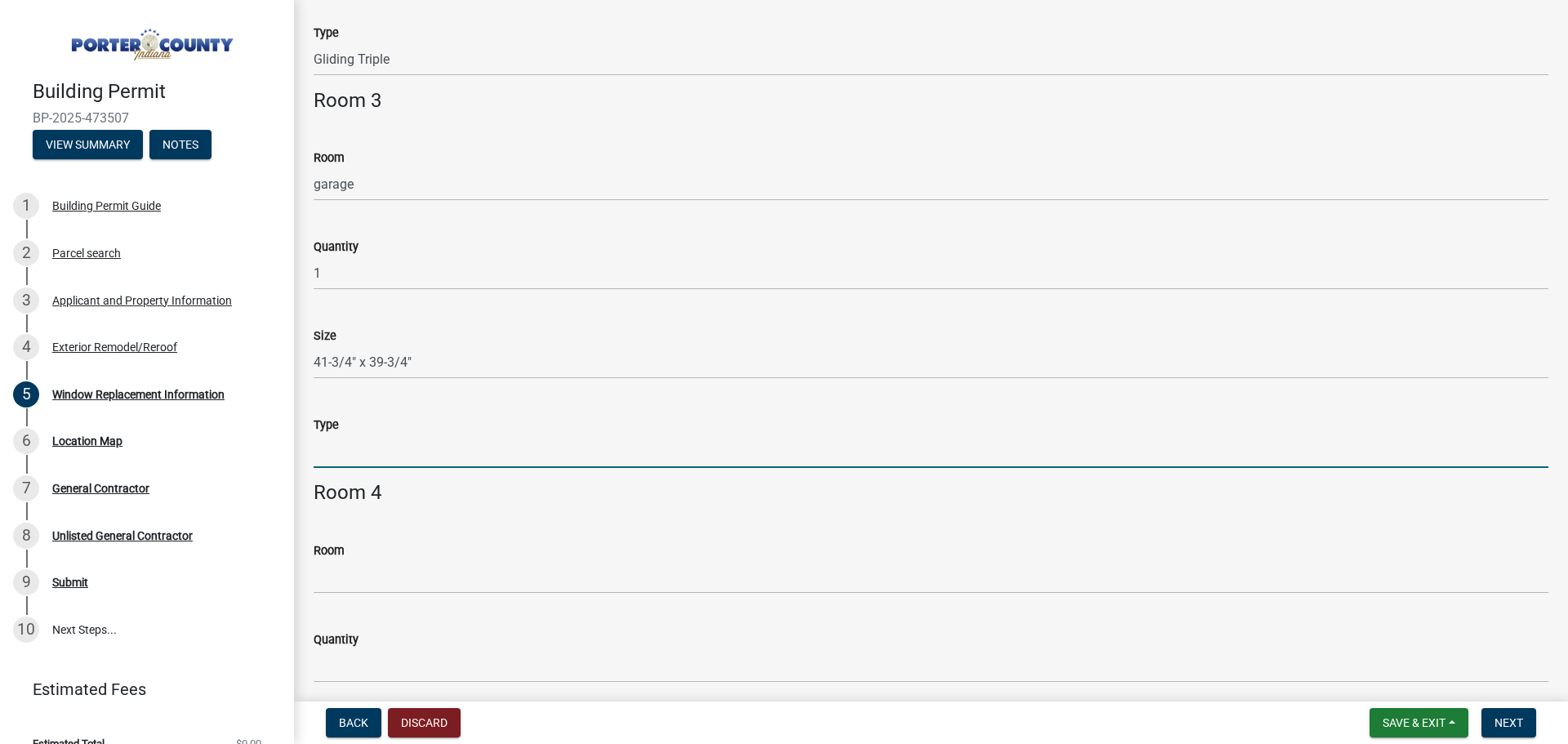
type input "Double hung"
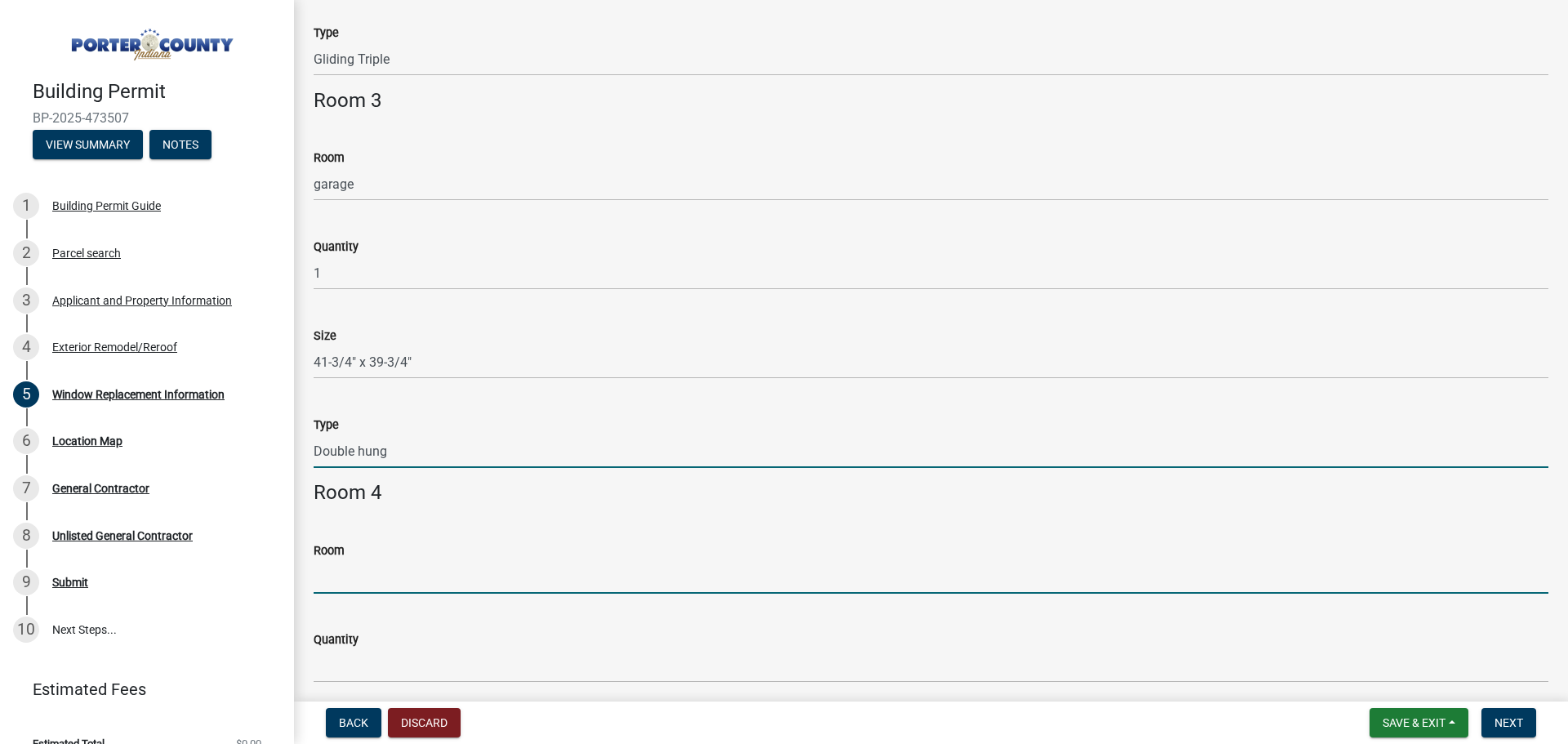
click at [357, 571] on input "Room" at bounding box center [931, 577] width 1235 height 33
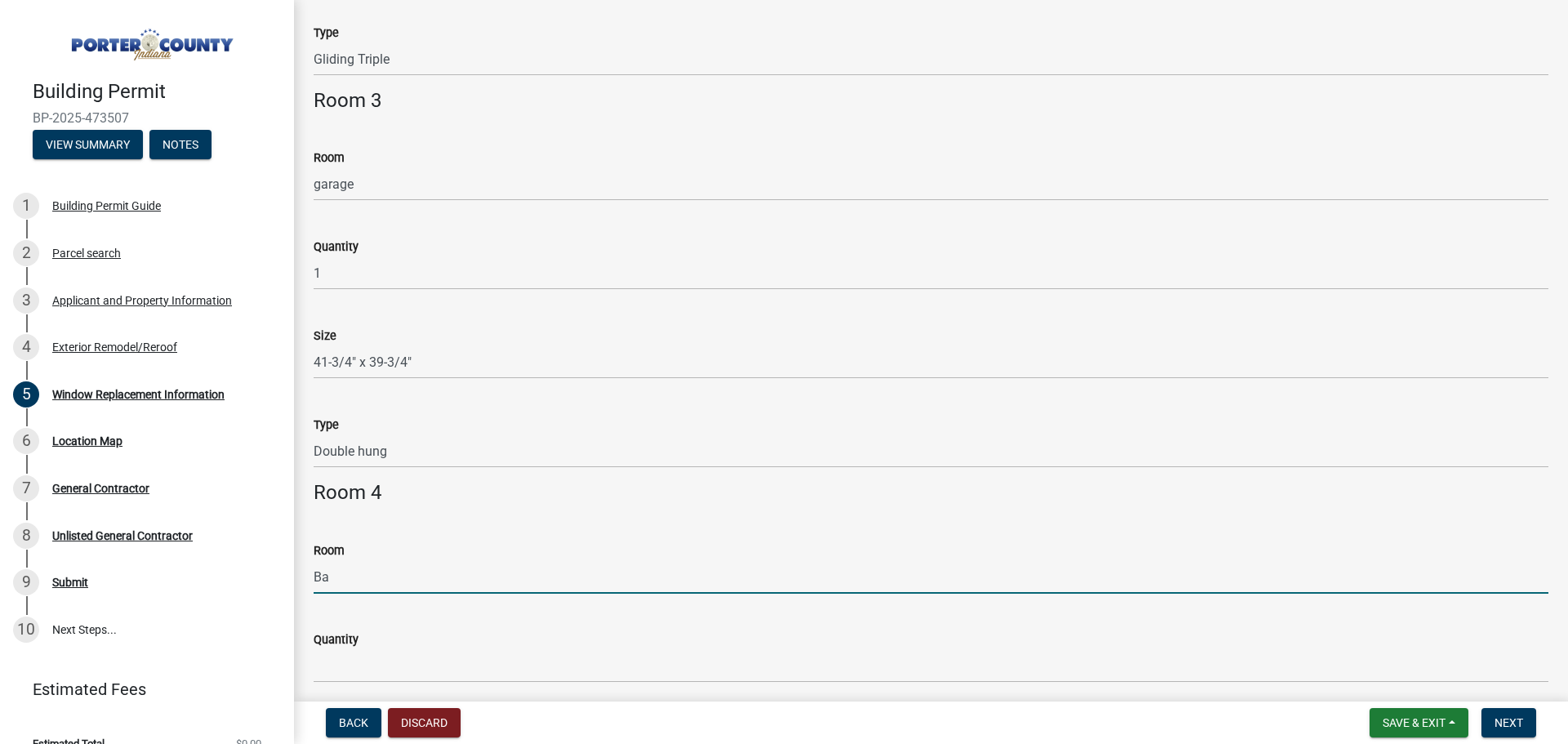
type input "B"
type input "bathrrom"
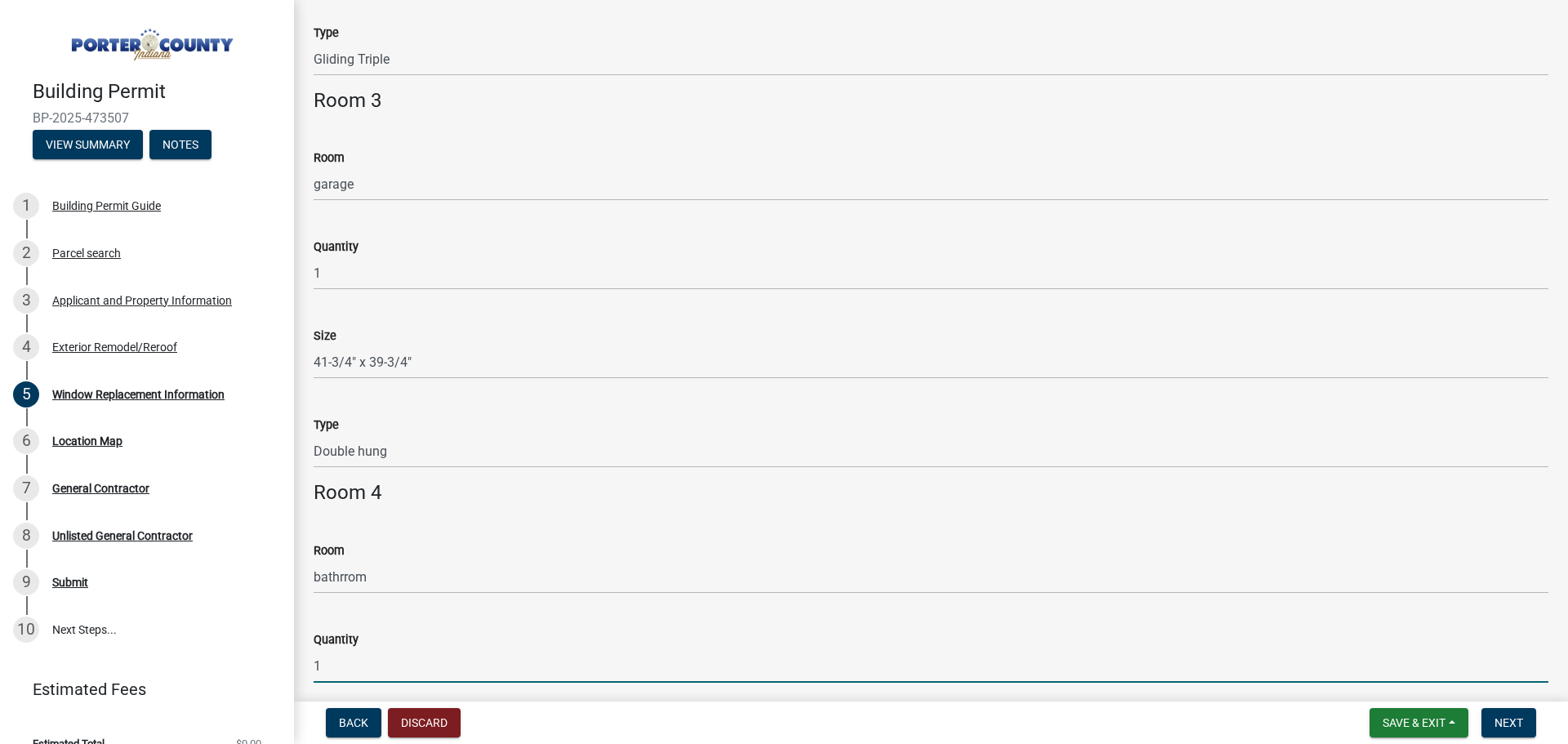
type input "1"
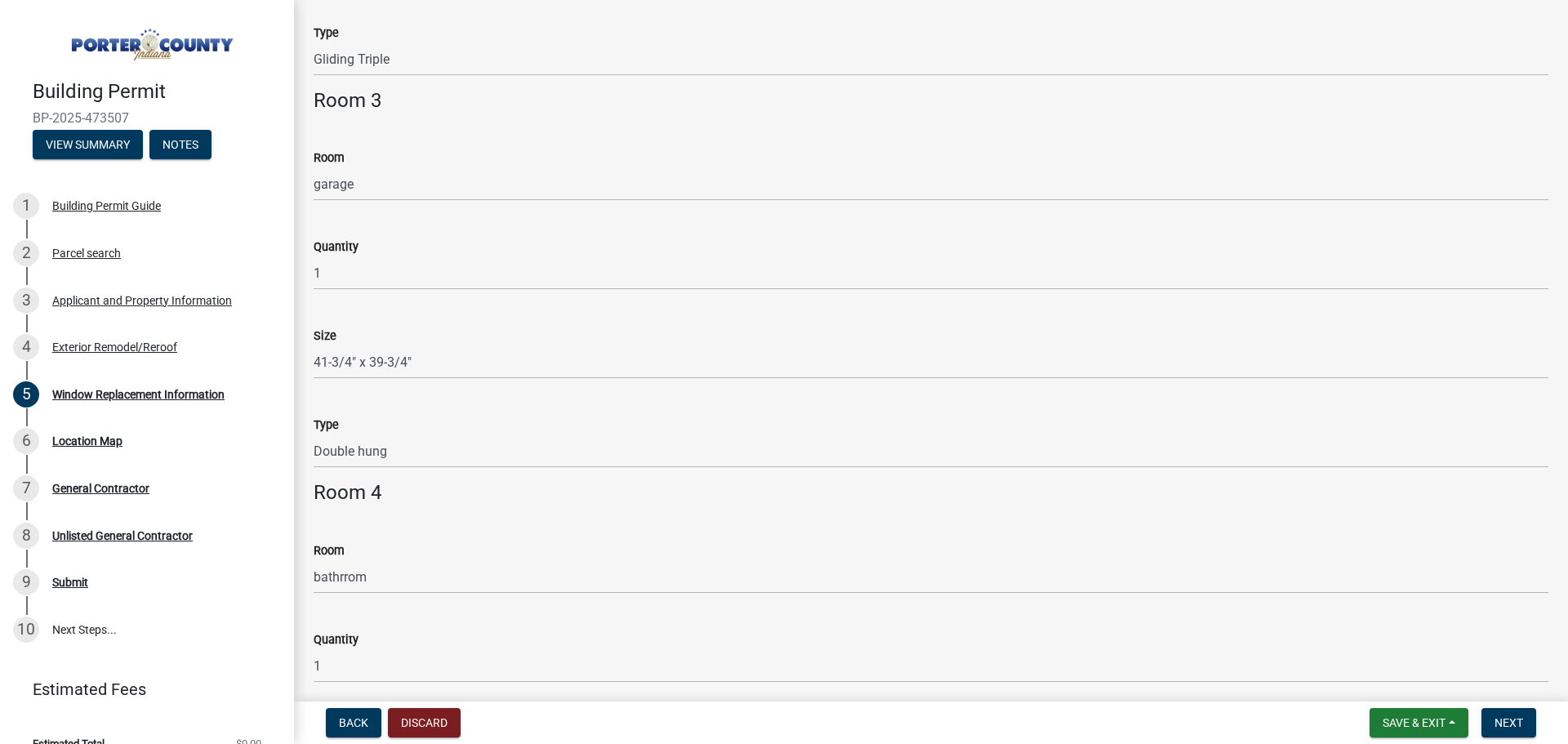
scroll to position [1375, 0]
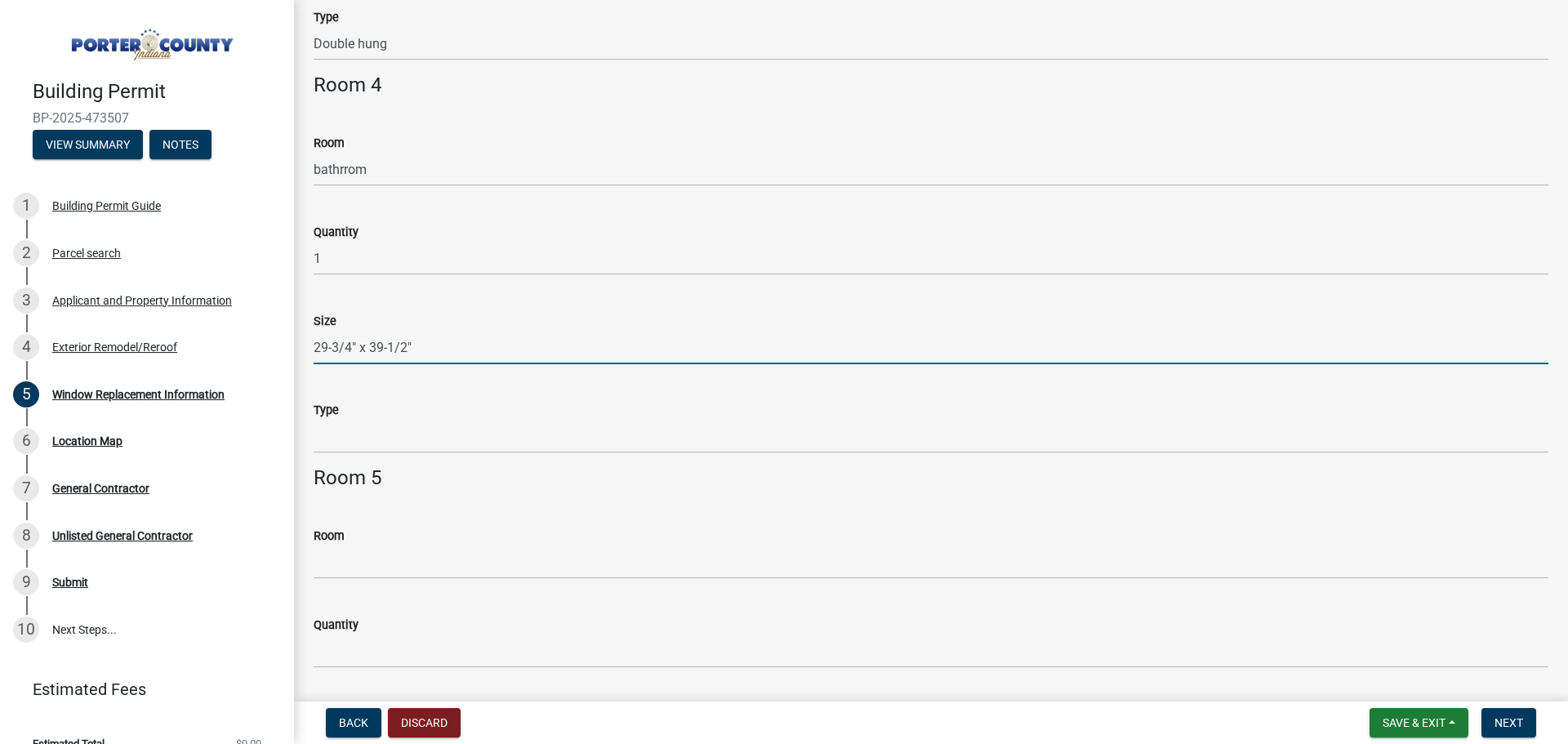
type input "29-3/4" x 39-1/2""
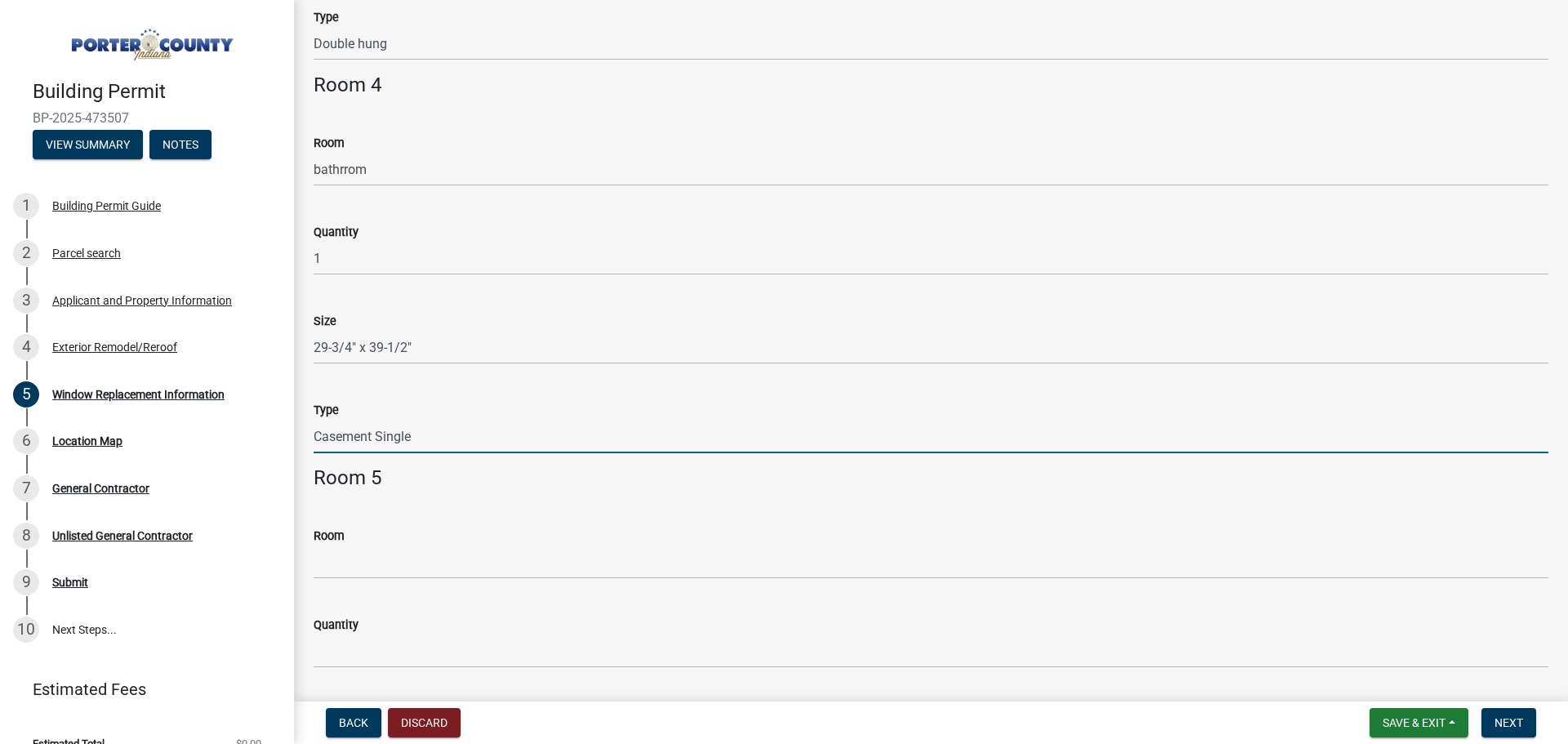
type input "Casement Single"
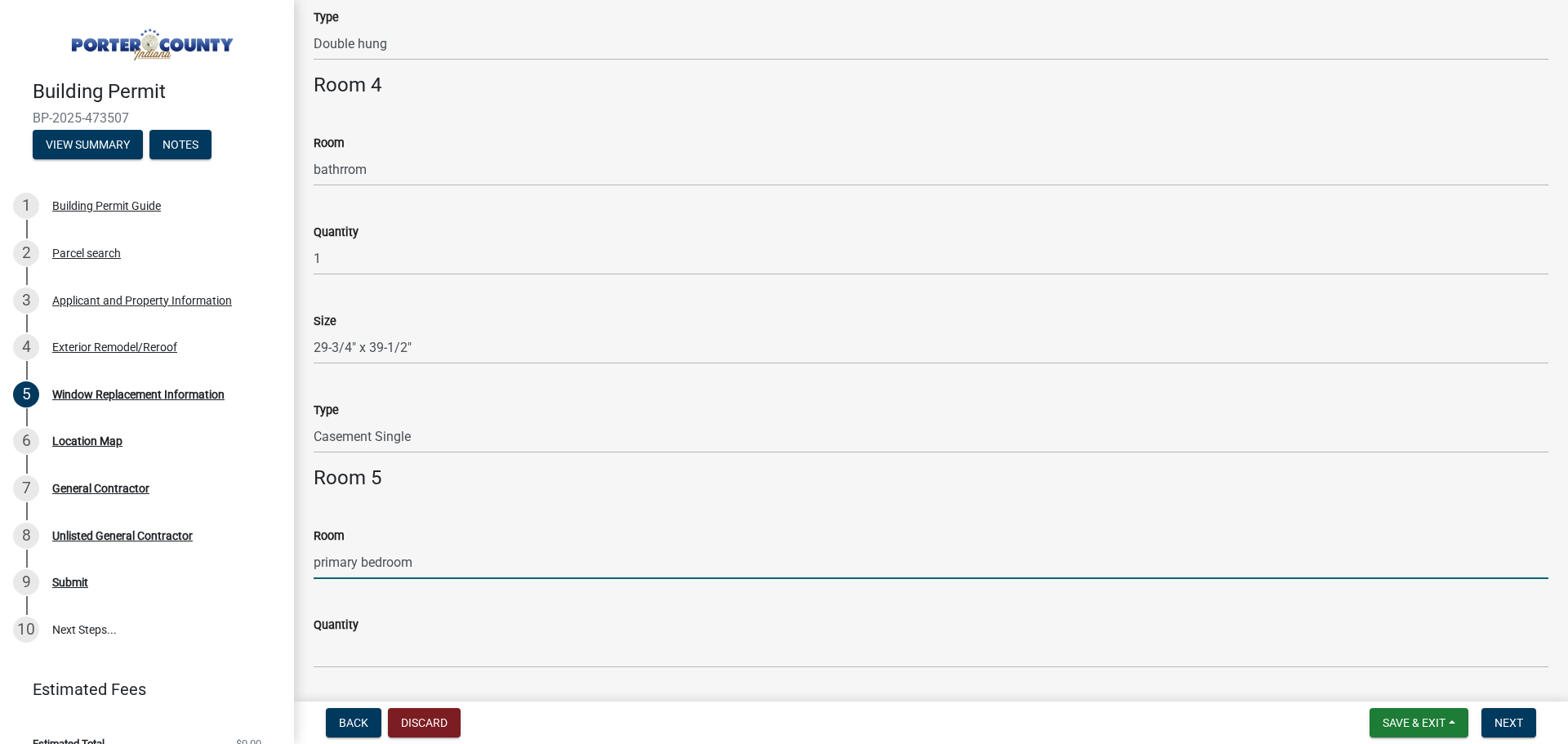
type input "primary bedroom"
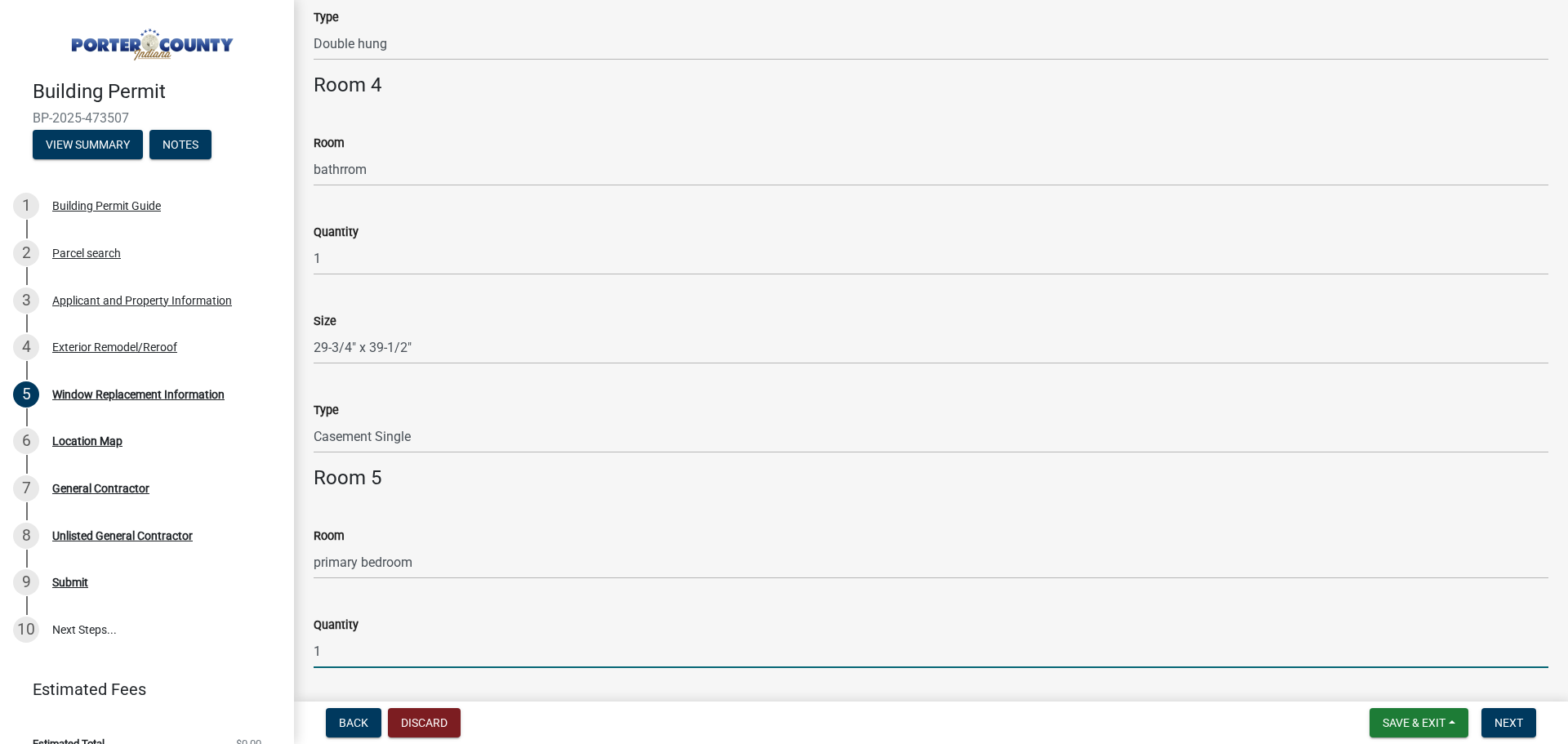
type input "1"
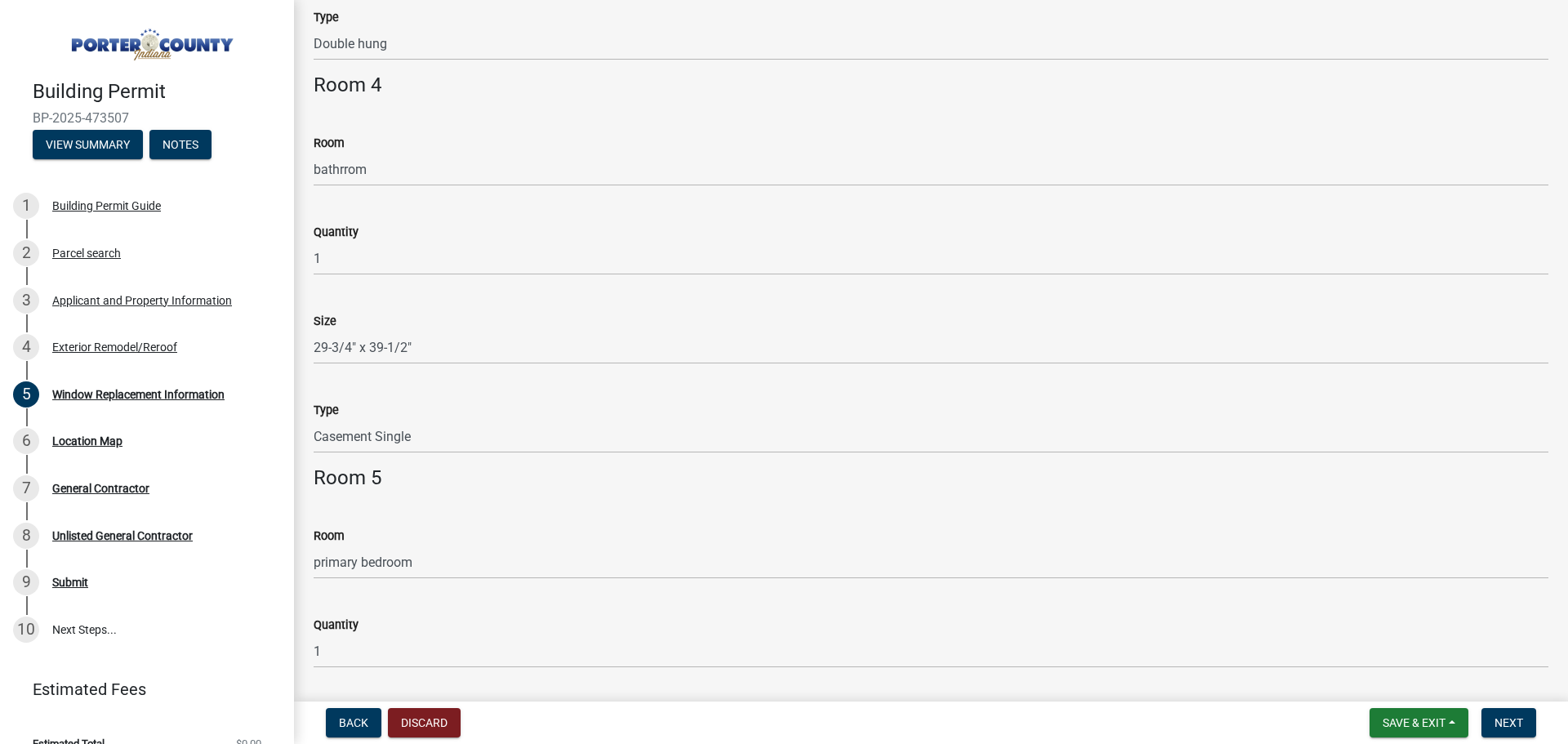
scroll to position [1768, 0]
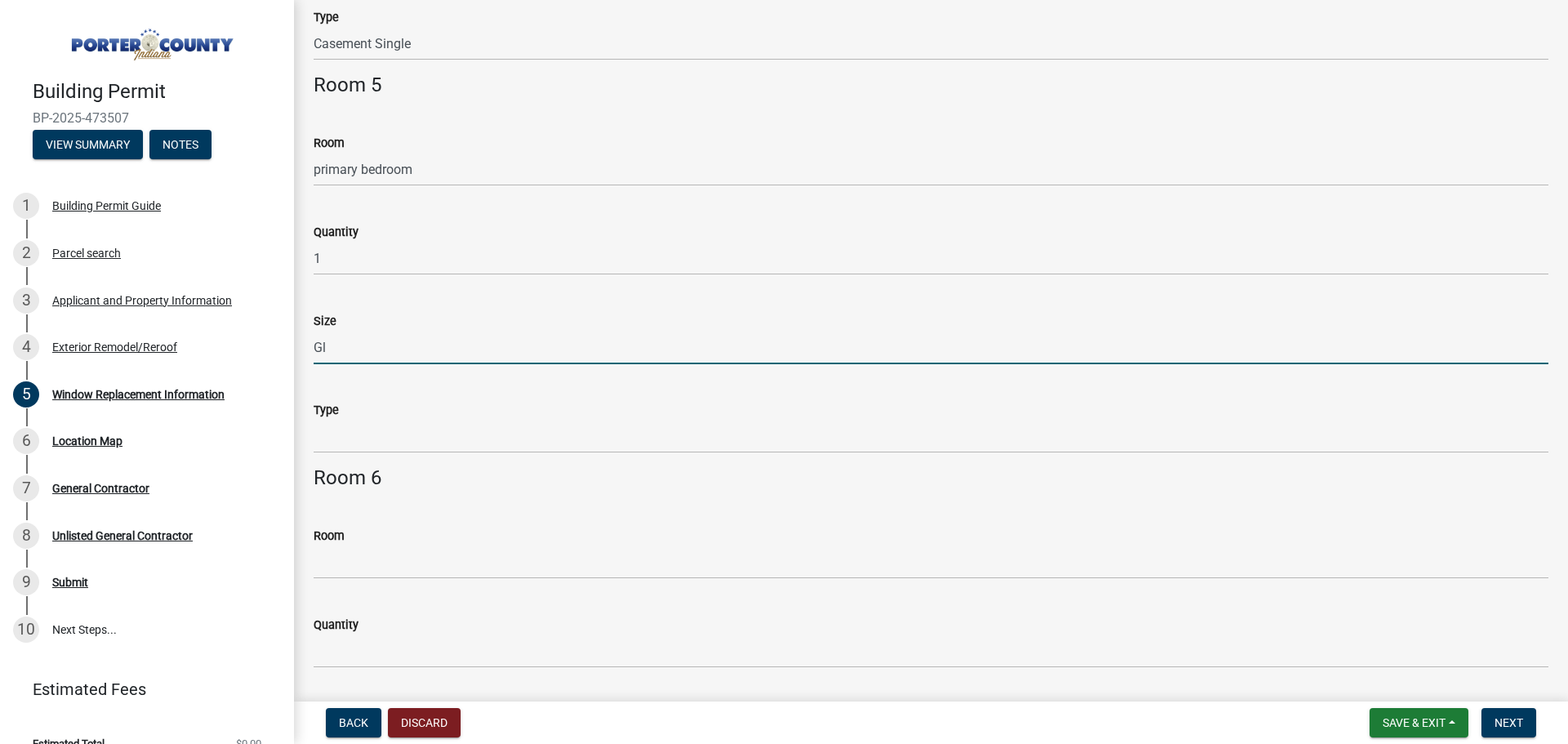
type input "G"
type input "83-3/4" x 47-1/4""
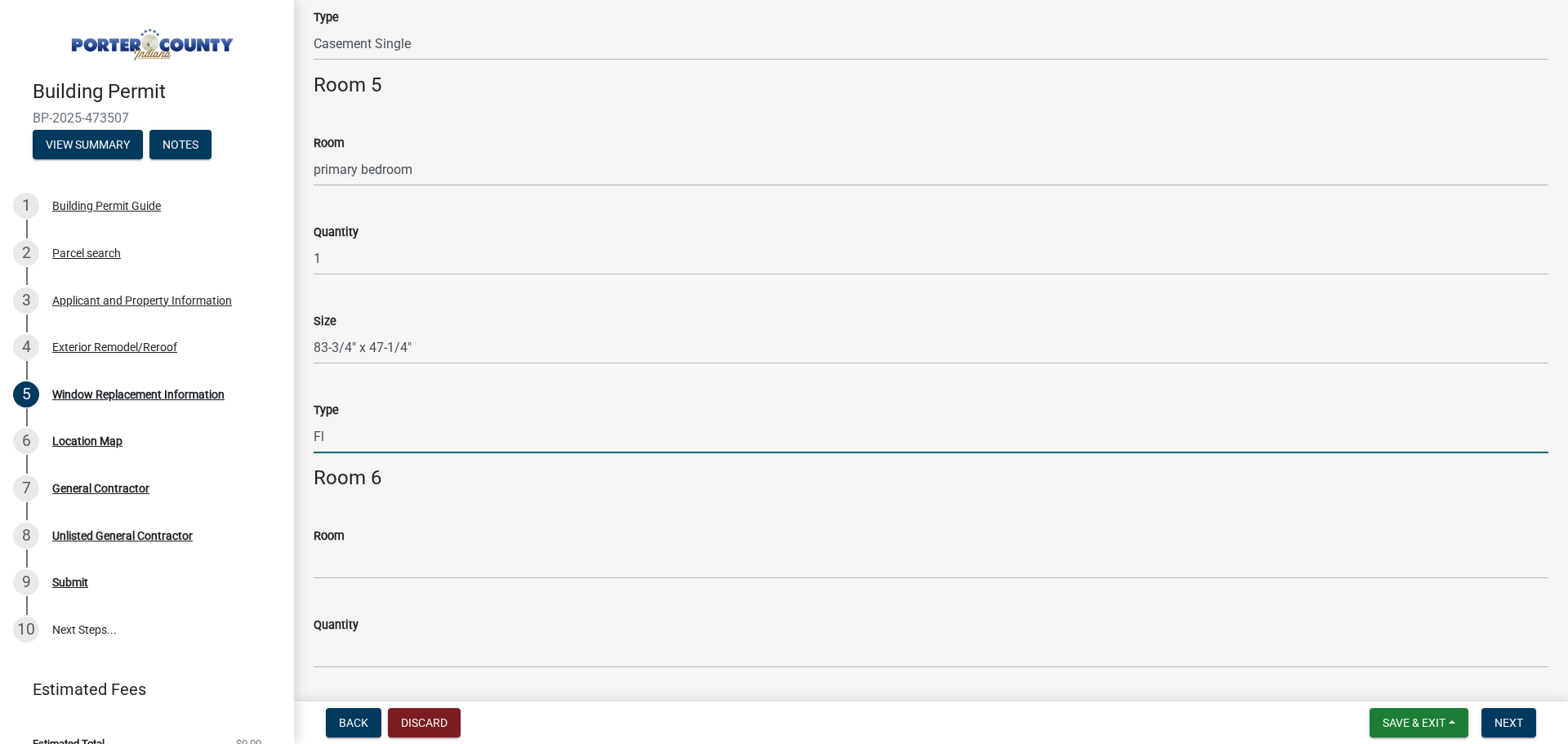
type input "F"
type input "Gliding Double"
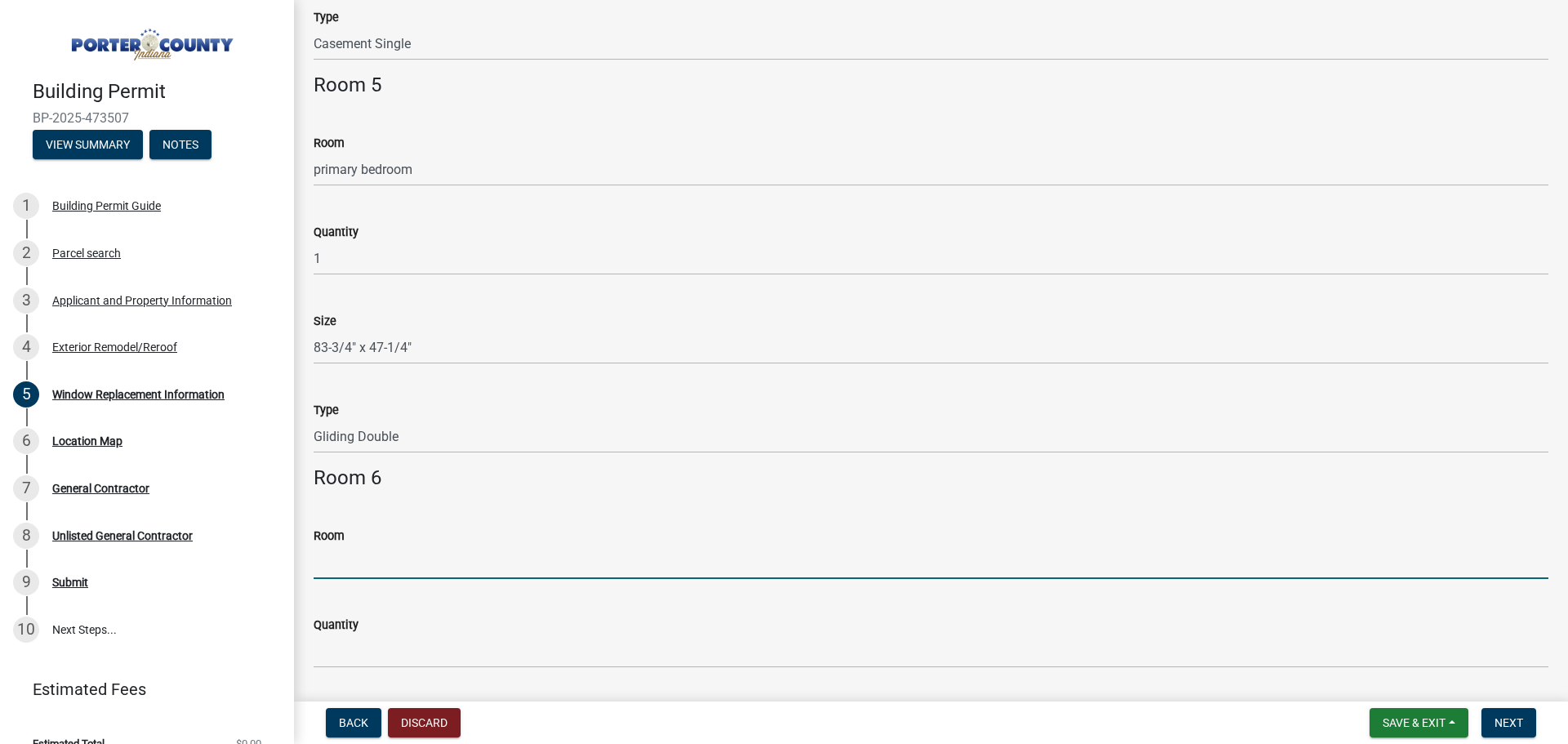
click at [476, 560] on input "Room" at bounding box center [931, 562] width 1235 height 33
type input "Kitchen"
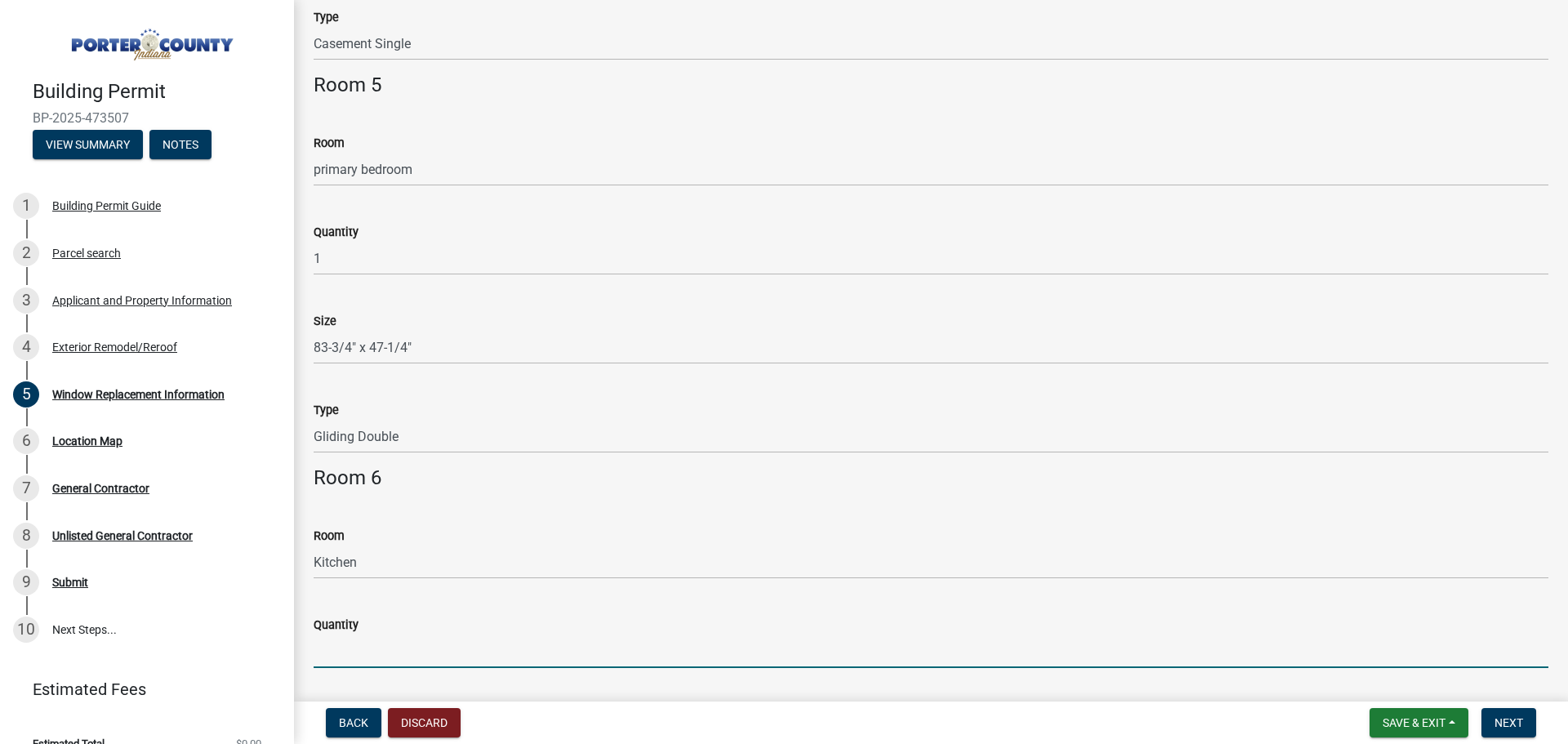
type input "D"
type input "1"
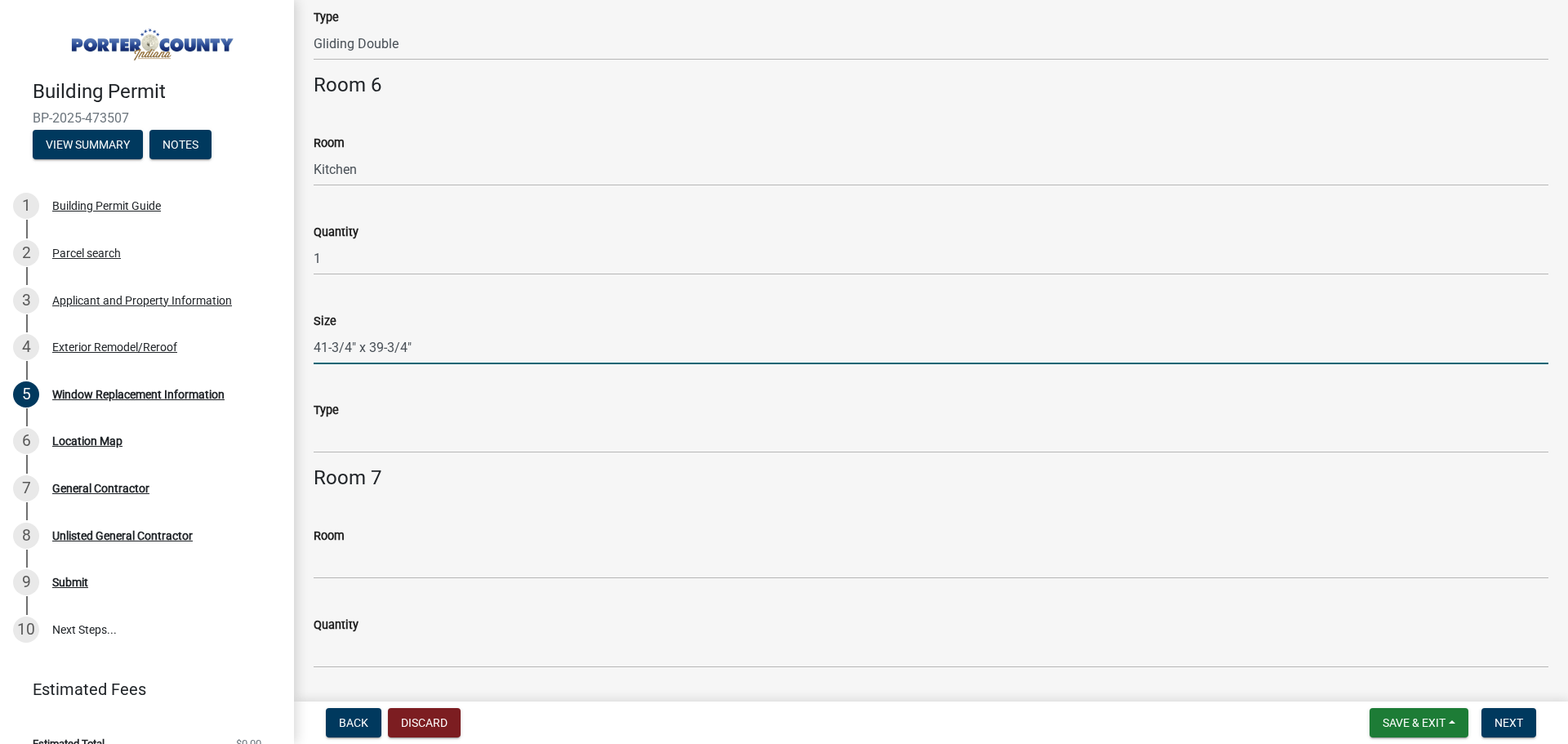
type input "41-3/4" x 39-3/4""
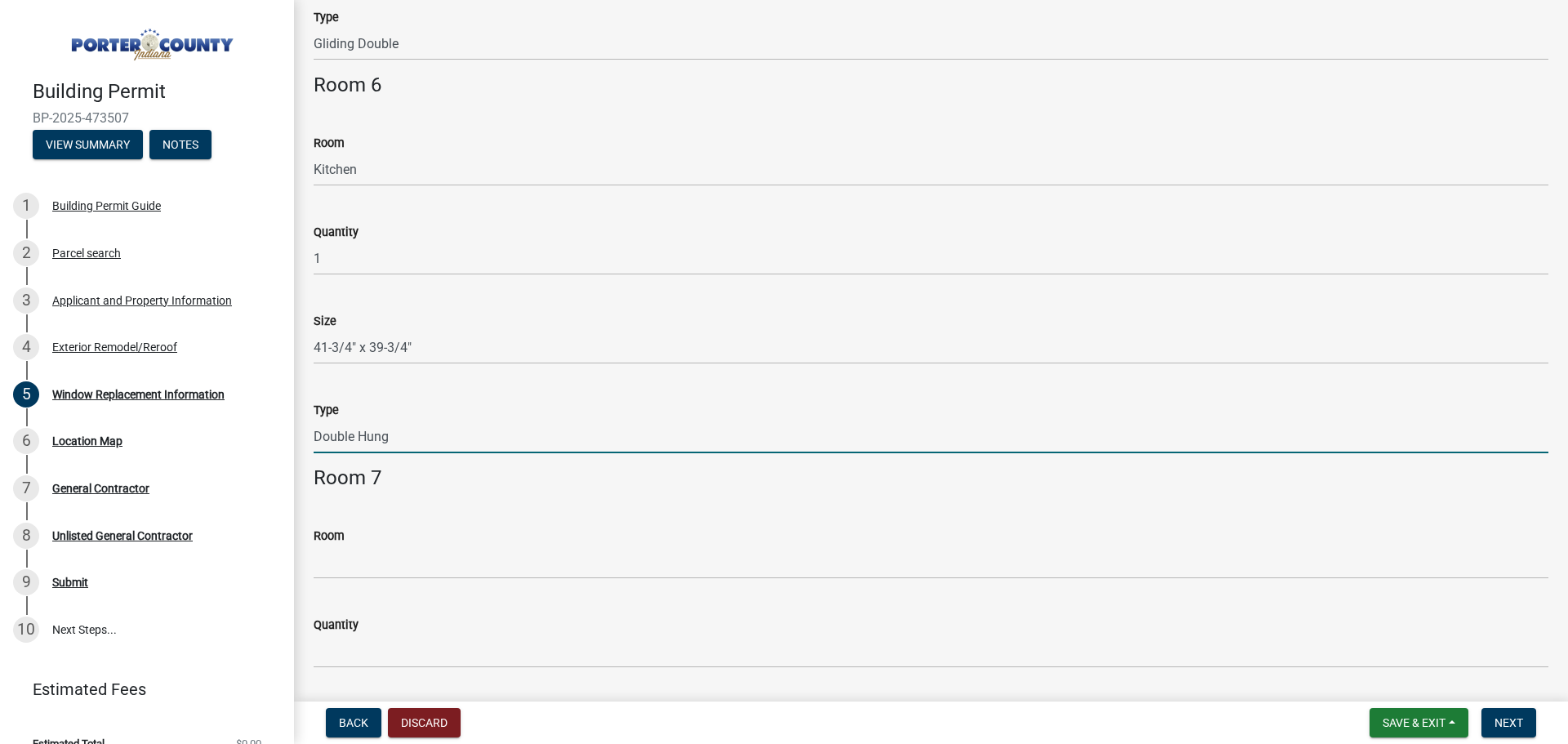
type input "Double Hung"
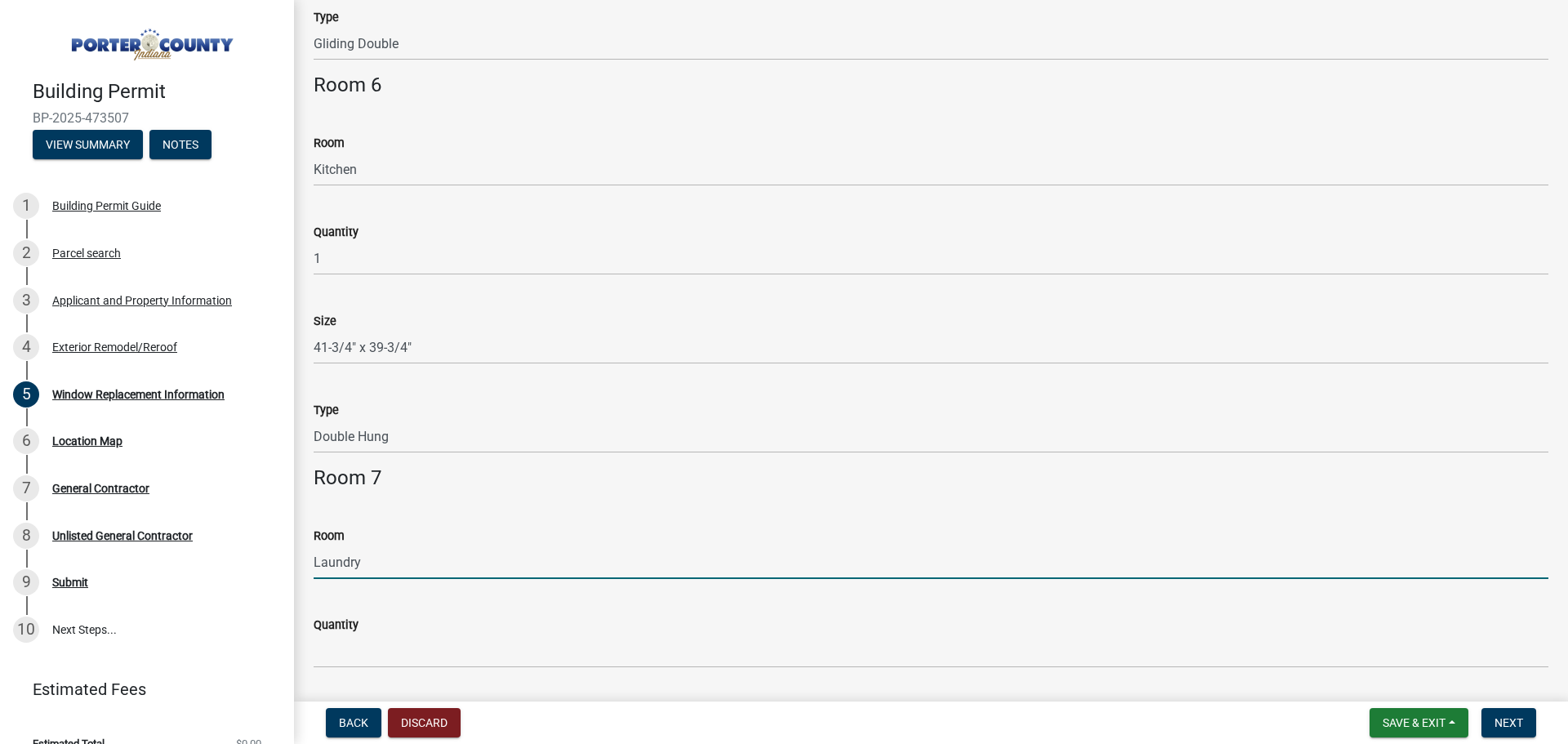
type input "Laundry"
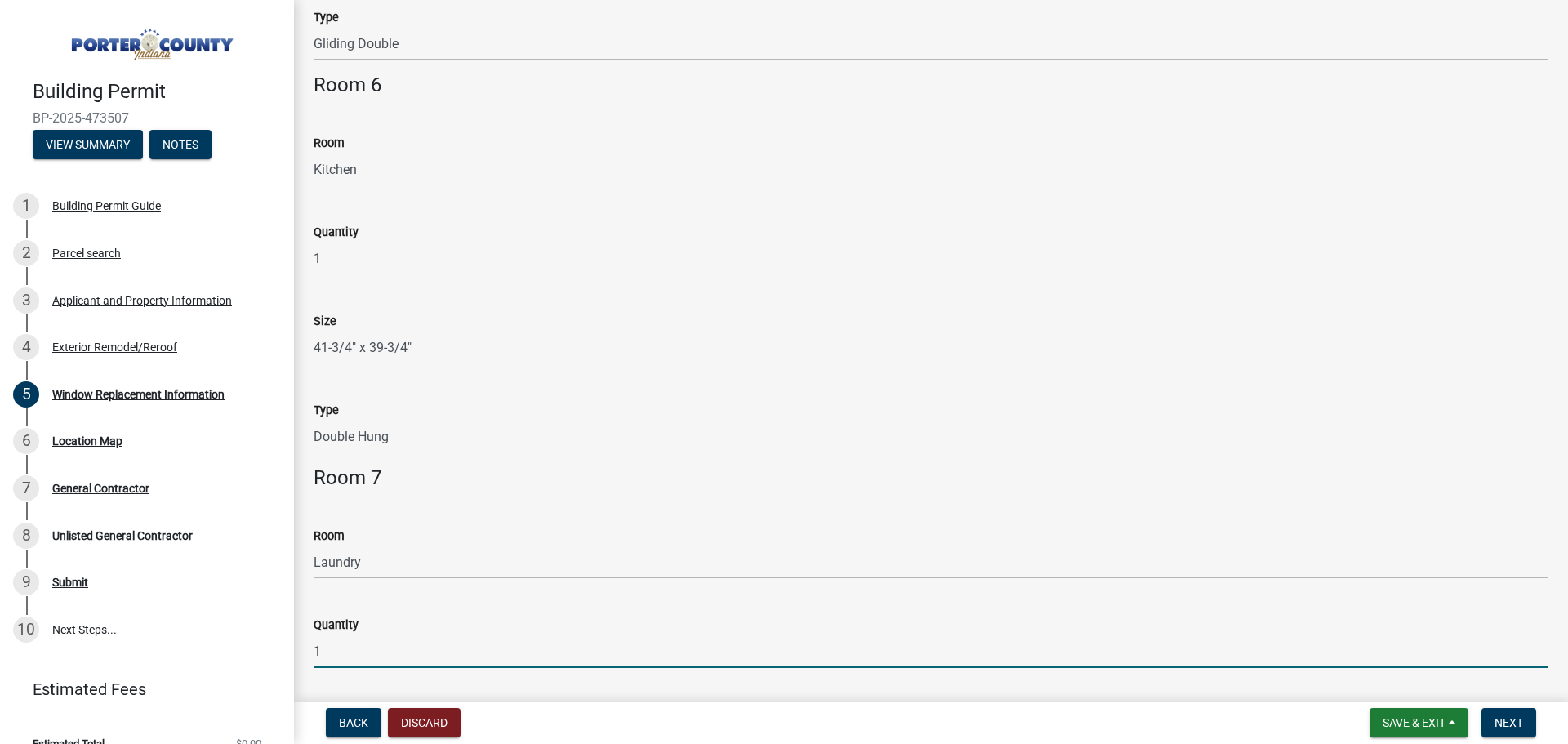
type input "1"
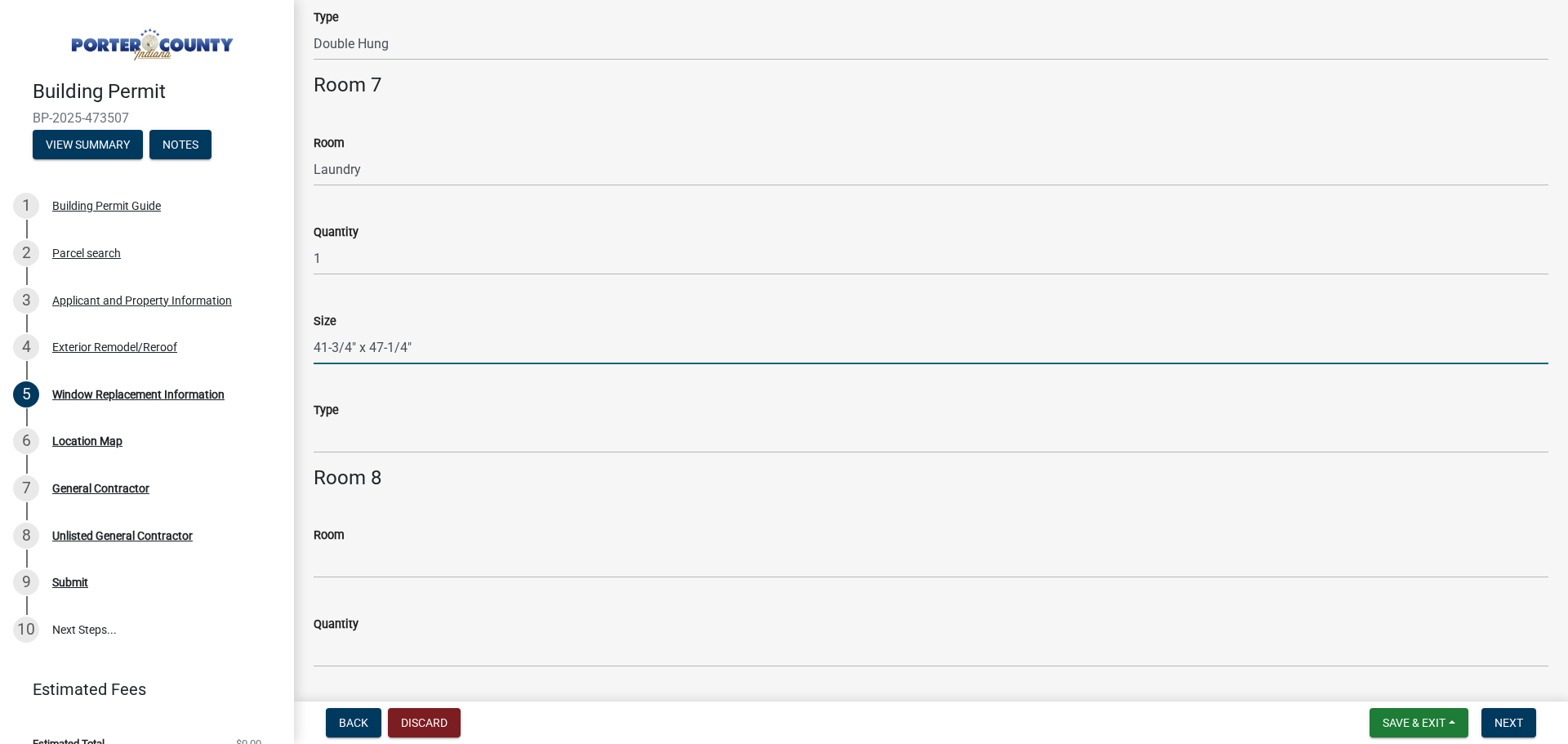
type input "41-3/4" x 47-1/4""
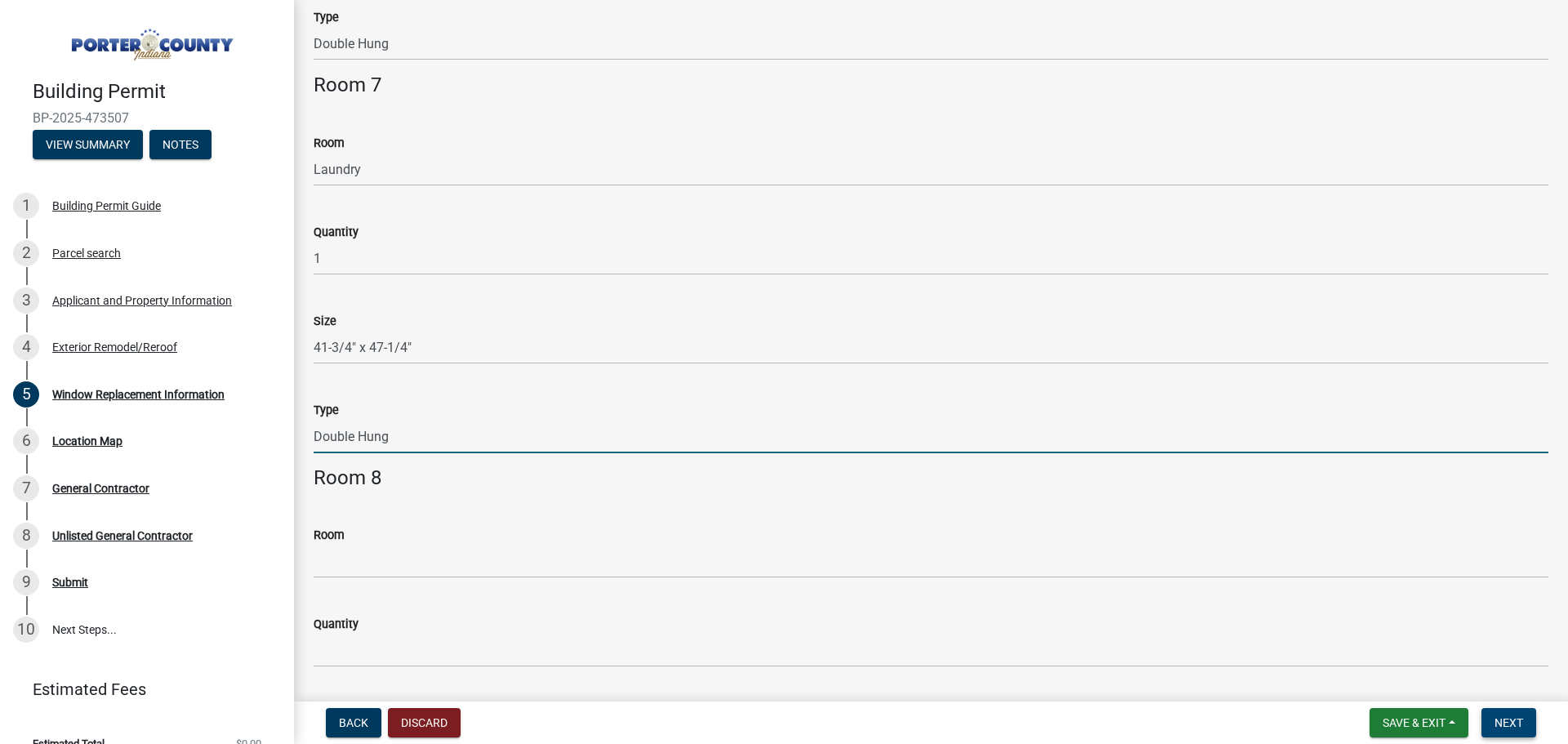
type input "Double Hung"
click at [1499, 721] on span "Next" at bounding box center [1508, 722] width 29 height 13
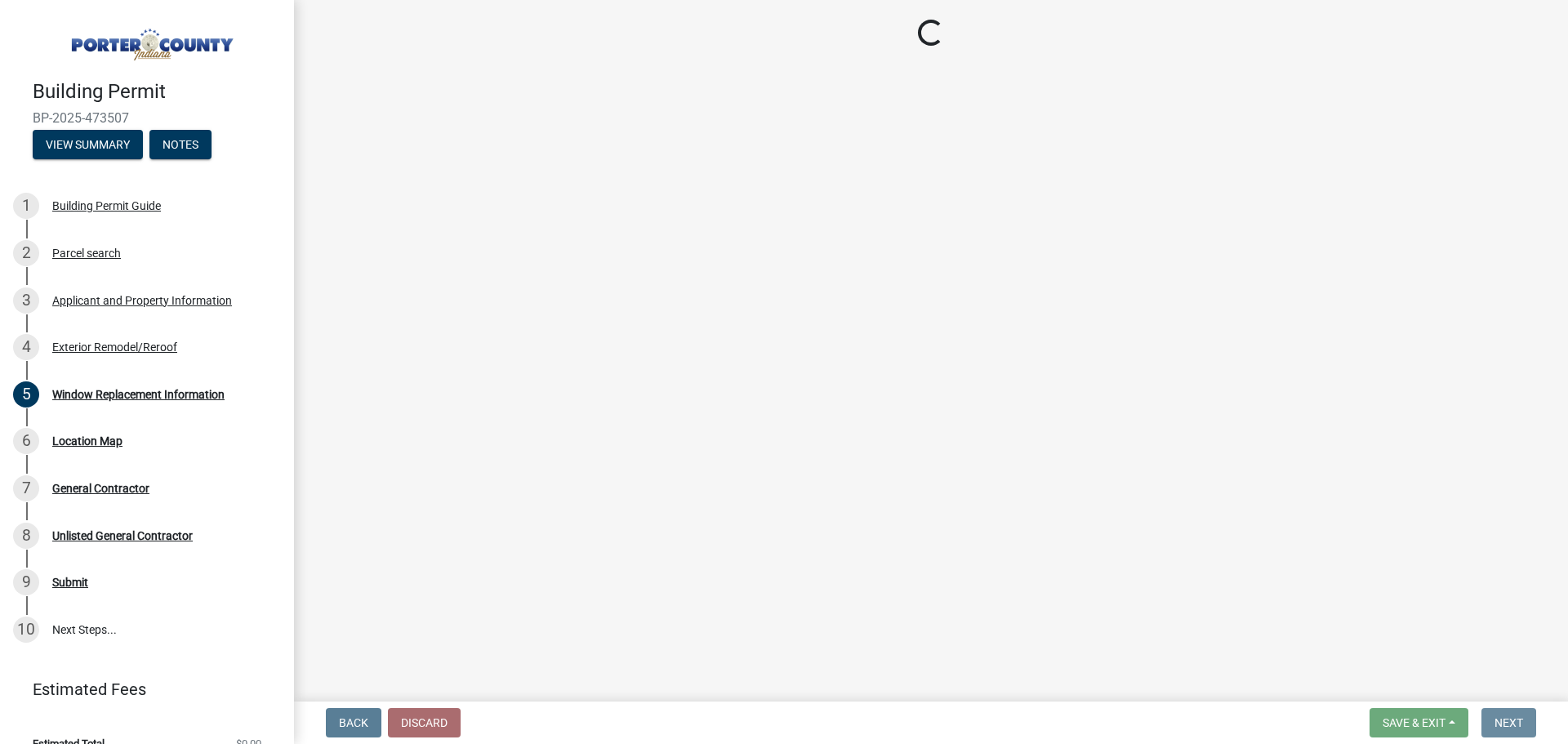
scroll to position [0, 0]
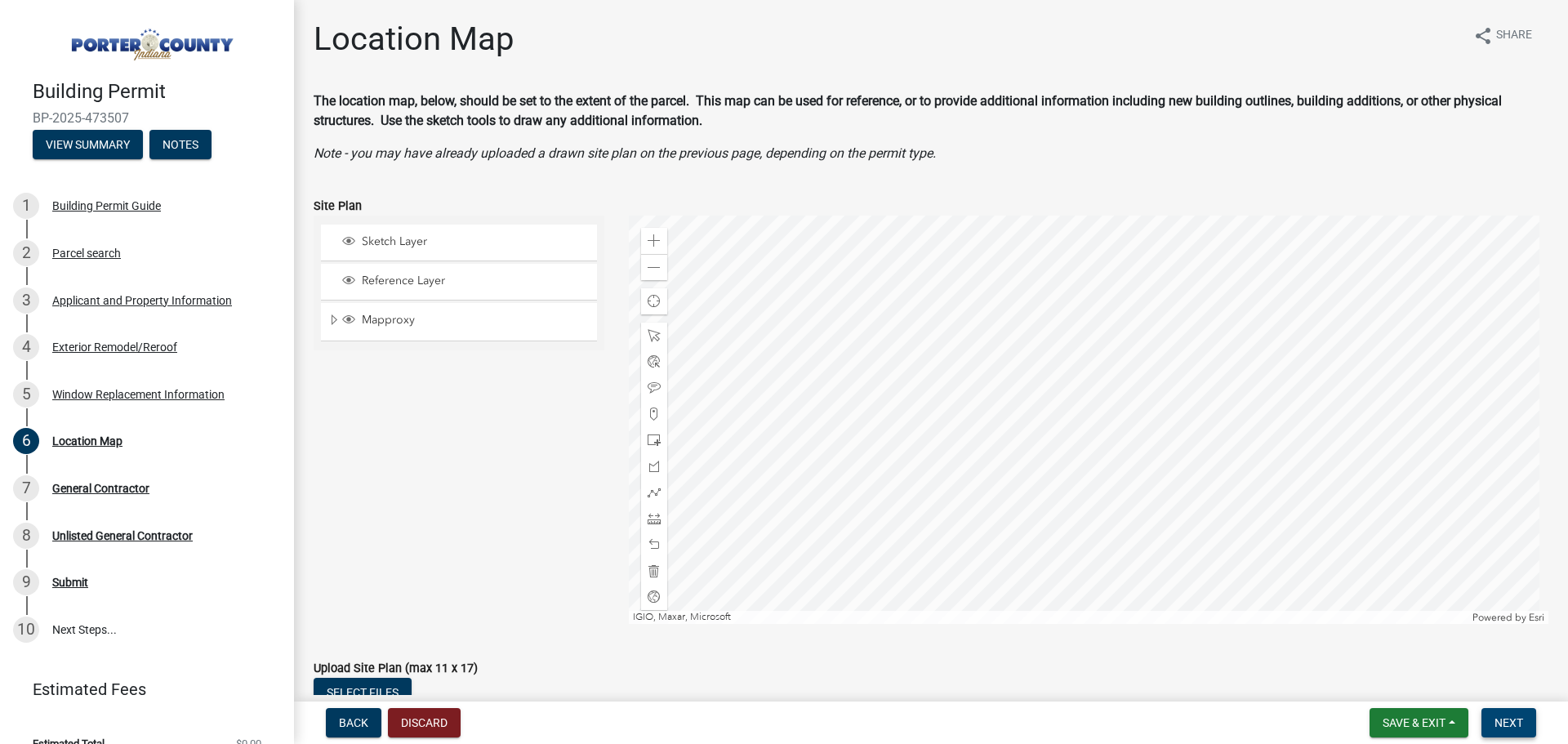
click at [1498, 724] on span "Next" at bounding box center [1508, 722] width 29 height 13
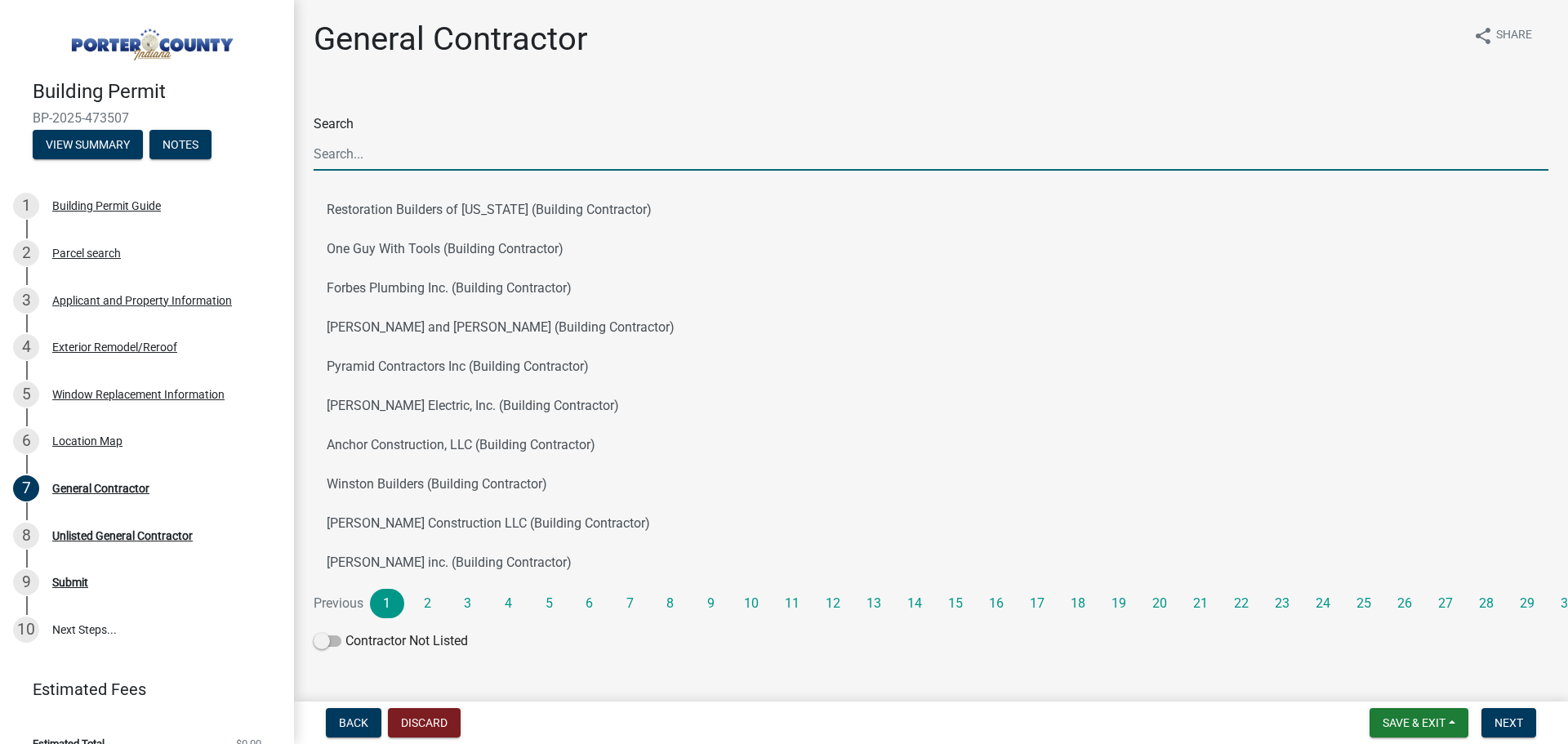
click at [481, 148] on input "Search" at bounding box center [931, 154] width 1235 height 33
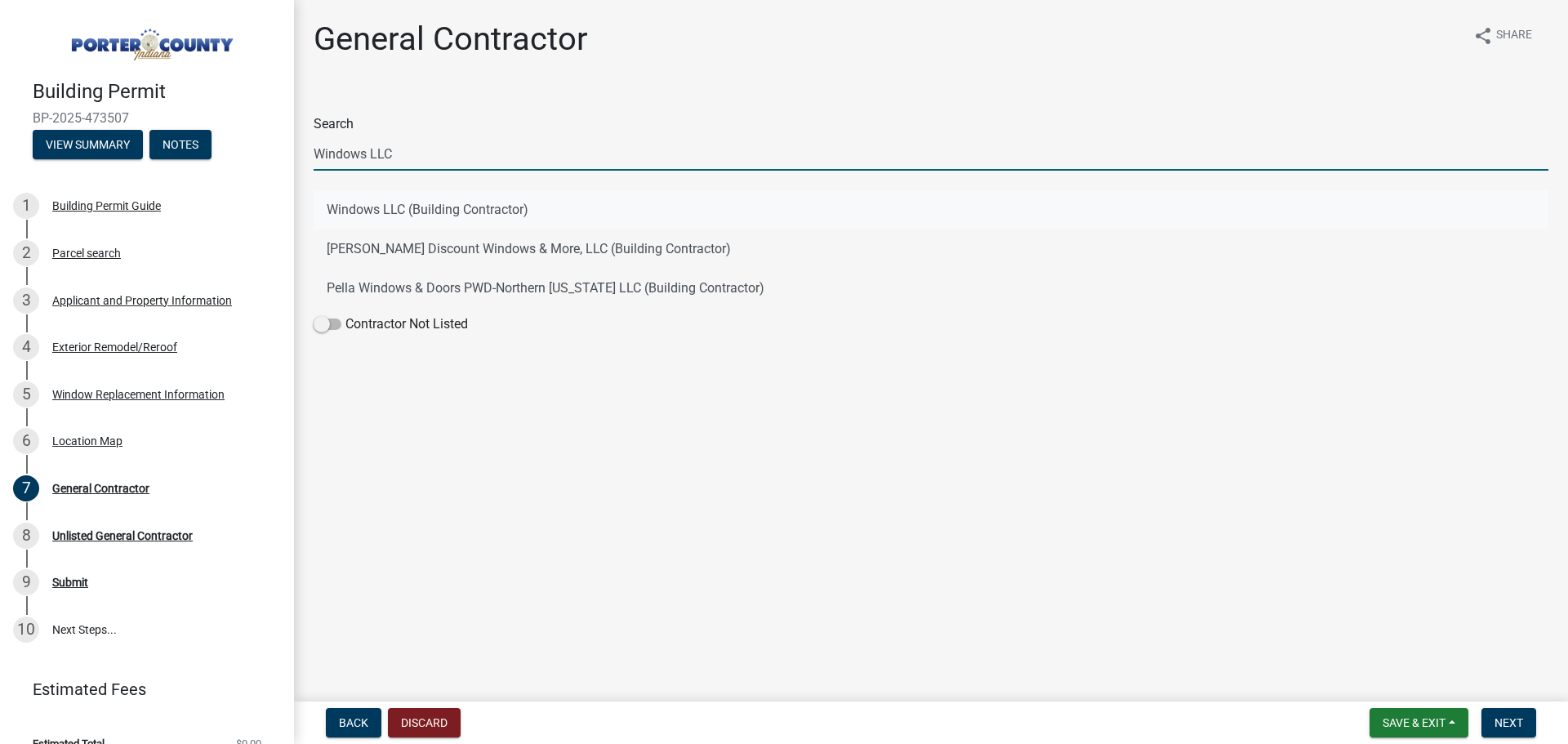
type input "Windows LLC"
click at [359, 203] on button "Windows LLC (Building Contractor)" at bounding box center [931, 209] width 1235 height 40
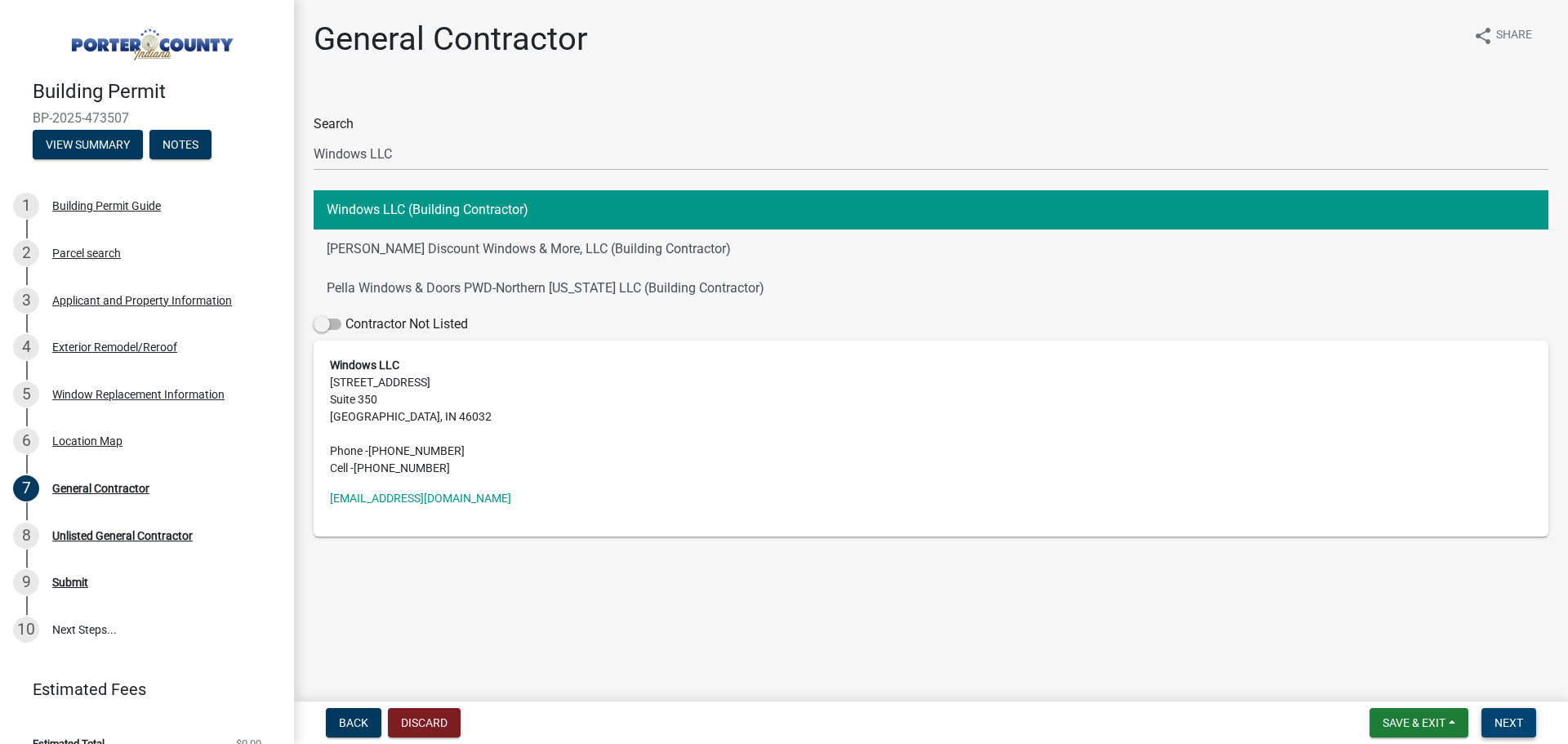
click at [1499, 725] on span "Next" at bounding box center [1508, 722] width 29 height 13
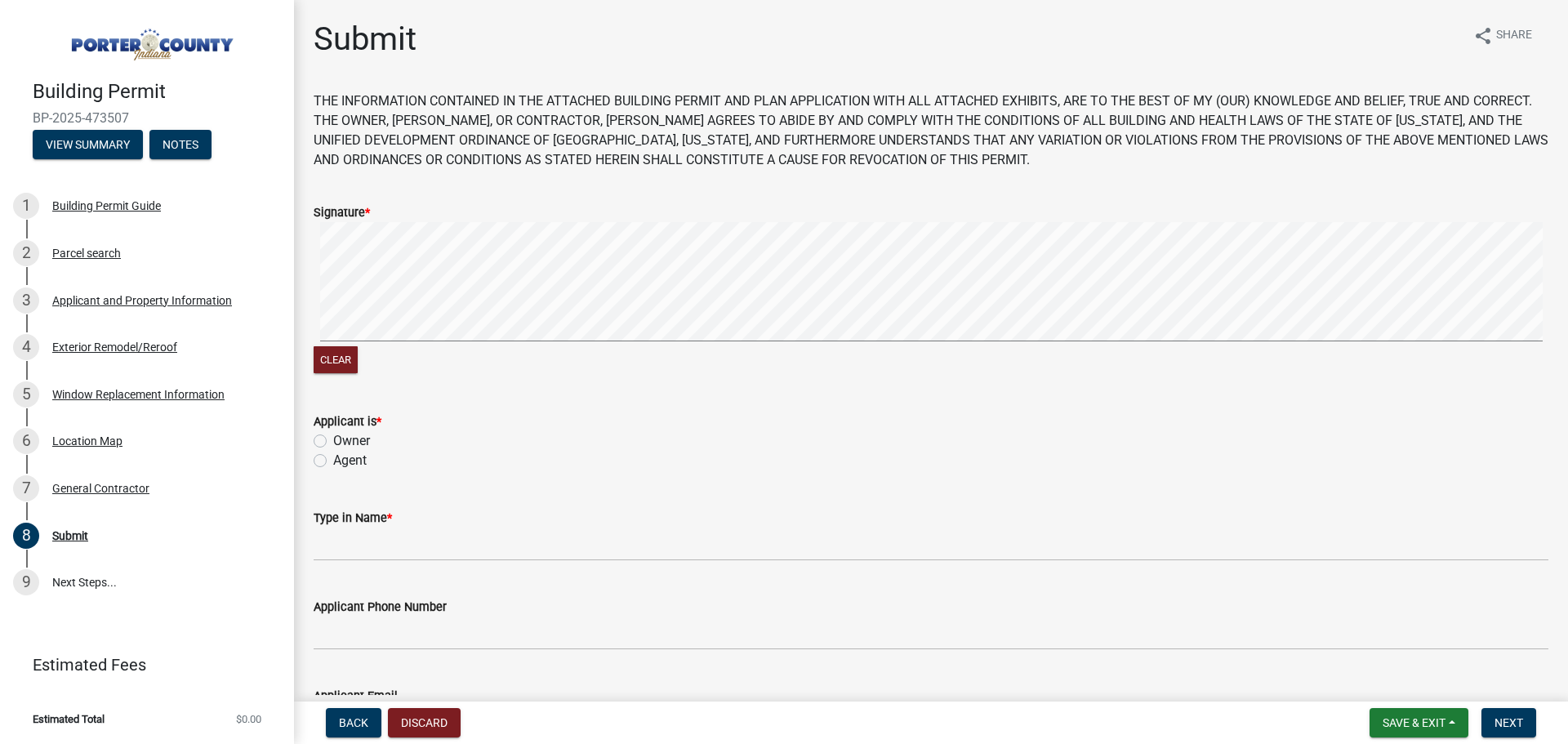
click at [327, 457] on div "Agent" at bounding box center [931, 461] width 1235 height 19
click at [333, 465] on label "Agent" at bounding box center [350, 461] width 33 height 19
click at [333, 462] on input "Agent" at bounding box center [339, 456] width 11 height 11
radio input "true"
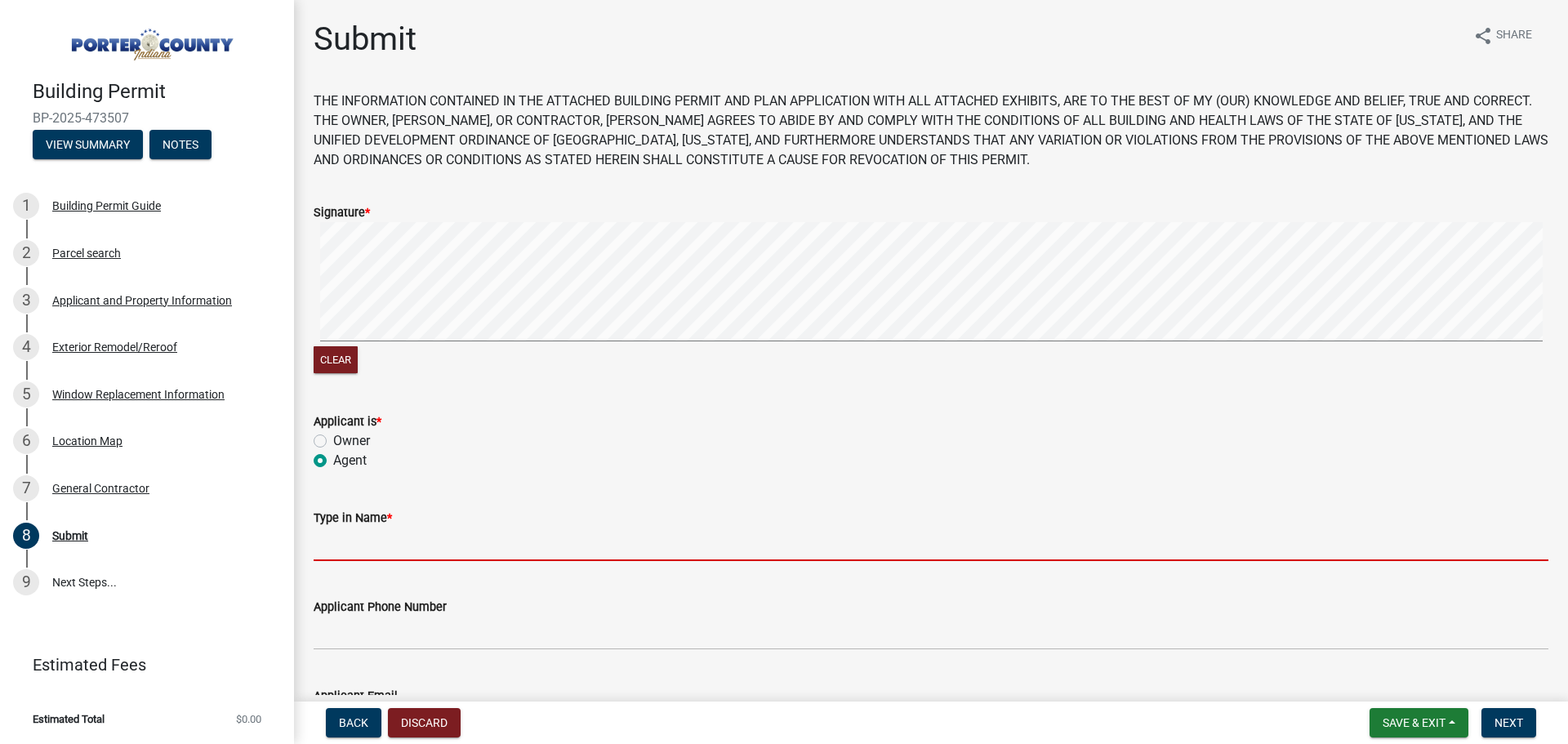
click at [346, 543] on input "Type in Name *" at bounding box center [931, 544] width 1235 height 33
type input "[PERSON_NAME]"
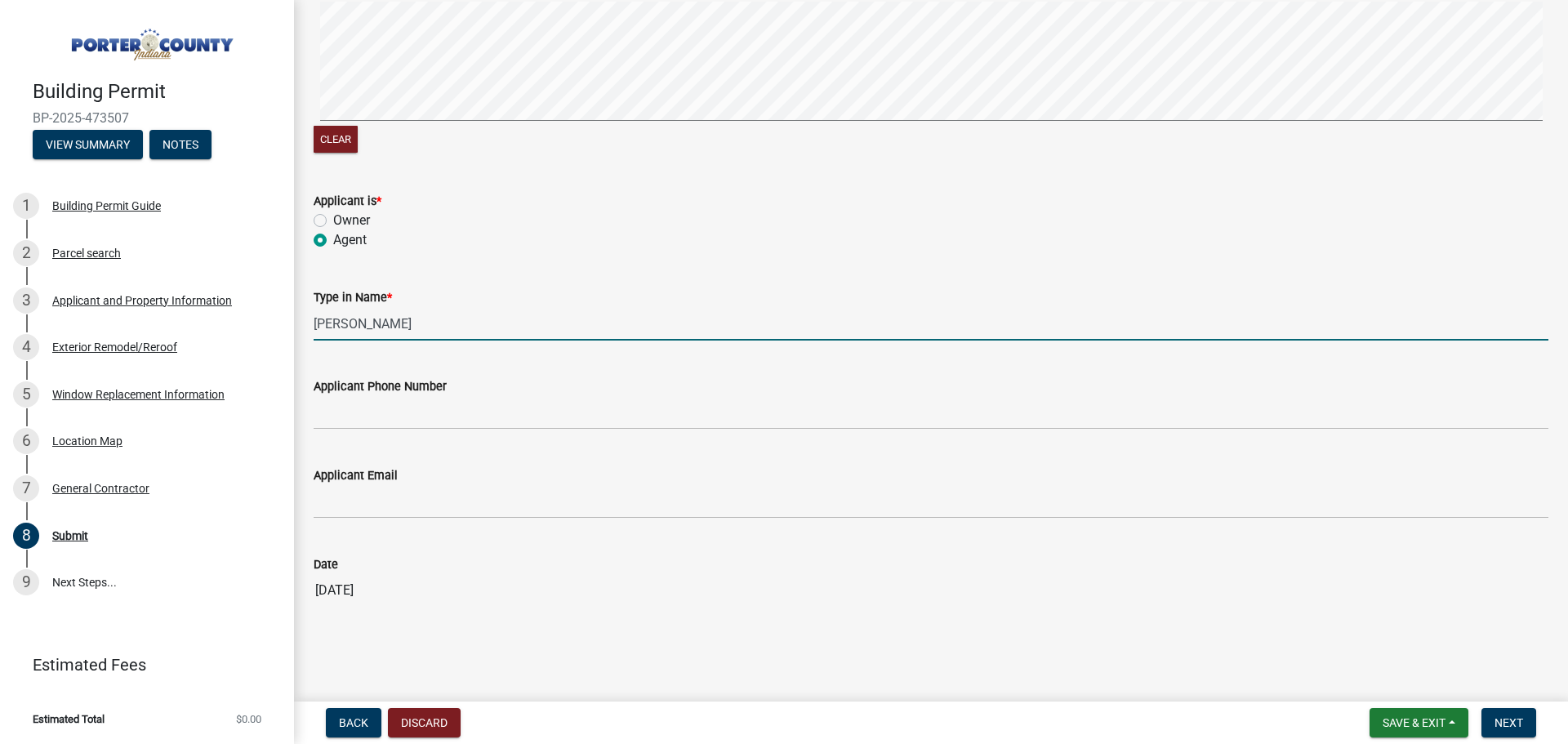
scroll to position [222, 0]
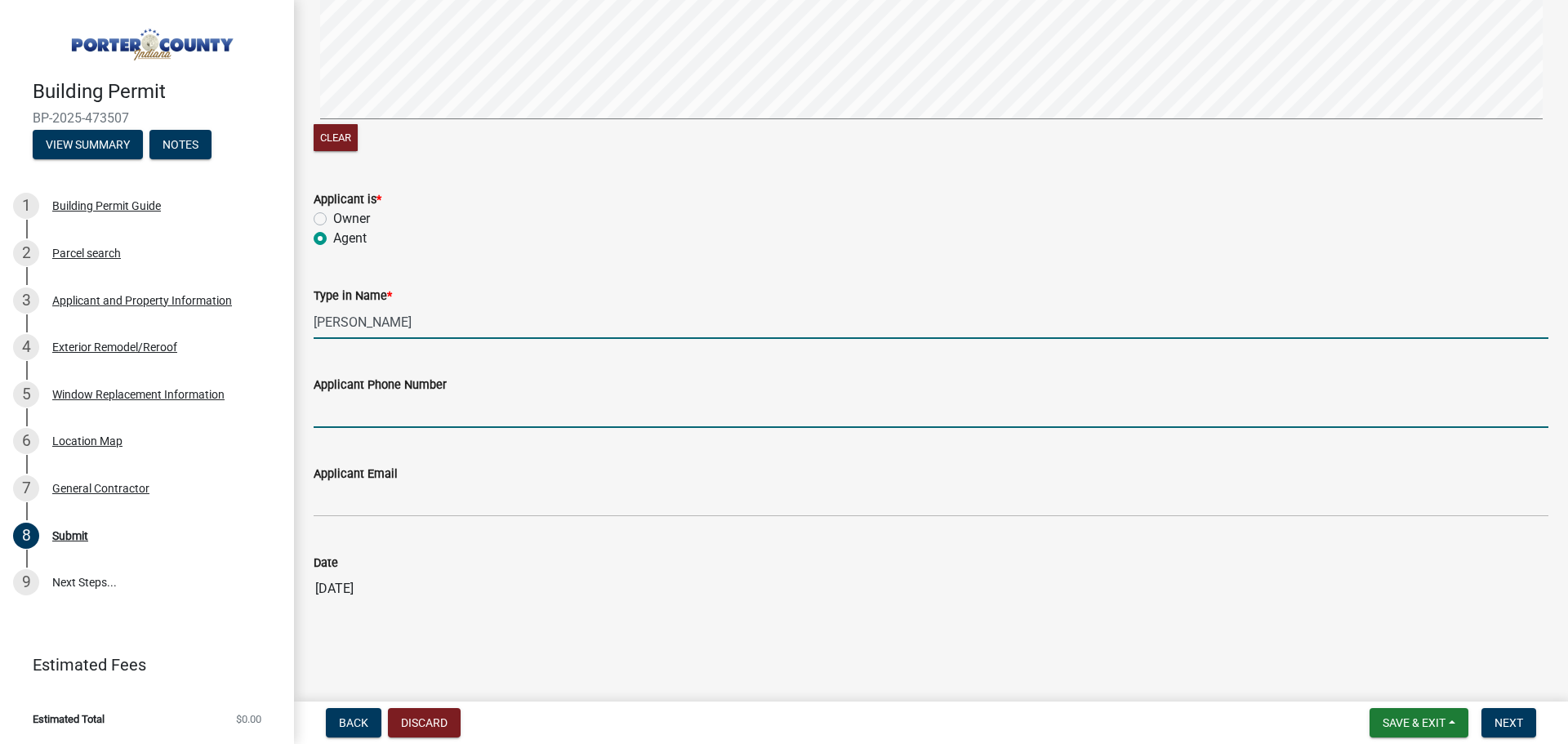
click at [410, 415] on input "Applicant Phone Number" at bounding box center [931, 412] width 1235 height 33
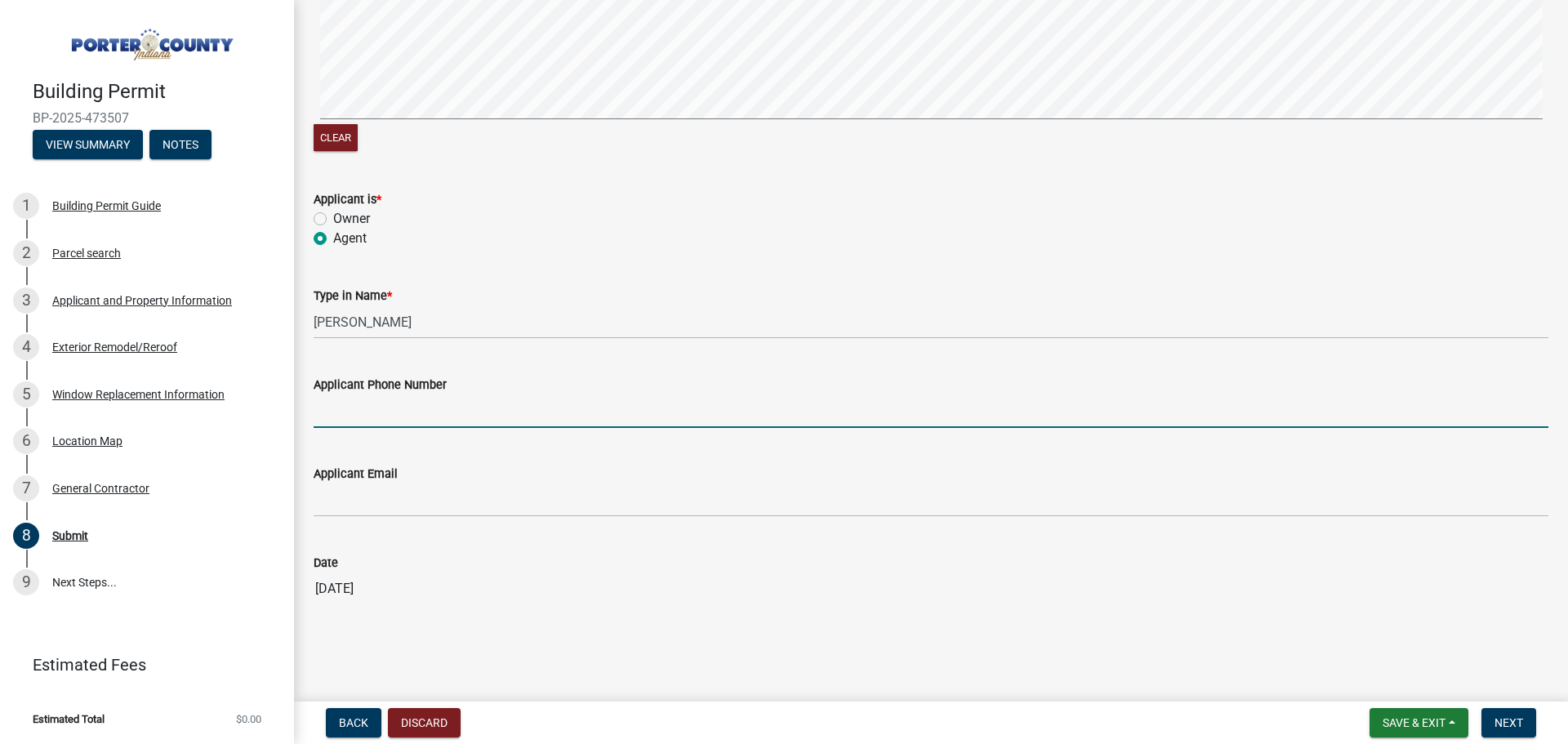
type input "3175755574"
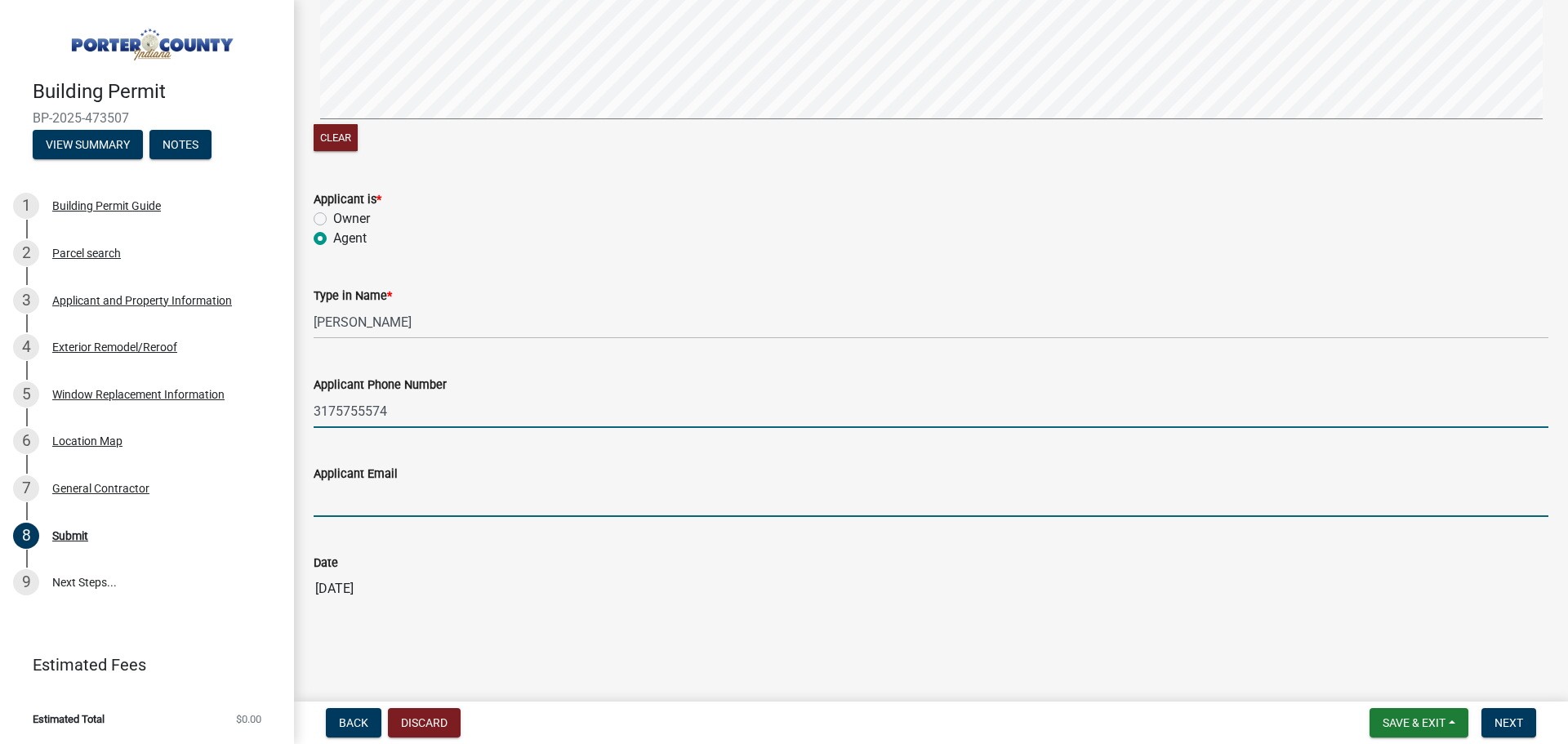
click at [427, 495] on input "Applicant Email" at bounding box center [931, 500] width 1235 height 33
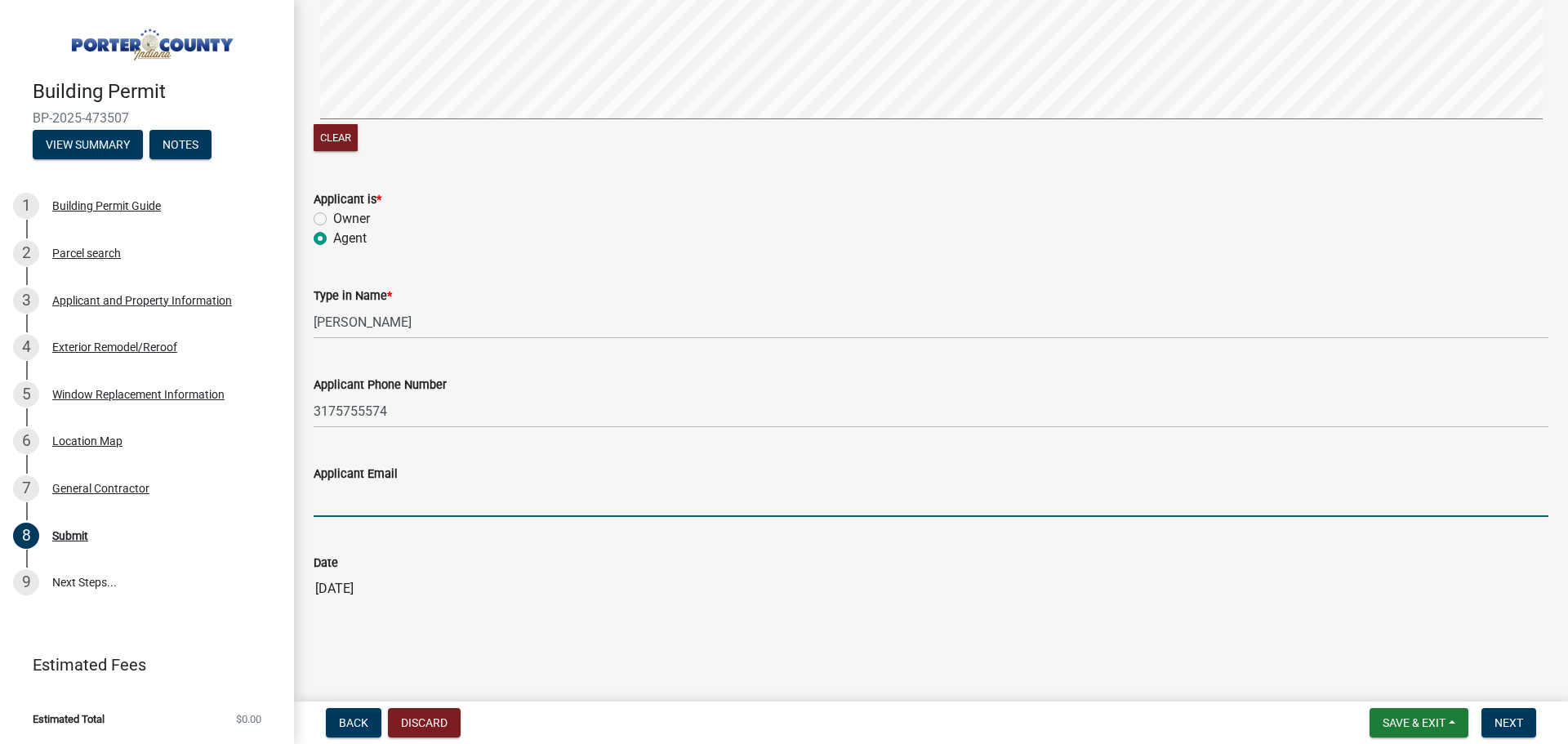
type input "[EMAIL_ADDRESS][DOMAIN_NAME]"
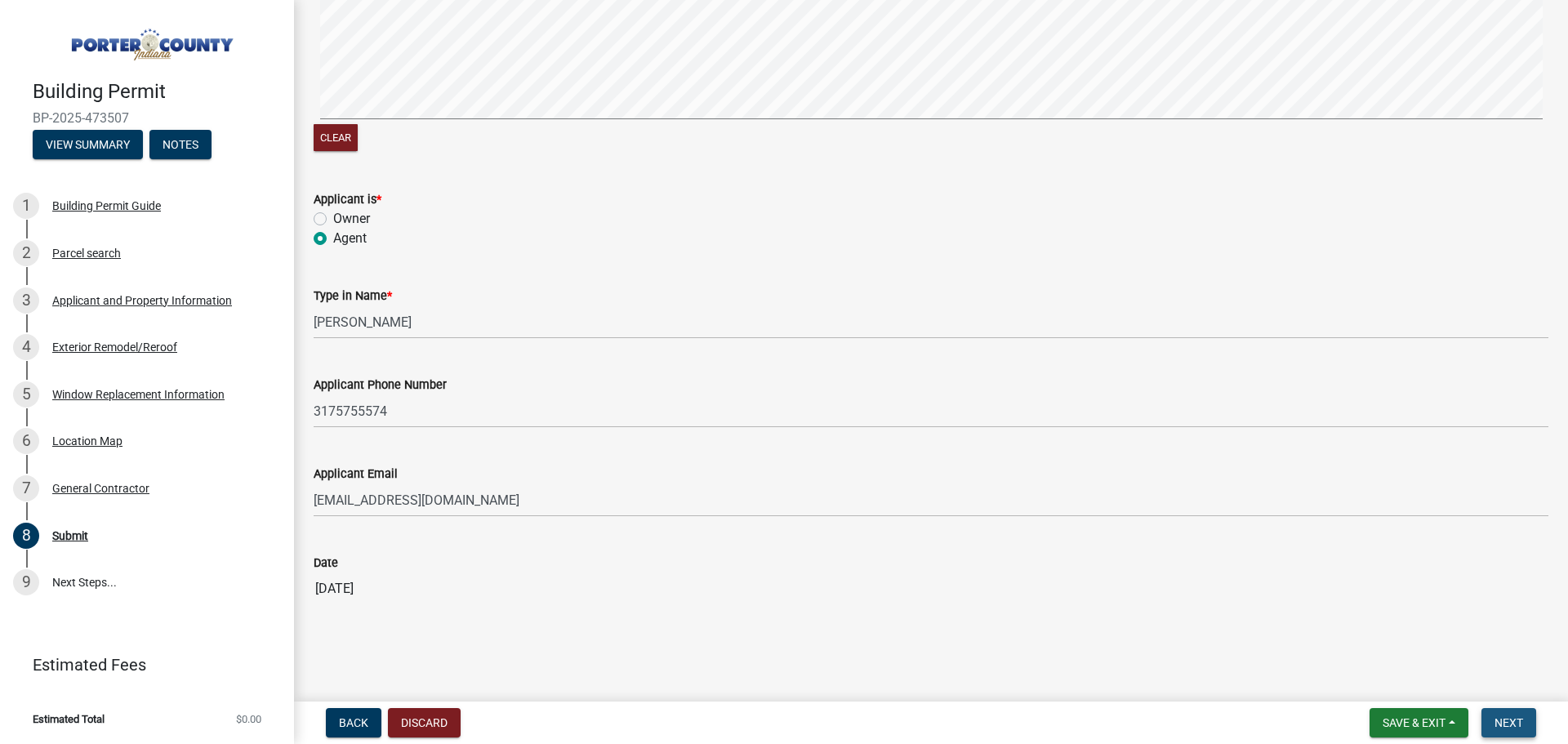
click at [1503, 721] on span "Next" at bounding box center [1508, 722] width 29 height 13
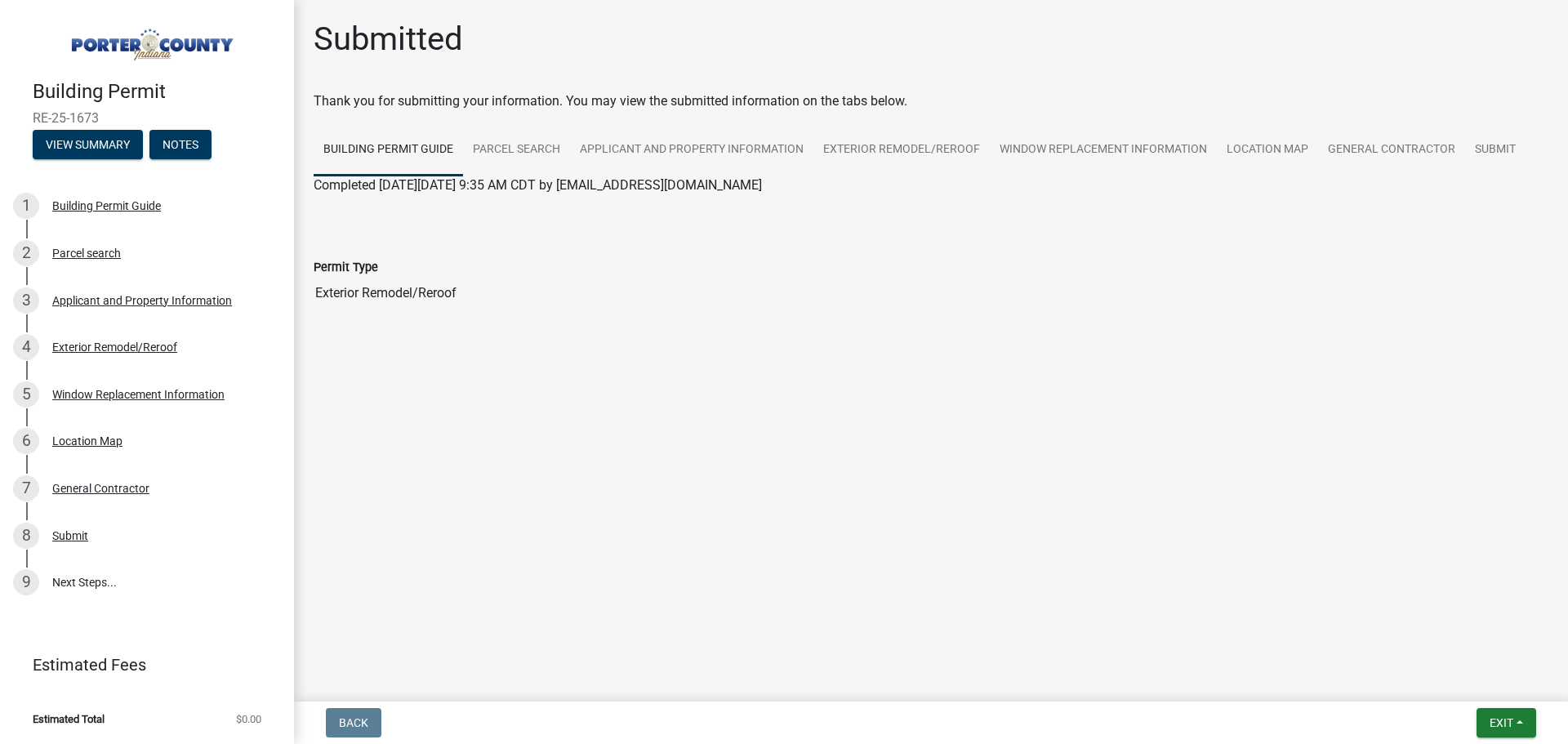
drag, startPoint x: 33, startPoint y: 120, endPoint x: 119, endPoint y: 121, distance: 86.0
click at [119, 121] on span "RE-25-1673" at bounding box center [147, 118] width 229 height 16
copy span "RE-25-1673"
